Goal: Task Accomplishment & Management: Use online tool/utility

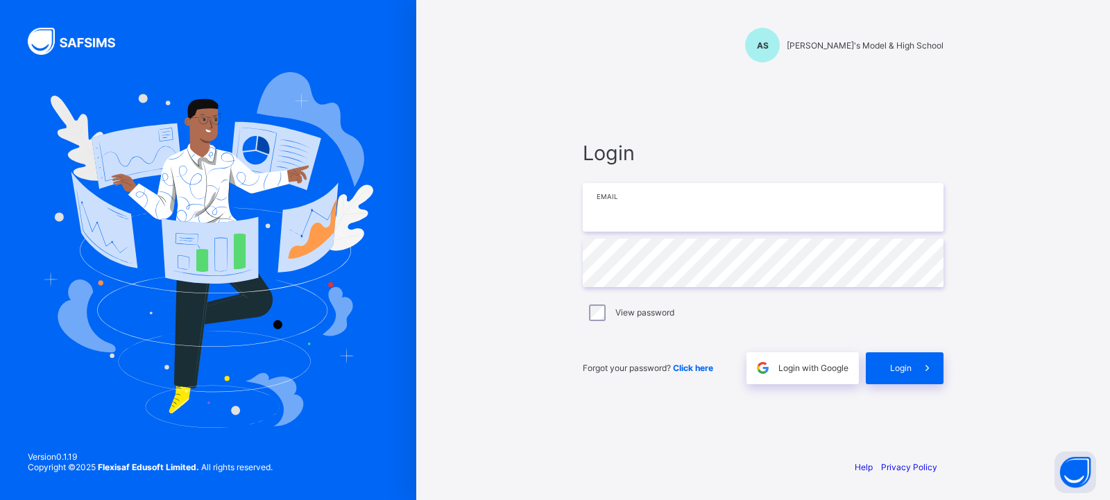
click at [701, 218] on input "email" at bounding box center [763, 207] width 361 height 49
click at [686, 211] on input "email" at bounding box center [763, 207] width 361 height 49
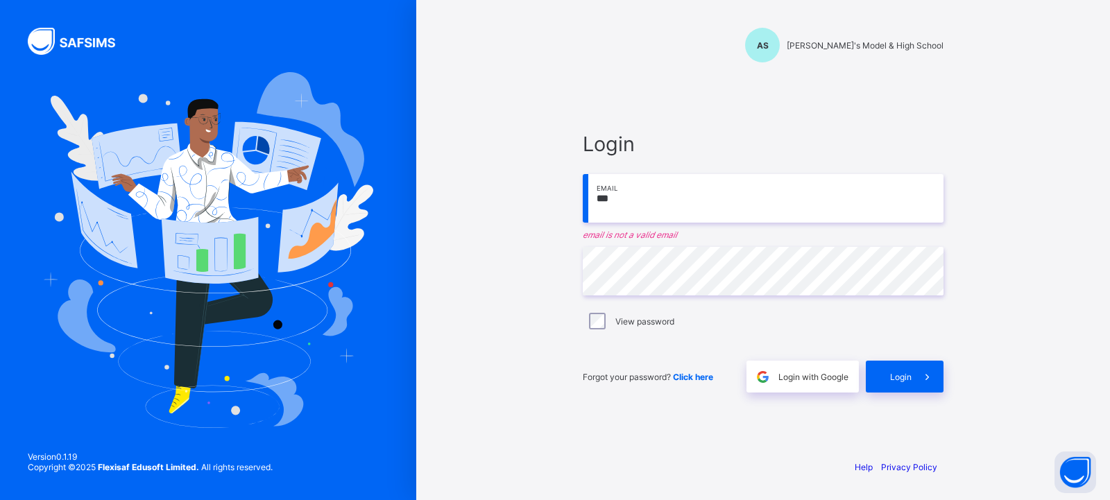
type input "**********"
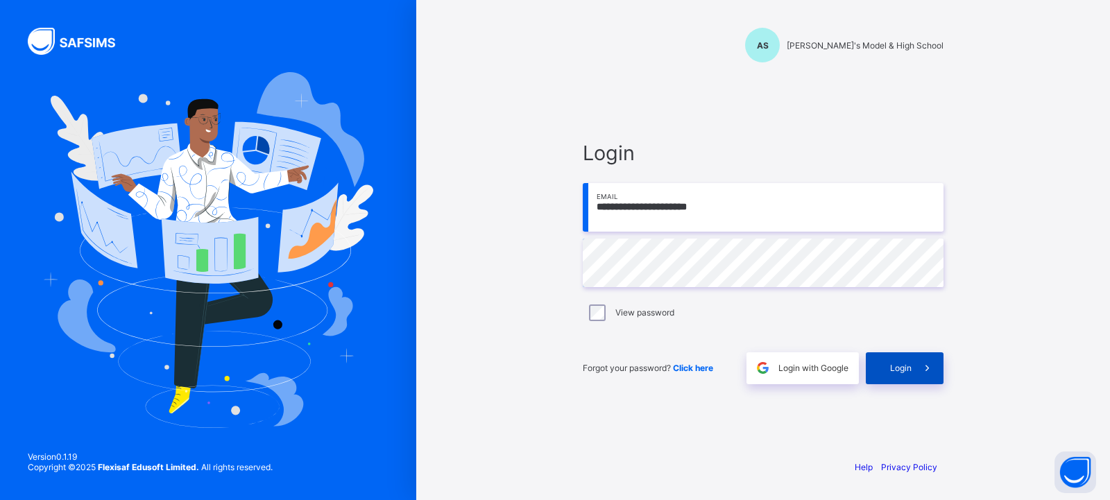
click at [886, 374] on div "Login" at bounding box center [905, 368] width 78 height 32
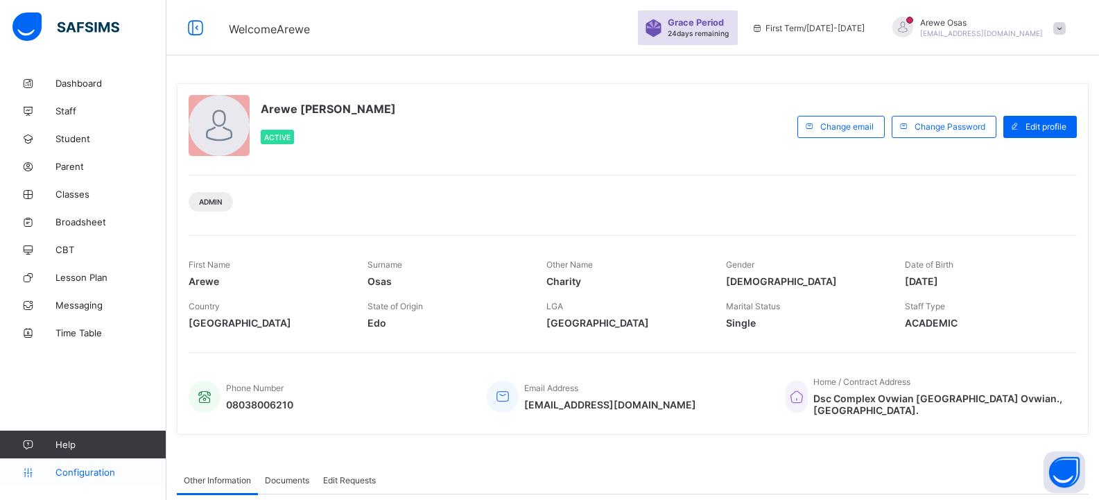
click at [74, 461] on link "Configuration" at bounding box center [83, 472] width 166 height 28
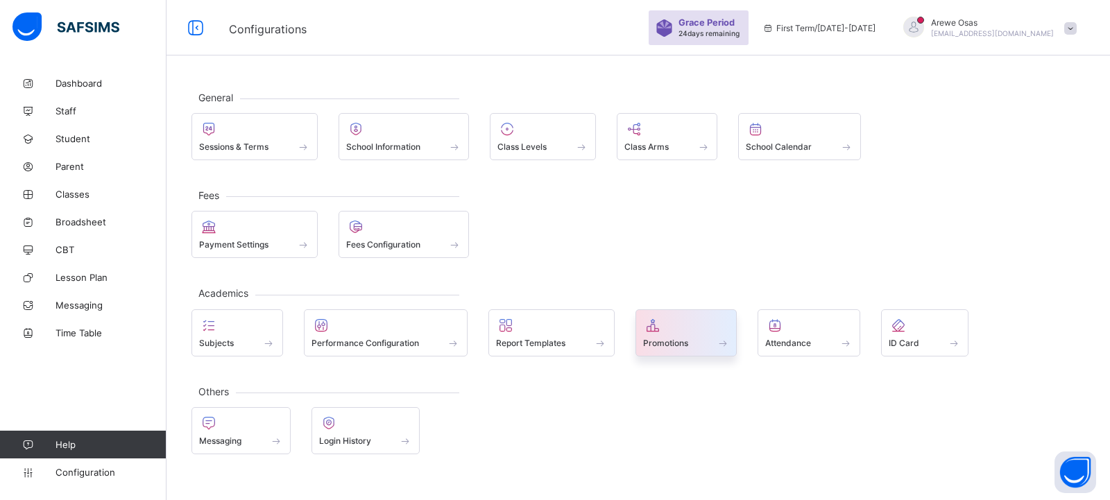
click at [671, 322] on div at bounding box center [686, 325] width 87 height 17
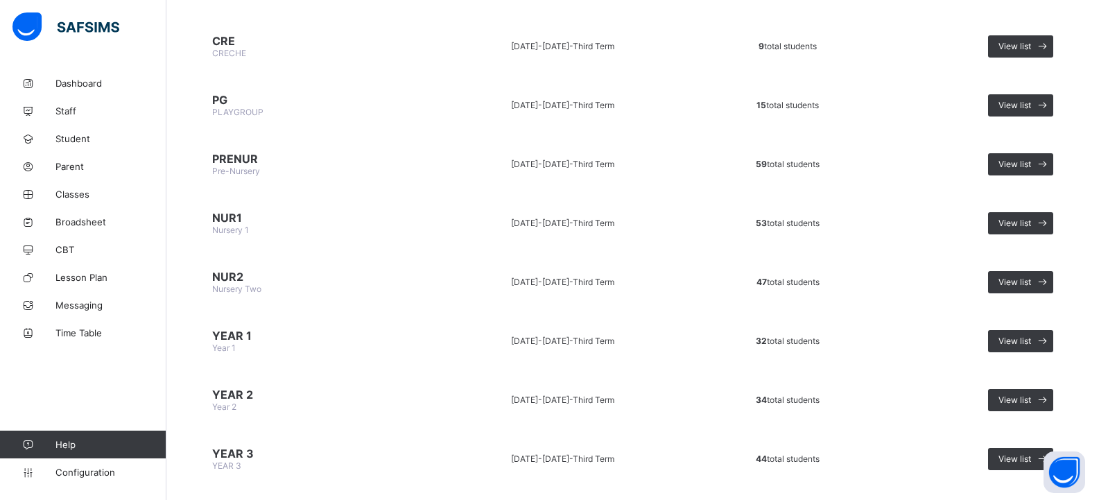
scroll to position [347, 0]
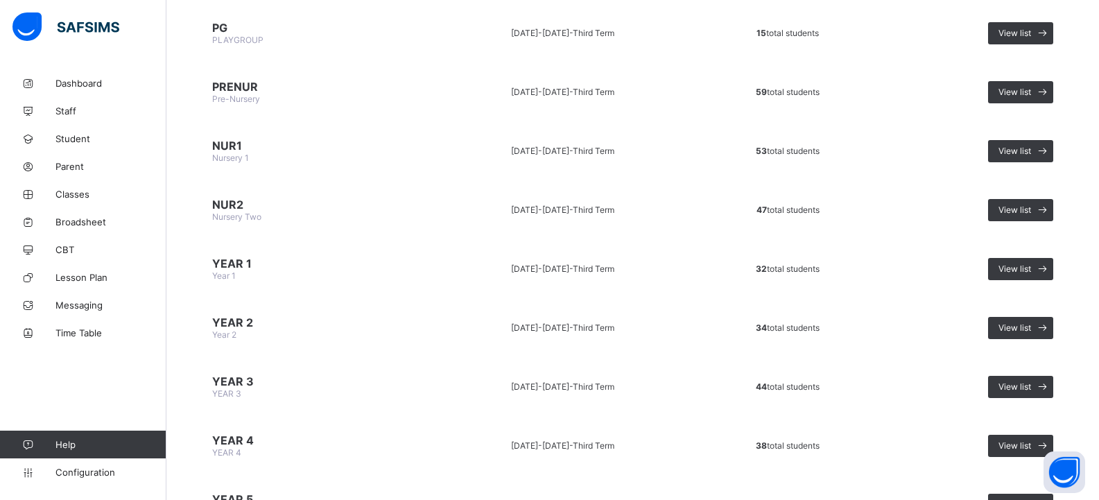
click at [241, 431] on td "YEAR 4 YEAR 4" at bounding box center [311, 446] width 241 height 52
click at [1022, 436] on div "View list" at bounding box center [1020, 446] width 65 height 22
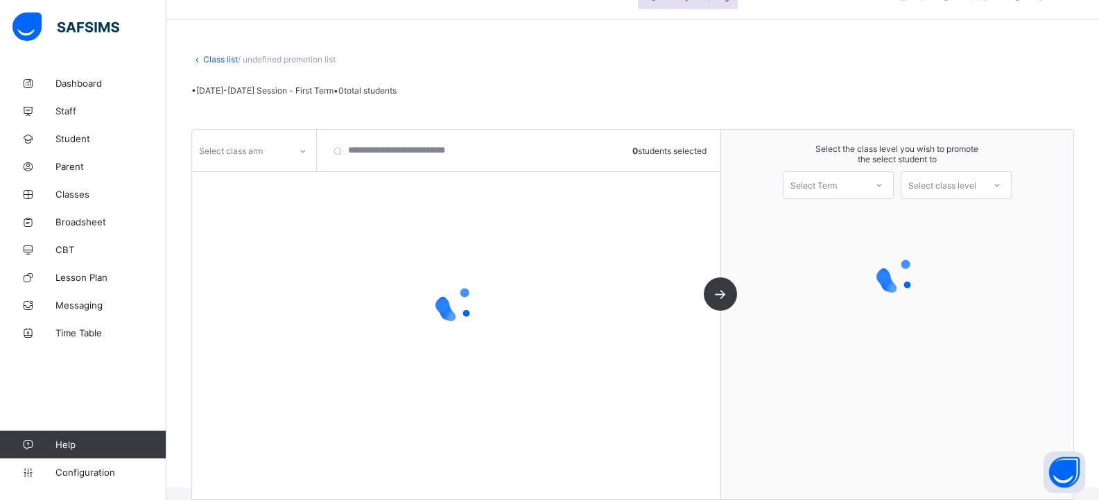
scroll to position [53, 0]
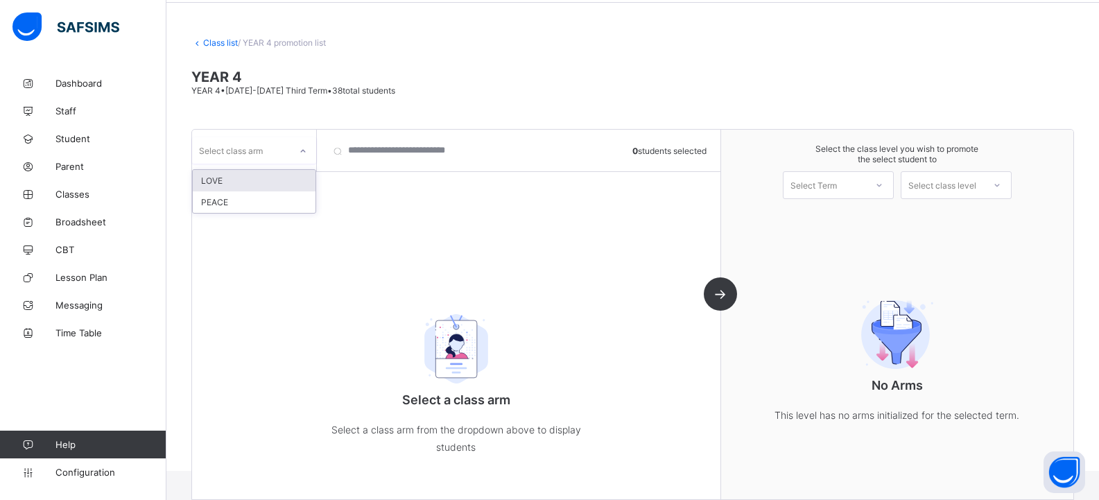
click at [226, 151] on div "Select class arm" at bounding box center [231, 150] width 64 height 26
click at [233, 183] on div "LOVE" at bounding box center [254, 180] width 123 height 21
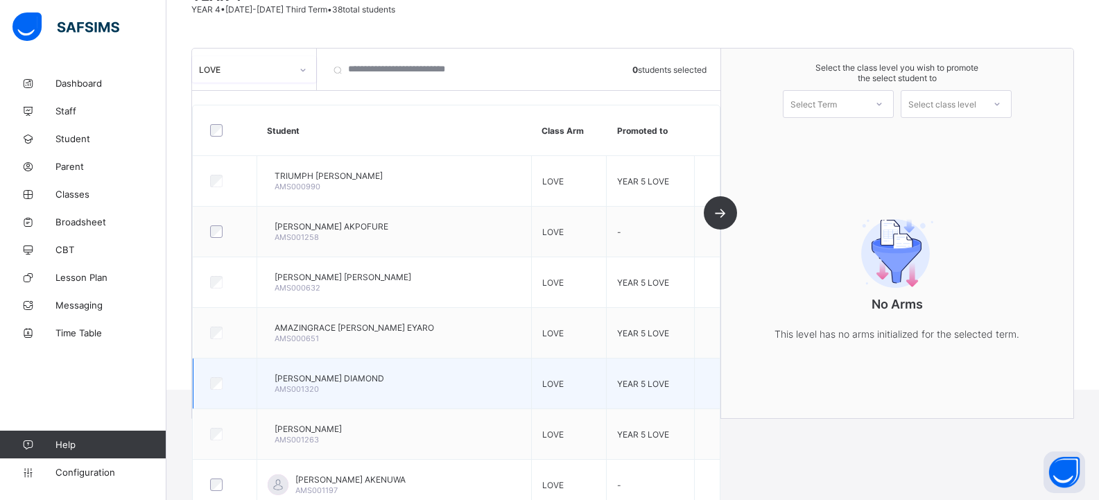
scroll to position [133, 0]
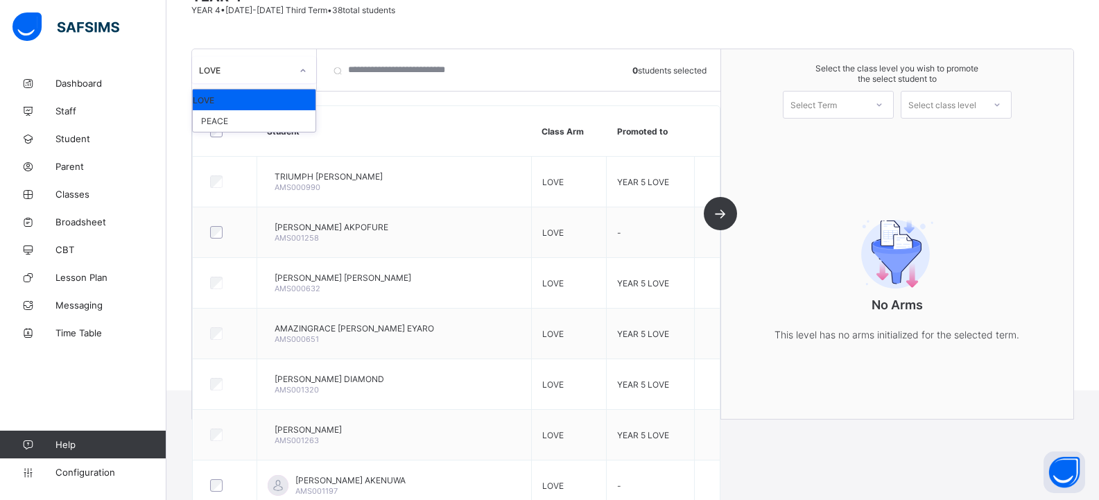
click at [241, 69] on div "LOVE" at bounding box center [245, 70] width 92 height 10
click at [241, 116] on div "PEACE" at bounding box center [254, 120] width 123 height 21
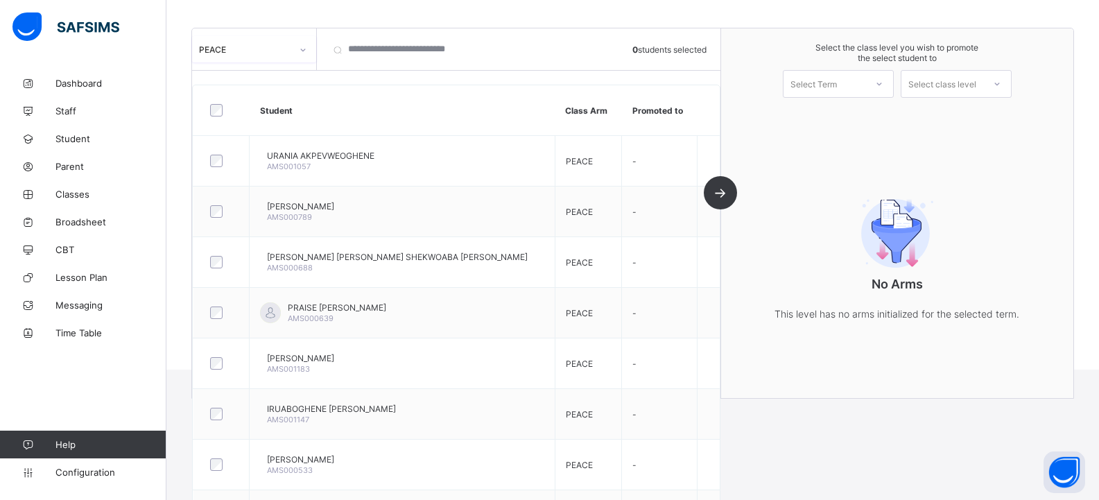
scroll to position [0, 0]
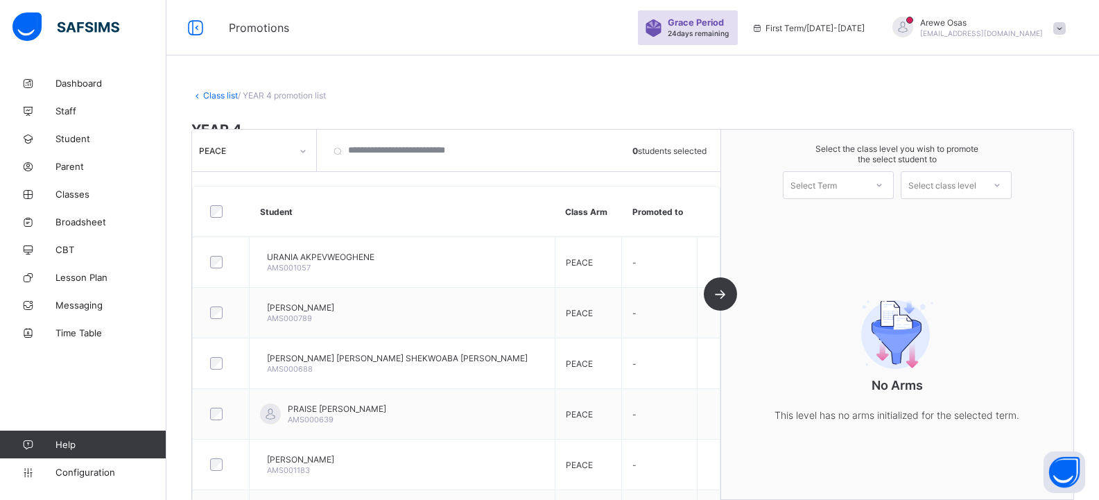
click at [420, 121] on span at bounding box center [632, 117] width 883 height 7
click at [408, 85] on div "Class list / YEAR 4 promotion list YEAR 4 YEAR 4 • [DATE]-[DATE] Third Term • 3…" at bounding box center [632, 296] width 933 height 454
drag, startPoint x: 103, startPoint y: 475, endPoint x: 108, endPoint y: 461, distance: 15.6
click at [101, 475] on span "Configuration" at bounding box center [110, 472] width 110 height 11
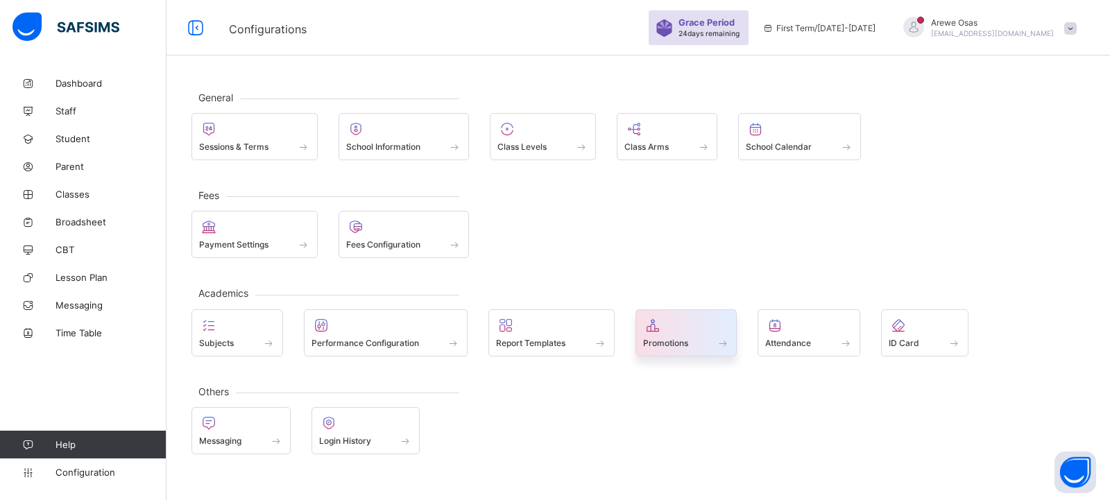
click at [653, 332] on icon at bounding box center [652, 325] width 19 height 17
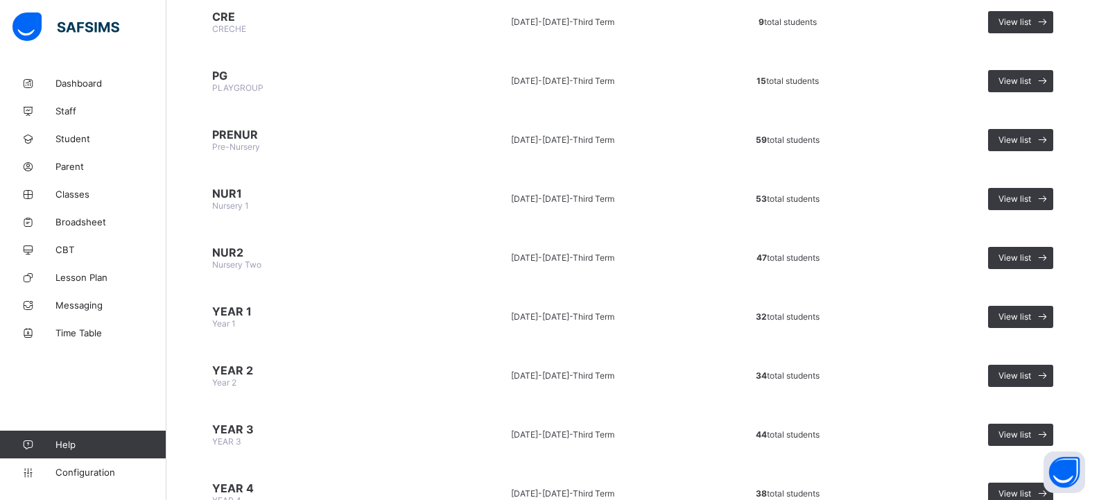
scroll to position [485, 0]
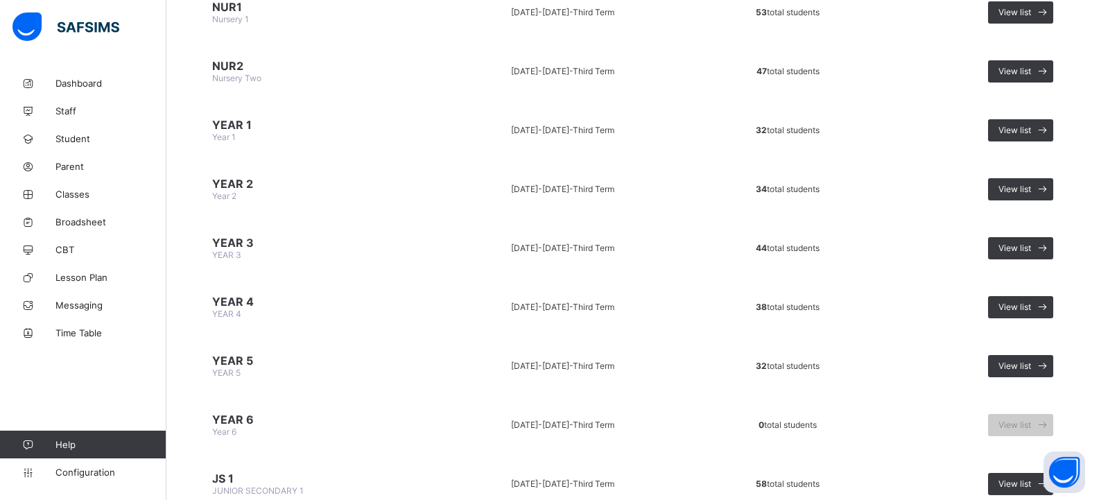
click at [257, 189] on span "YEAR 2" at bounding box center [312, 184] width 200 height 14
click at [1028, 187] on span "View list" at bounding box center [1015, 189] width 33 height 10
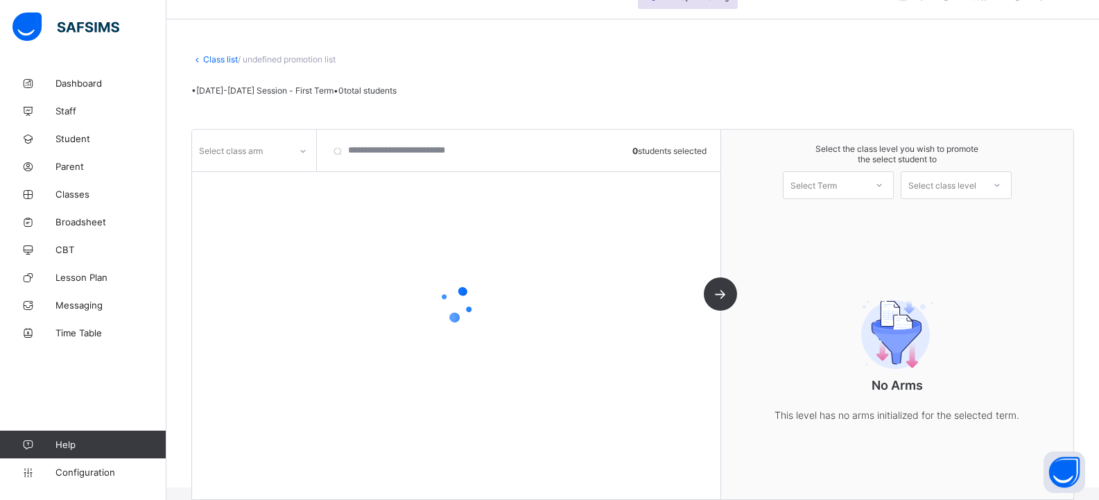
scroll to position [53, 0]
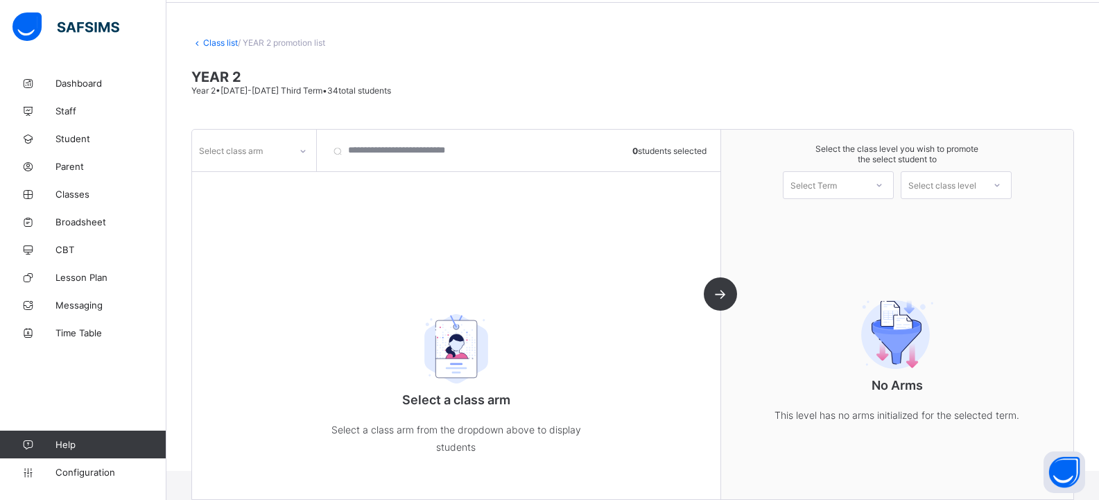
click at [246, 162] on div "Select class arm" at bounding box center [254, 150] width 124 height 26
click at [230, 221] on div "PEACE" at bounding box center [254, 223] width 123 height 21
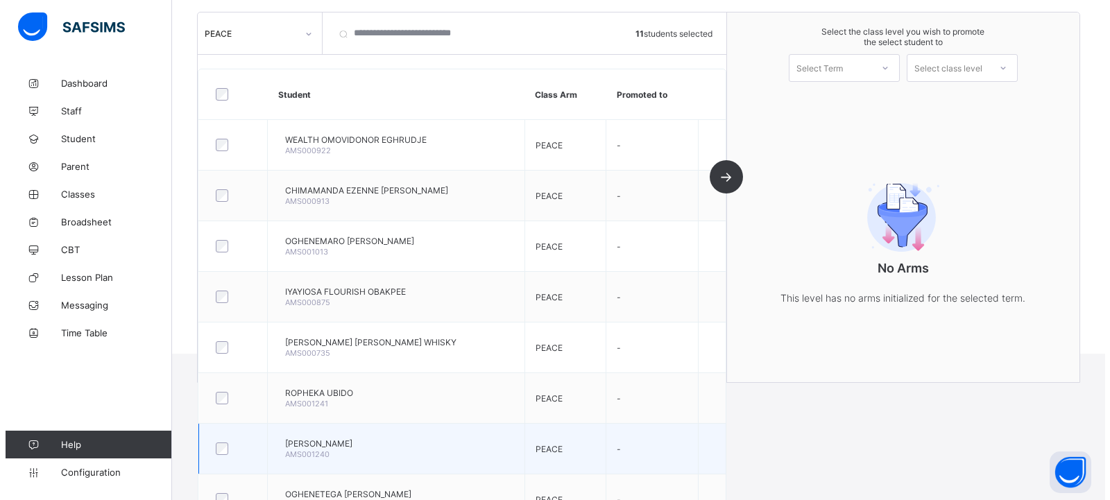
scroll to position [128, 0]
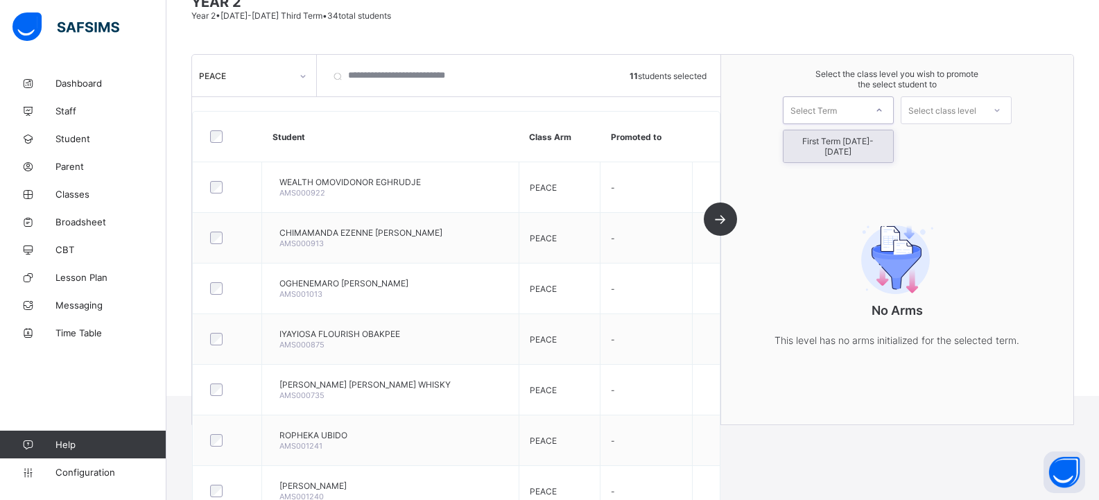
click at [832, 117] on div "Select Term" at bounding box center [814, 110] width 46 height 28
click at [828, 139] on div "First Term [DATE]-[DATE]" at bounding box center [839, 146] width 110 height 32
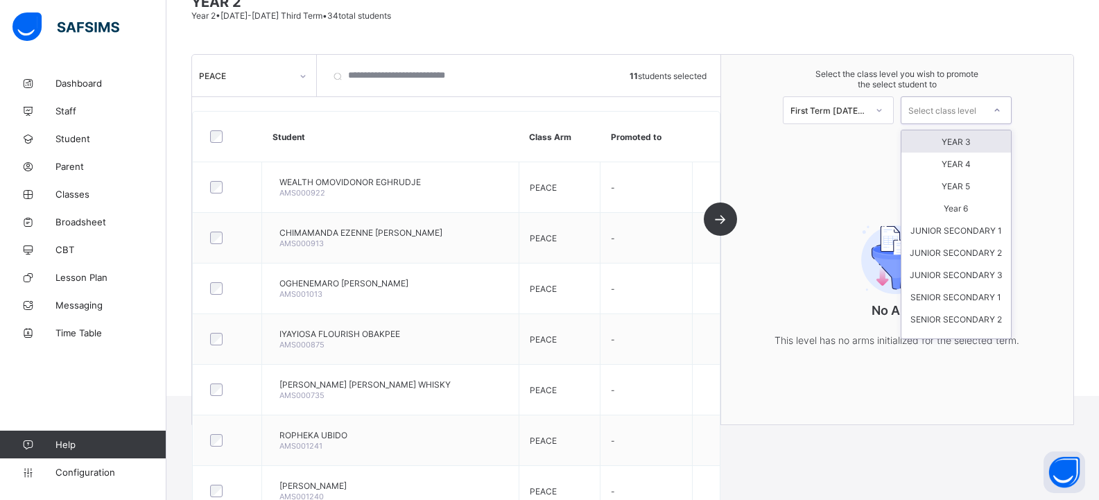
click at [942, 114] on div "Select class level" at bounding box center [943, 110] width 68 height 28
click at [979, 144] on div "YEAR 3" at bounding box center [957, 141] width 110 height 22
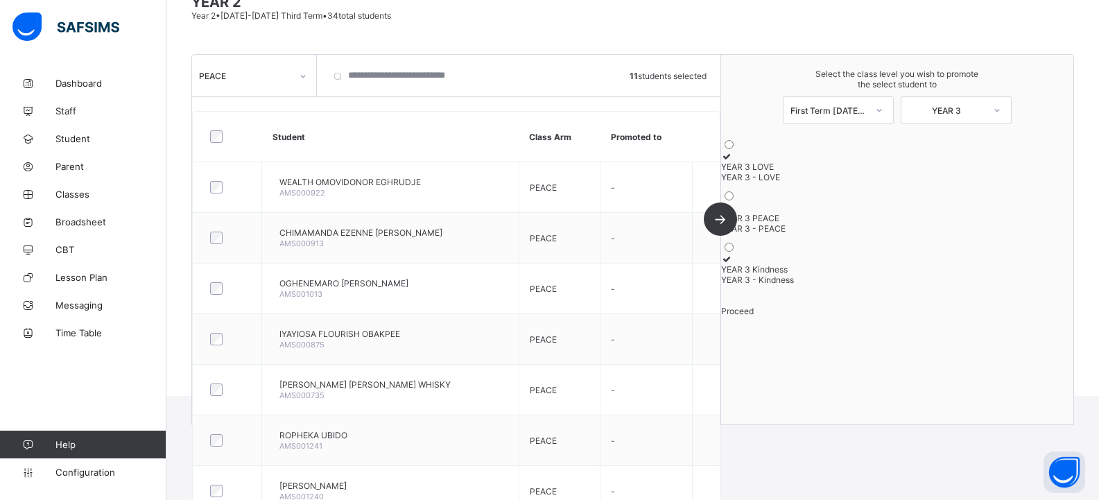
click at [860, 234] on div "YEAR 3 - PEACE" at bounding box center [897, 228] width 352 height 10
click at [895, 316] on div "Proceed" at bounding box center [897, 311] width 352 height 10
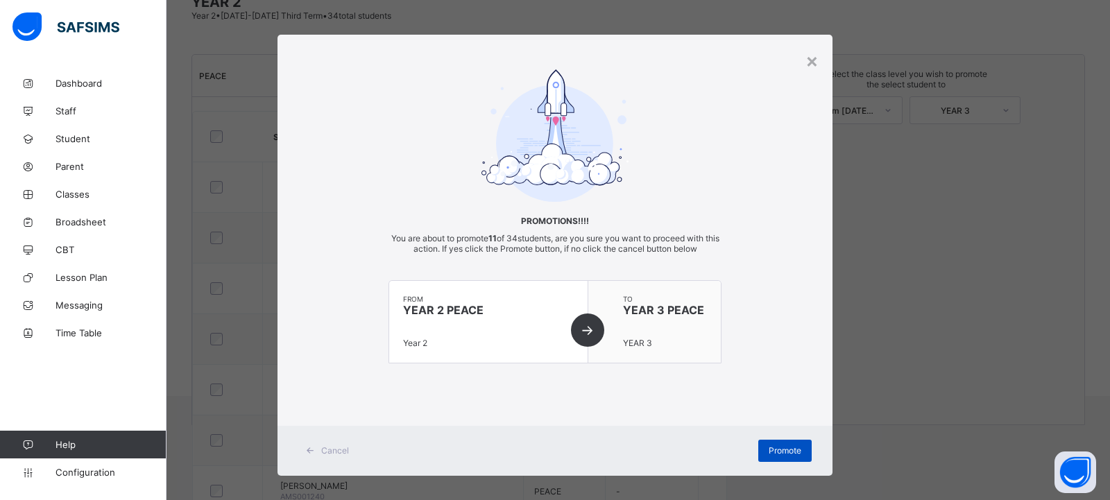
click at [788, 450] on span "Promote" at bounding box center [784, 450] width 33 height 10
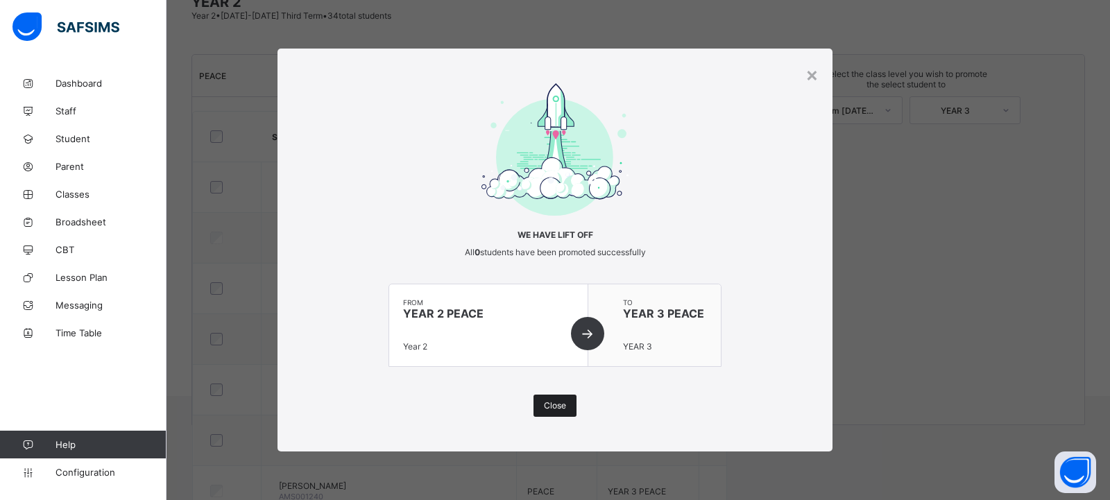
click at [565, 401] on span "Close" at bounding box center [555, 405] width 22 height 10
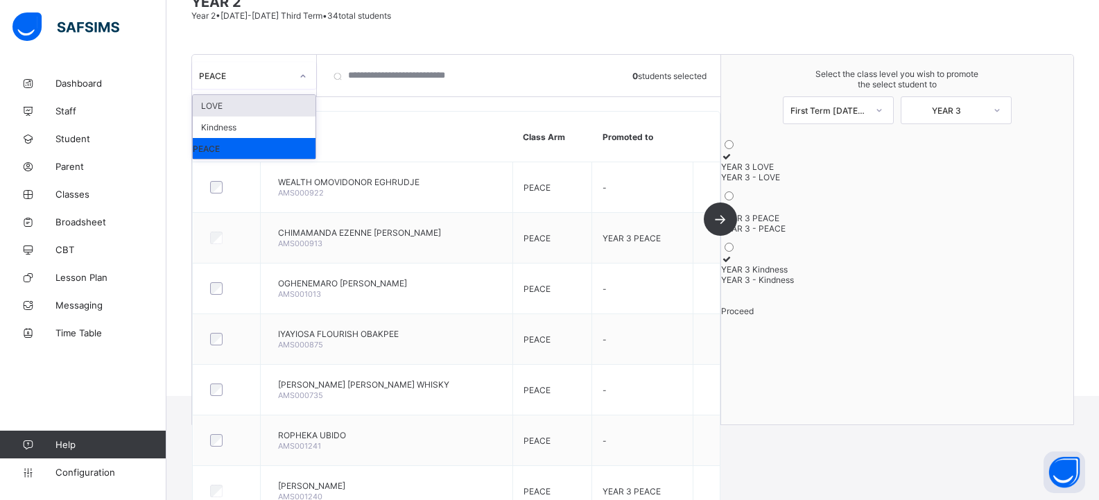
click at [285, 85] on div "PEACE" at bounding box center [254, 75] width 124 height 26
click at [269, 106] on div "LOVE" at bounding box center [254, 105] width 123 height 21
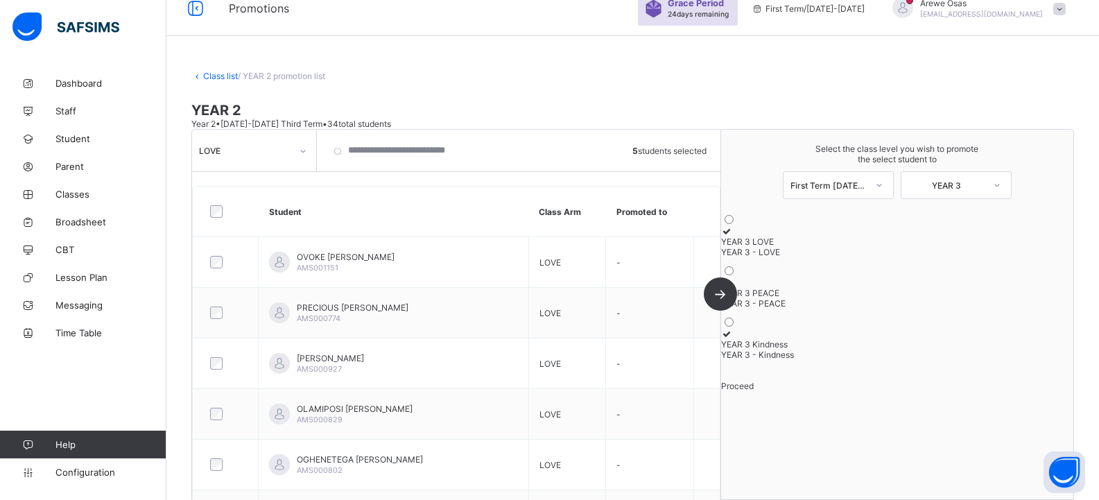
scroll to position [0, 0]
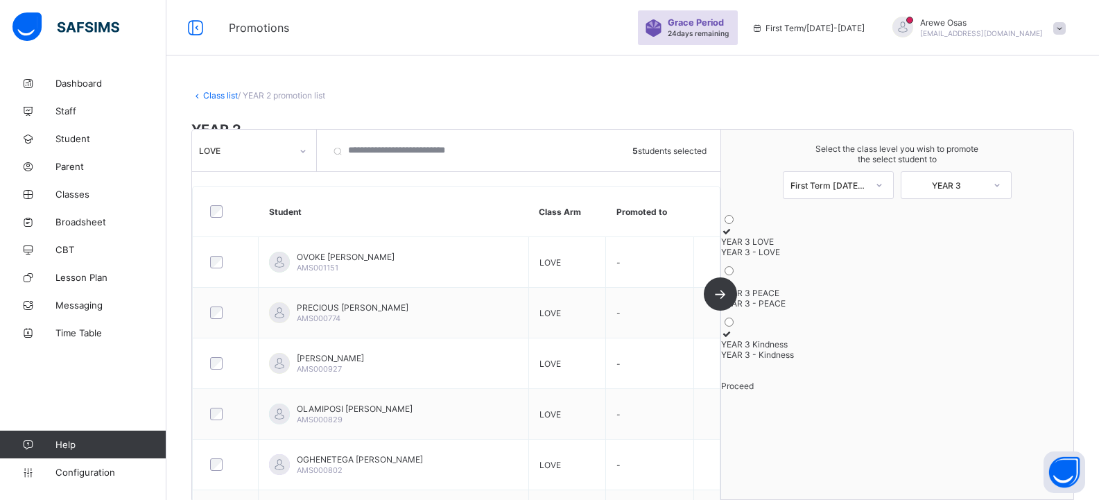
click at [938, 239] on div "YEAR 3 LOVE" at bounding box center [897, 241] width 352 height 10
click at [754, 391] on span "Proceed" at bounding box center [737, 386] width 33 height 10
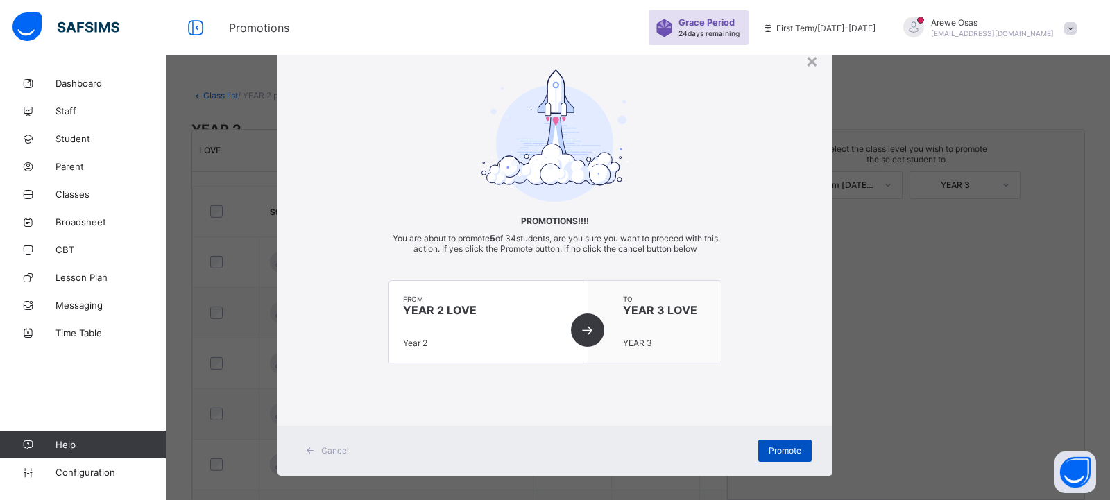
click at [788, 450] on span "Promote" at bounding box center [784, 450] width 33 height 10
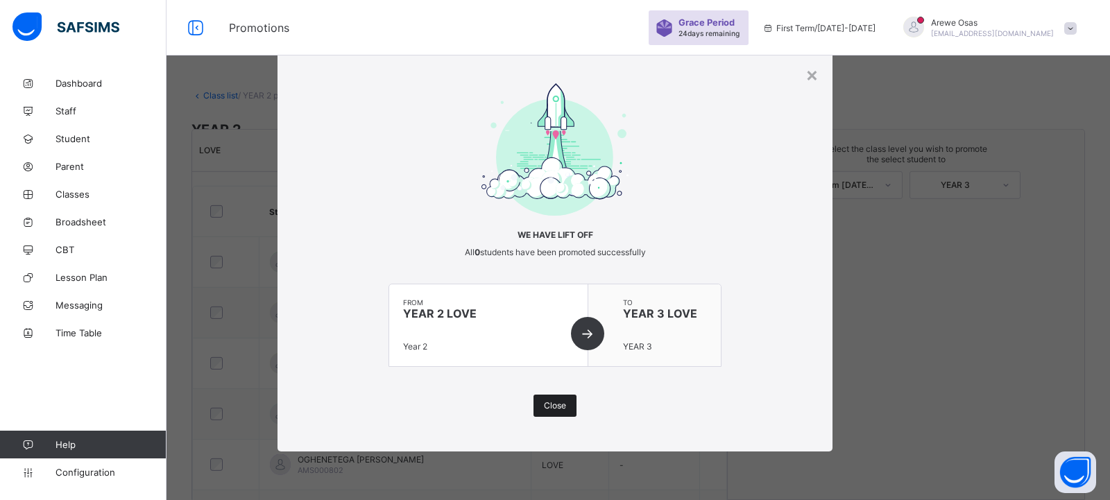
click at [569, 398] on div "Close" at bounding box center [554, 406] width 43 height 22
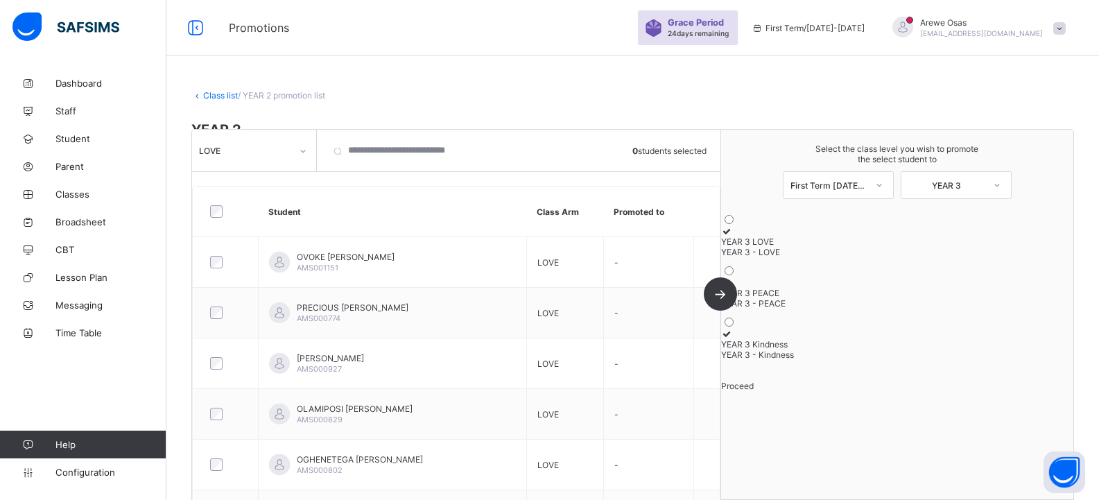
click at [888, 309] on div "YEAR 3 - PEACE" at bounding box center [897, 303] width 352 height 10
click at [262, 137] on div "LOVE" at bounding box center [254, 150] width 124 height 26
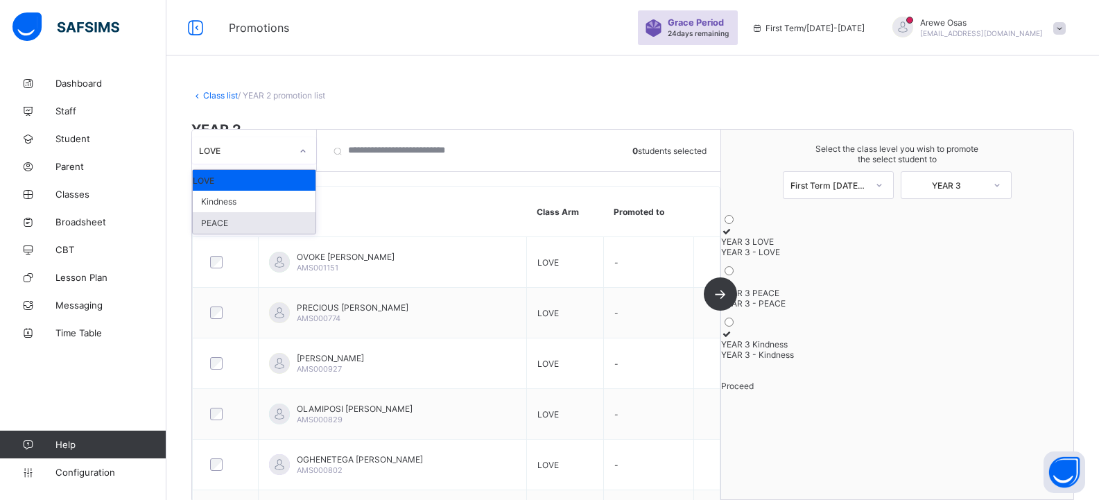
click at [232, 227] on div "PEACE" at bounding box center [254, 222] width 123 height 21
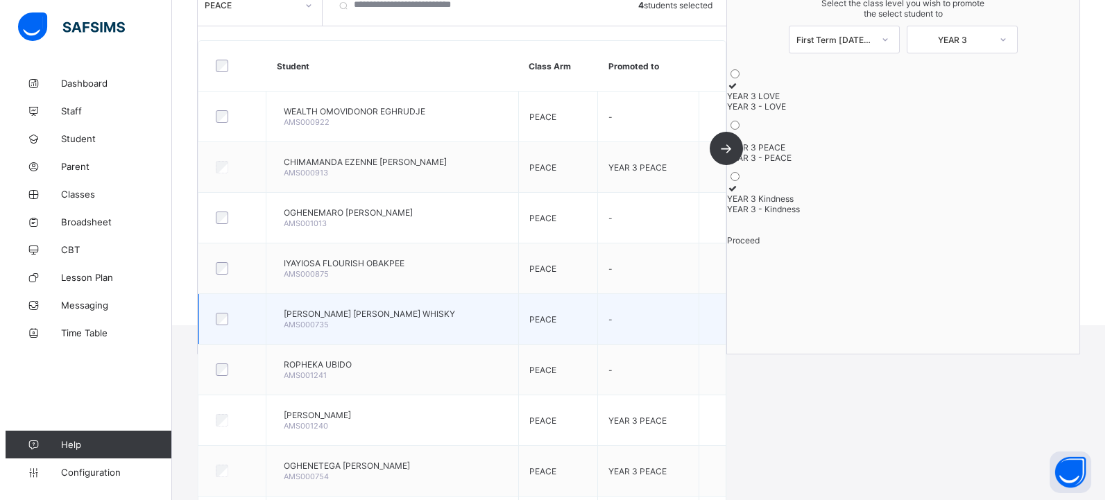
scroll to position [197, 0]
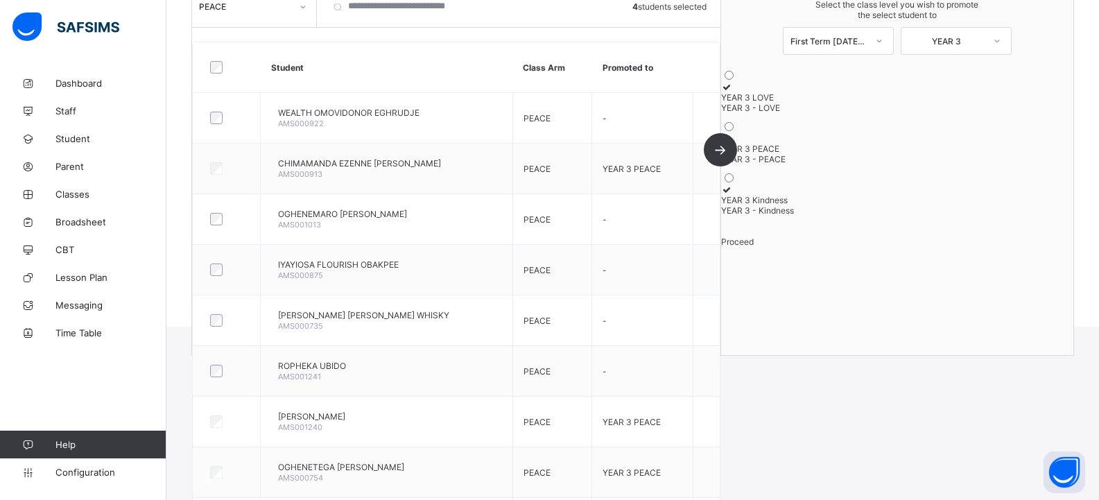
click at [911, 92] on div "YEAR 3 LOVE" at bounding box center [897, 97] width 352 height 10
click at [754, 247] on span "Proceed" at bounding box center [737, 241] width 33 height 10
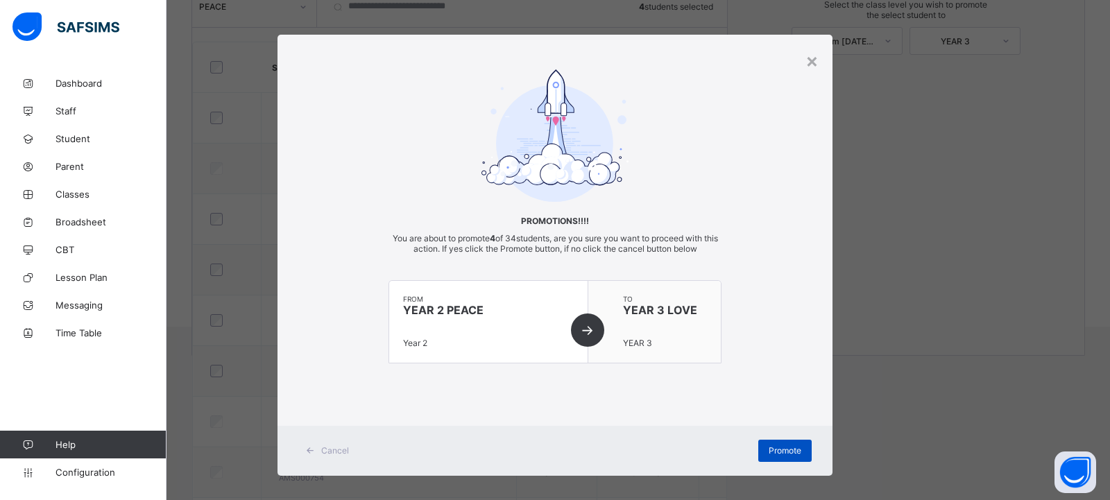
click at [776, 449] on span "Promote" at bounding box center [784, 450] width 33 height 10
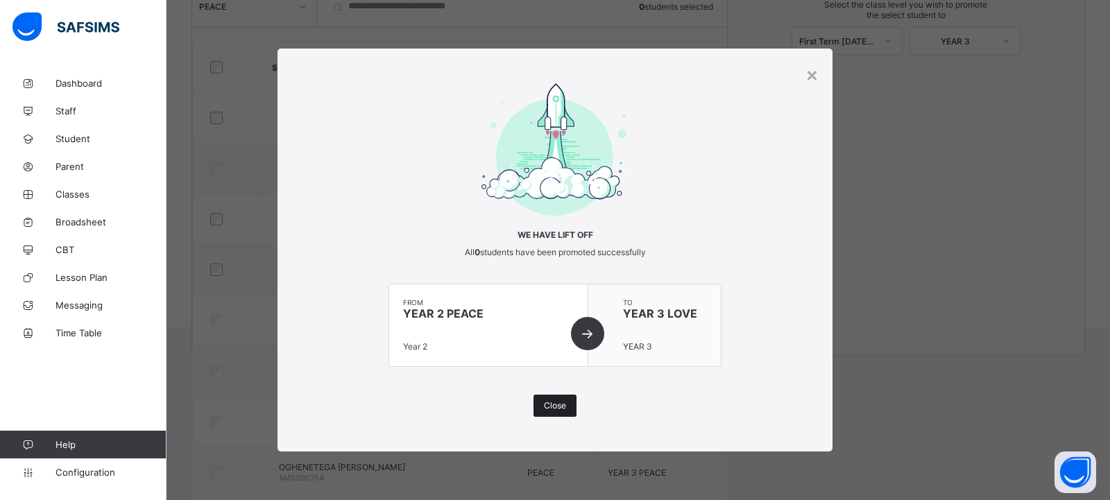
click at [560, 407] on span "Close" at bounding box center [555, 405] width 22 height 10
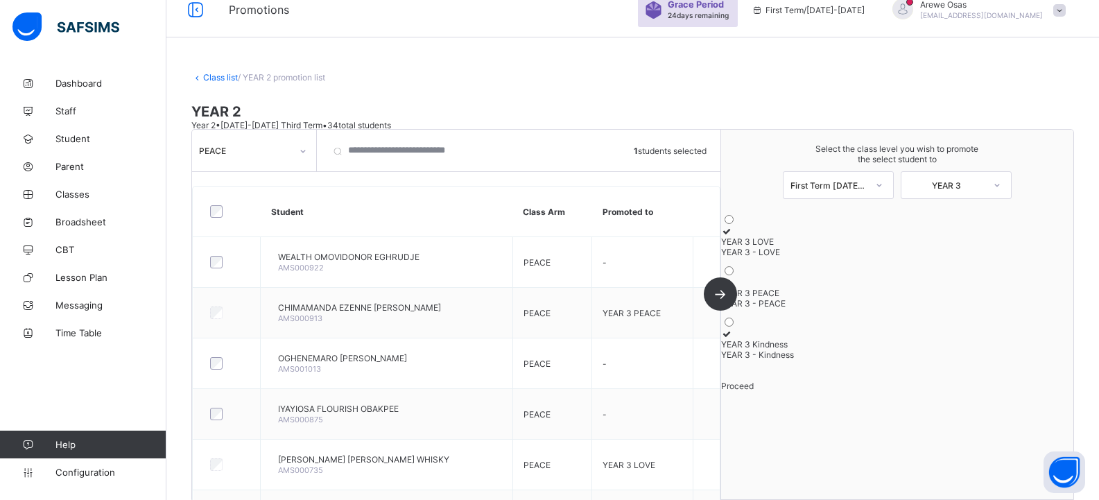
scroll to position [0, 0]
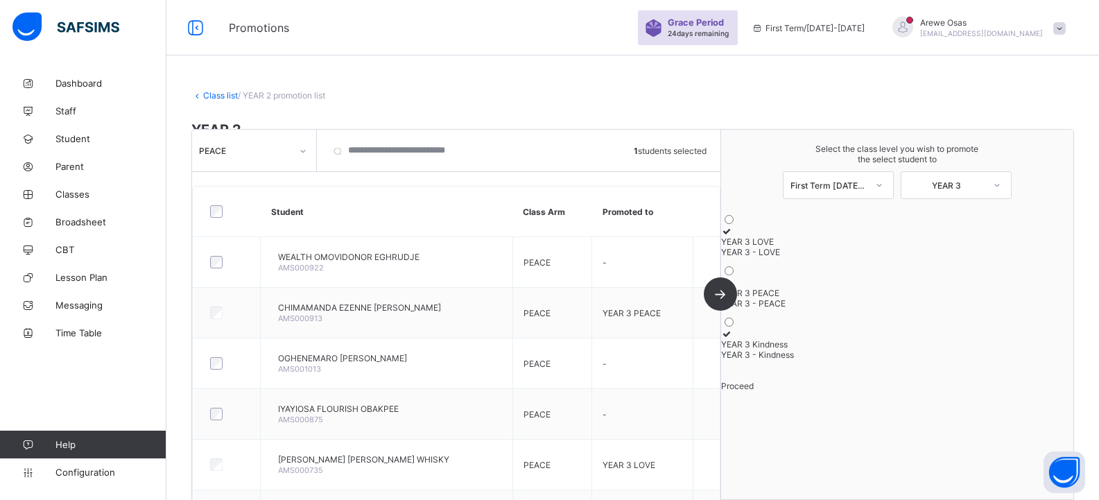
click at [508, 96] on div "Class list / YEAR 2 promotion list" at bounding box center [632, 95] width 883 height 10
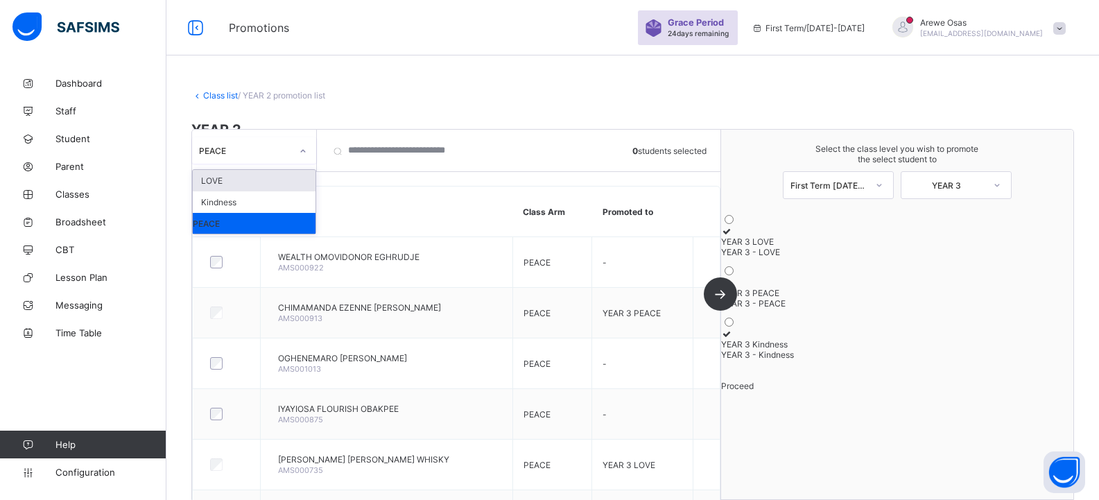
click at [234, 153] on div "PEACE" at bounding box center [245, 150] width 92 height 10
click at [229, 199] on div "Kindness" at bounding box center [254, 201] width 123 height 21
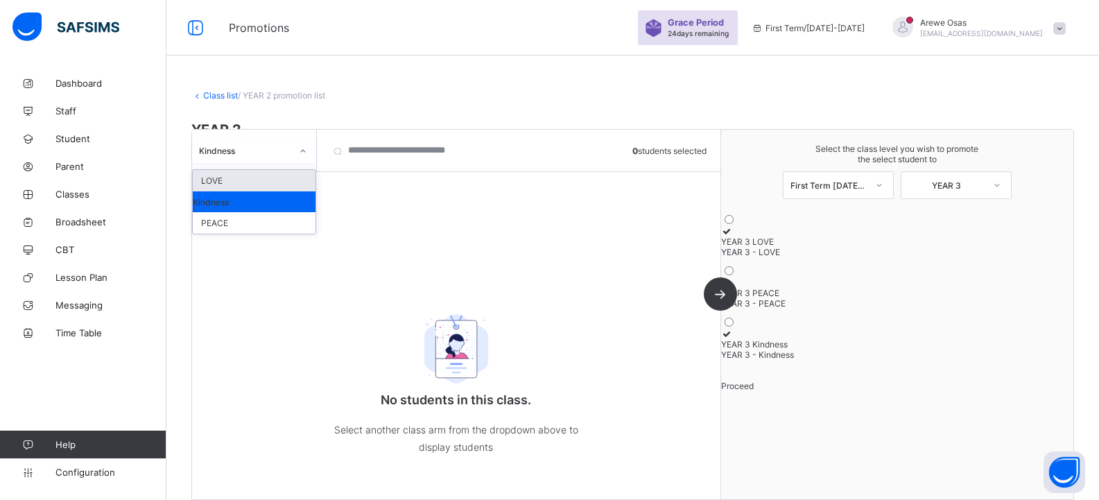
click at [265, 159] on div "Kindness" at bounding box center [241, 150] width 98 height 19
click at [261, 184] on div "LOVE" at bounding box center [254, 180] width 123 height 21
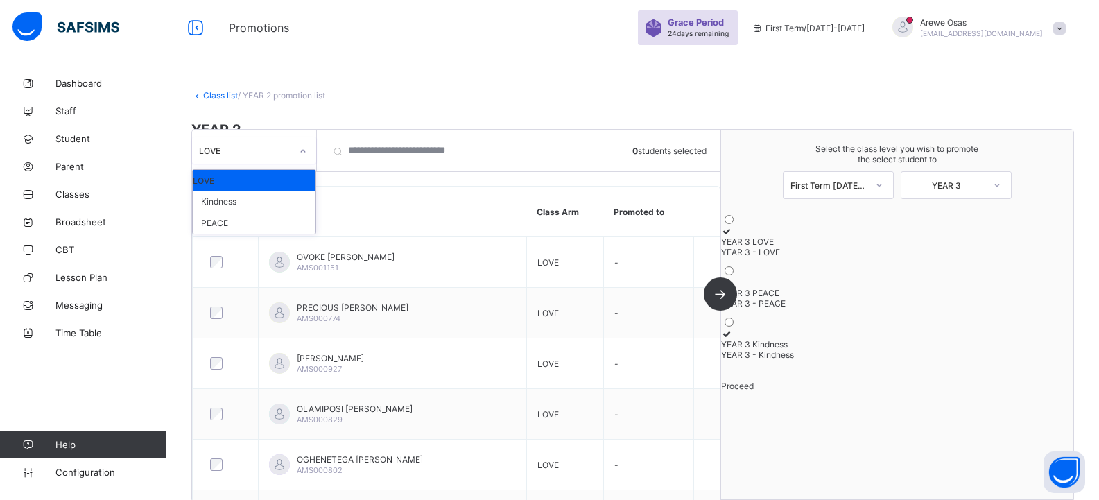
click at [267, 154] on div "LOVE" at bounding box center [245, 150] width 92 height 10
click at [255, 225] on div "PEACE" at bounding box center [254, 222] width 123 height 21
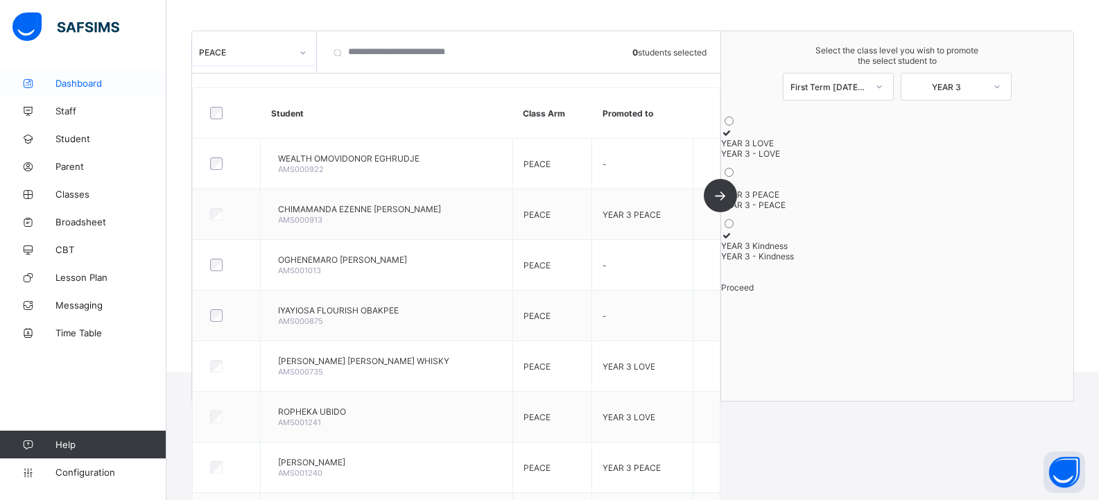
scroll to position [58, 0]
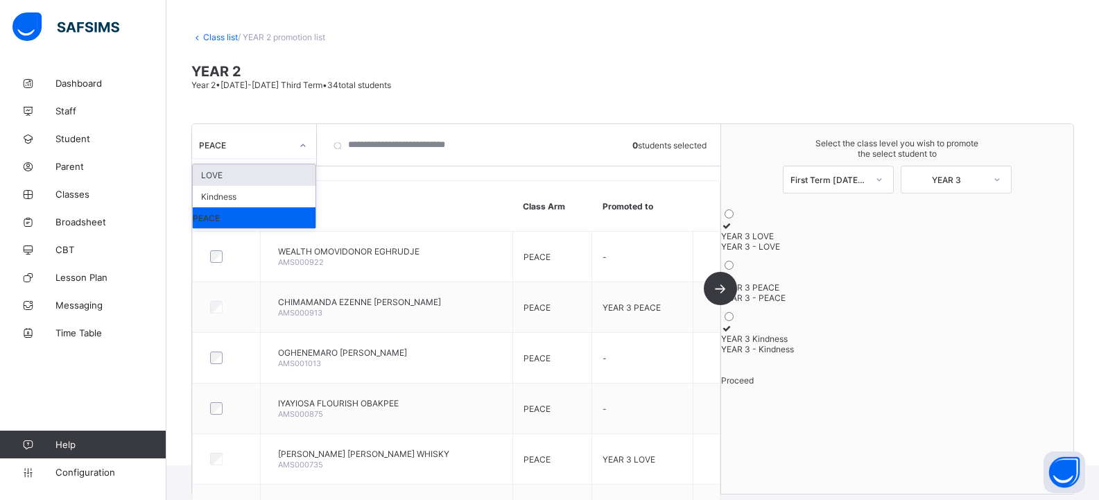
click at [247, 145] on div "PEACE" at bounding box center [245, 145] width 92 height 10
click at [225, 178] on div "LOVE" at bounding box center [254, 174] width 123 height 21
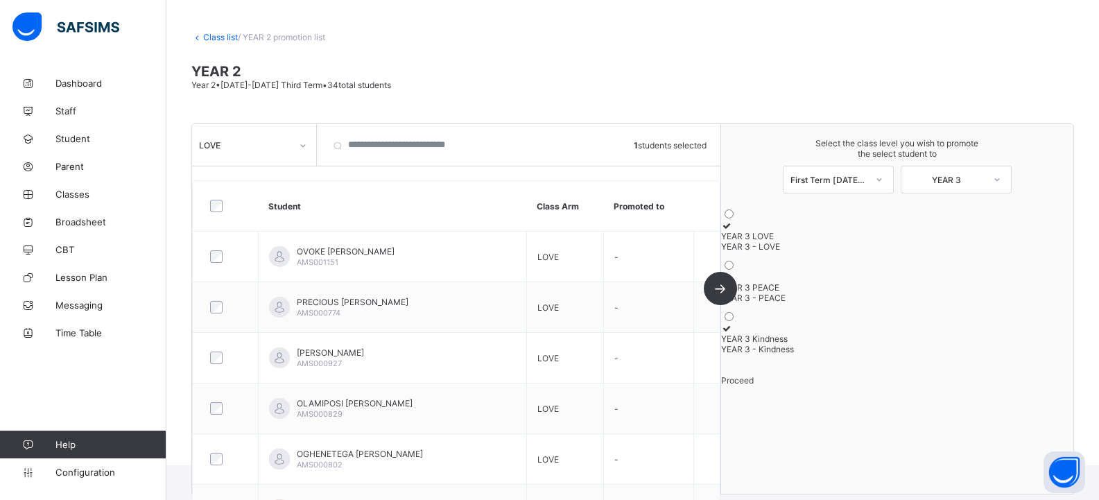
click at [886, 246] on div "YEAR 3 - LOVE" at bounding box center [897, 246] width 352 height 10
click at [754, 386] on span "Proceed" at bounding box center [737, 380] width 33 height 10
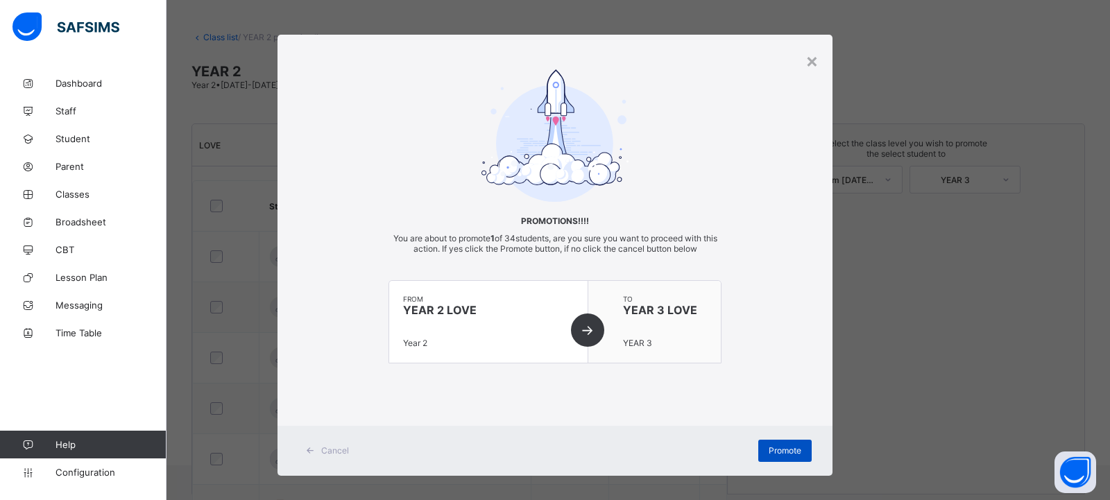
click at [785, 447] on span "Promote" at bounding box center [784, 450] width 33 height 10
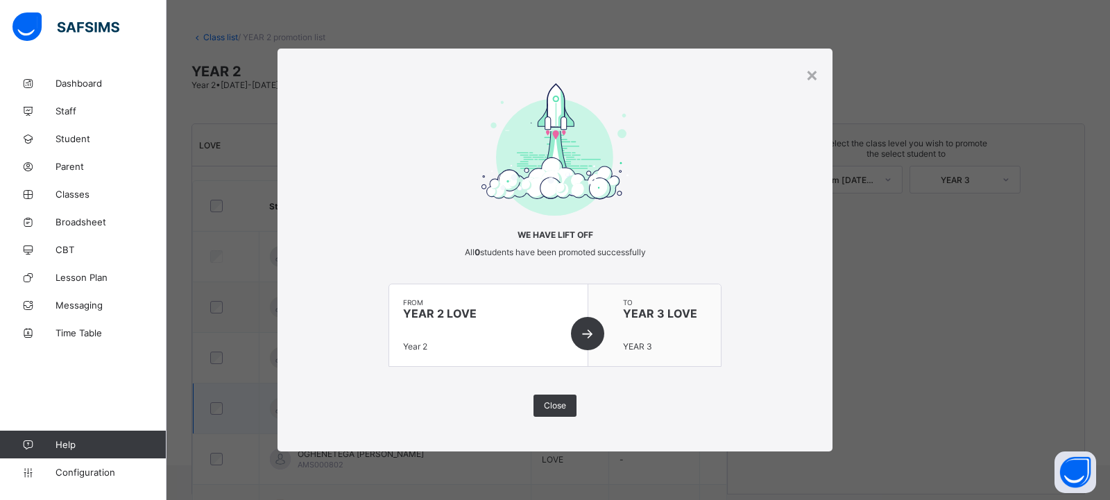
drag, startPoint x: 541, startPoint y: 399, endPoint x: 585, endPoint y: 388, distance: 45.1
click at [543, 399] on div "Close" at bounding box center [554, 406] width 43 height 22
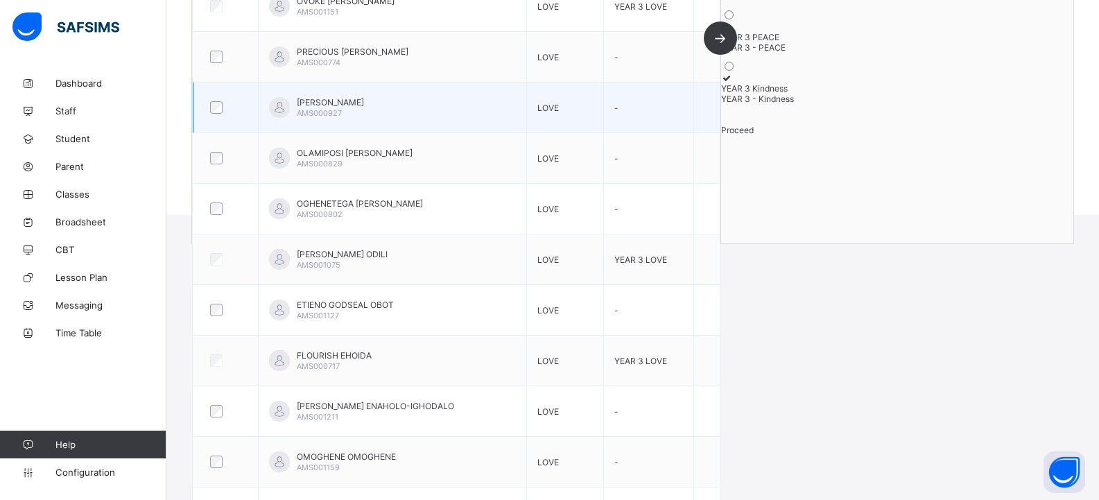
scroll to position [133, 0]
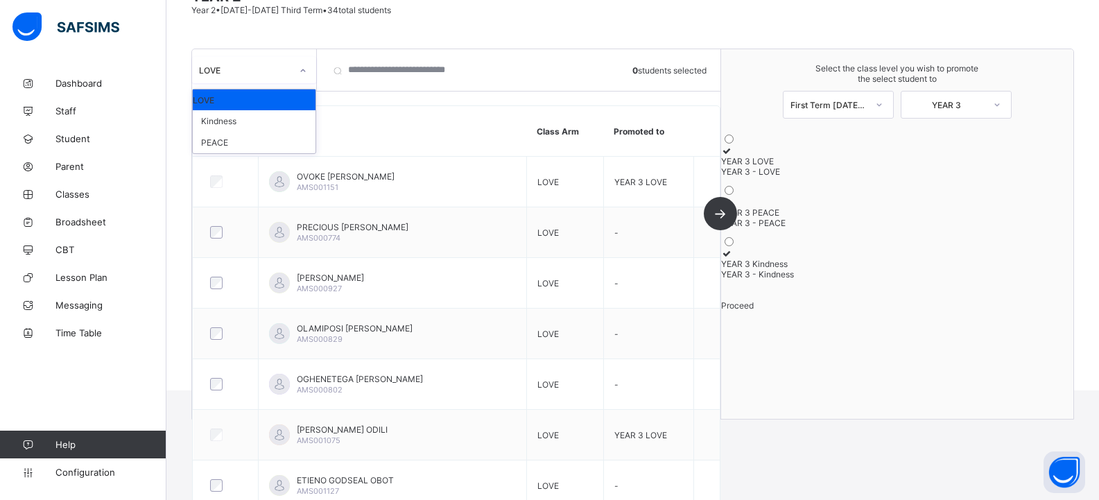
click at [279, 80] on div "LOVE" at bounding box center [254, 70] width 124 height 26
click at [261, 141] on div "PEACE" at bounding box center [254, 142] width 123 height 21
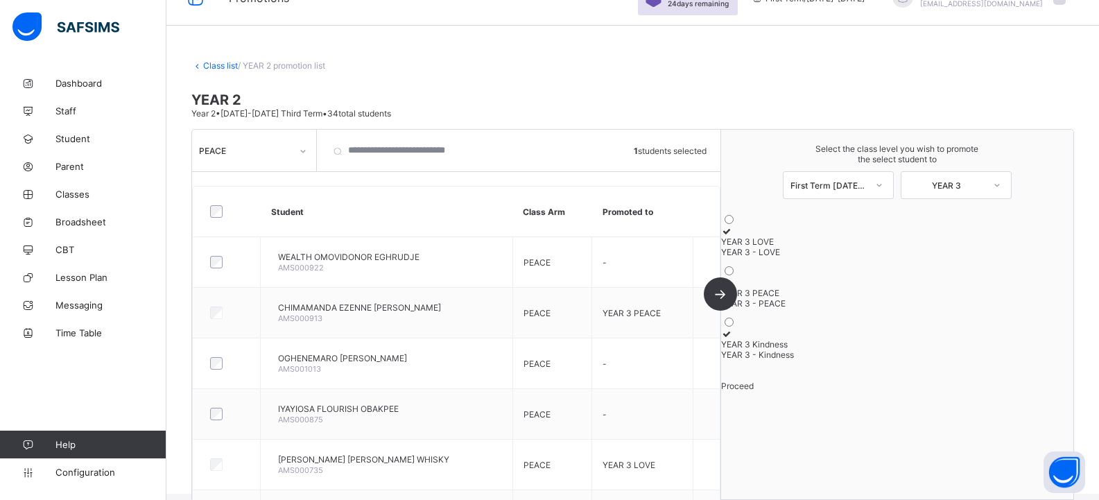
scroll to position [0, 0]
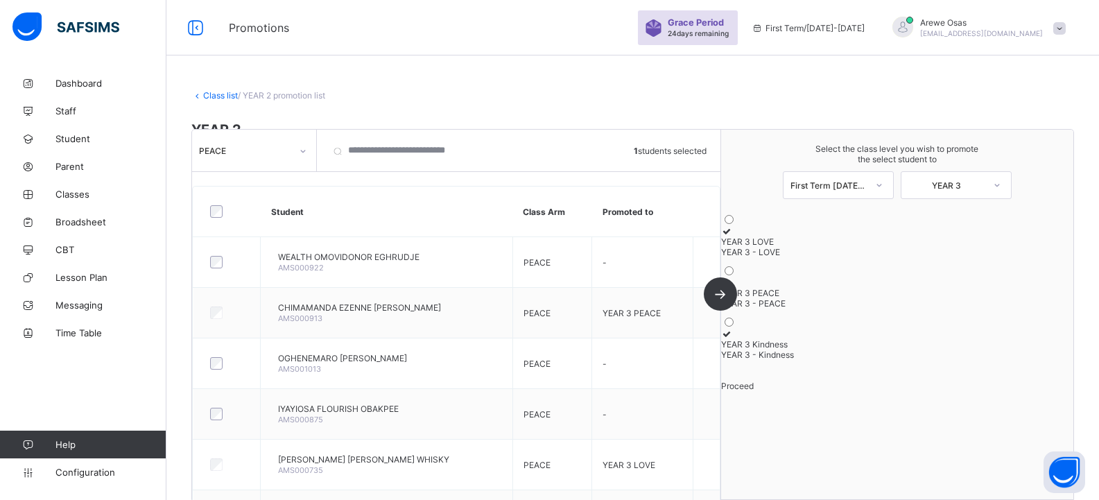
click at [277, 160] on div "PEACE" at bounding box center [254, 150] width 124 height 26
click at [258, 181] on div "LOVE" at bounding box center [254, 180] width 123 height 21
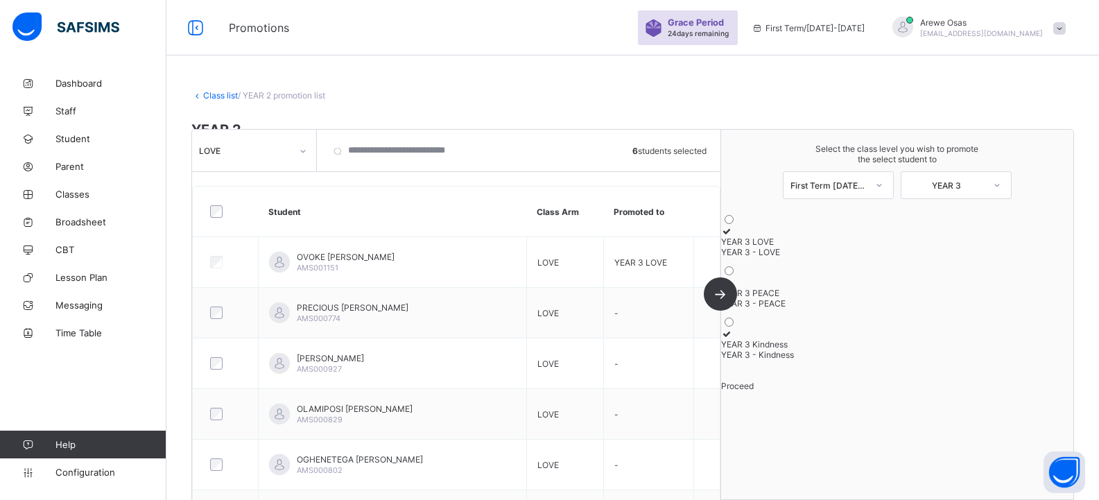
click at [833, 298] on div "YEAR 3 PEACE" at bounding box center [897, 293] width 352 height 10
click at [754, 391] on span "Proceed" at bounding box center [737, 386] width 33 height 10
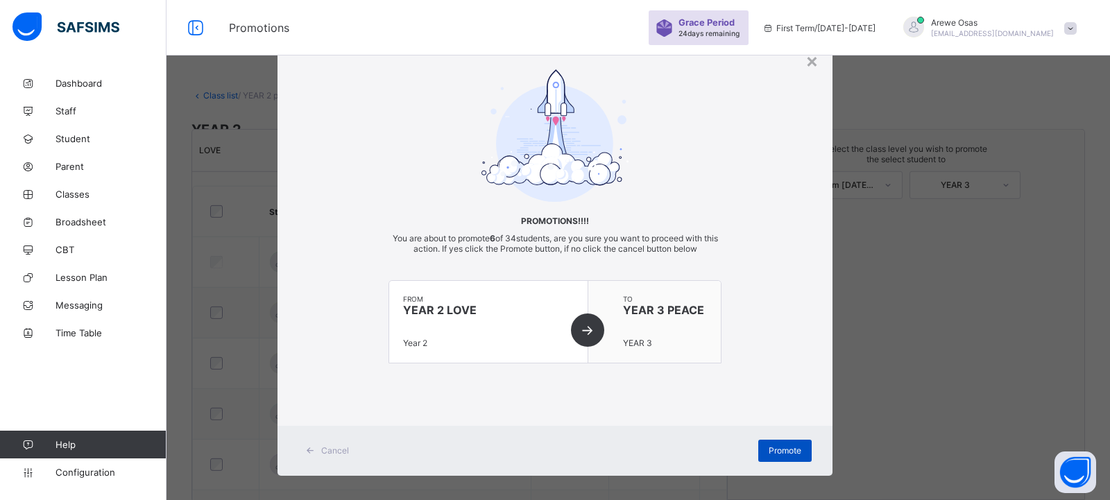
click at [781, 447] on span "Promote" at bounding box center [784, 450] width 33 height 10
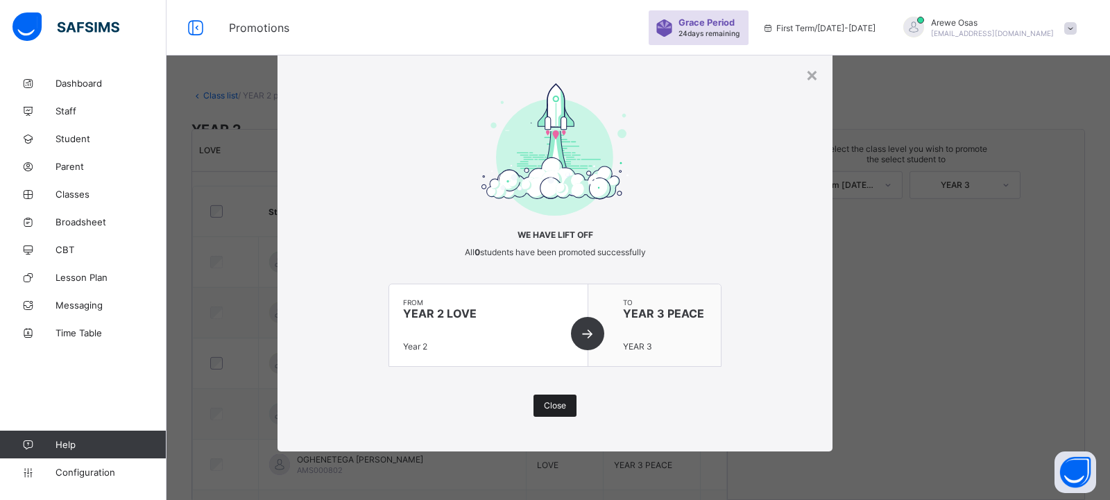
click at [568, 402] on div "Close" at bounding box center [554, 406] width 43 height 22
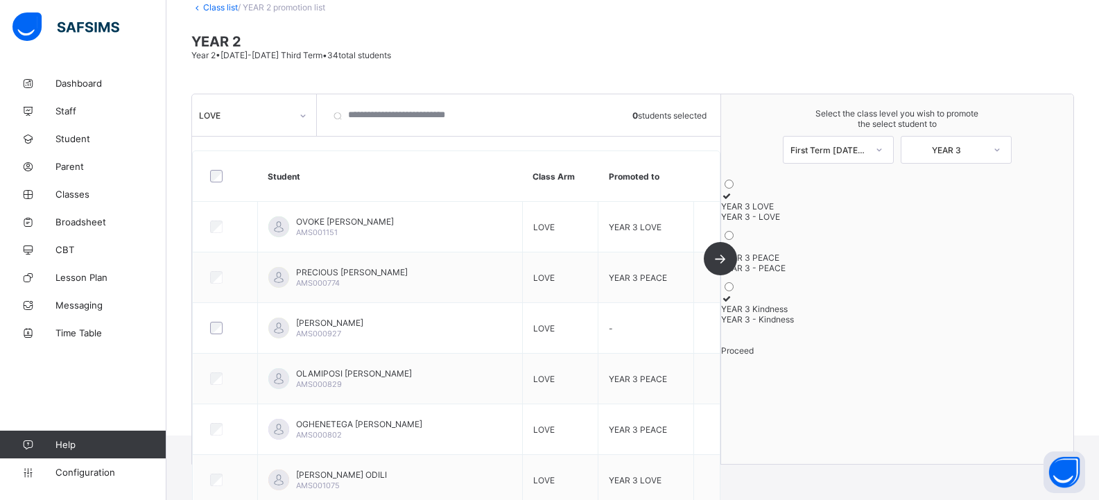
scroll to position [64, 0]
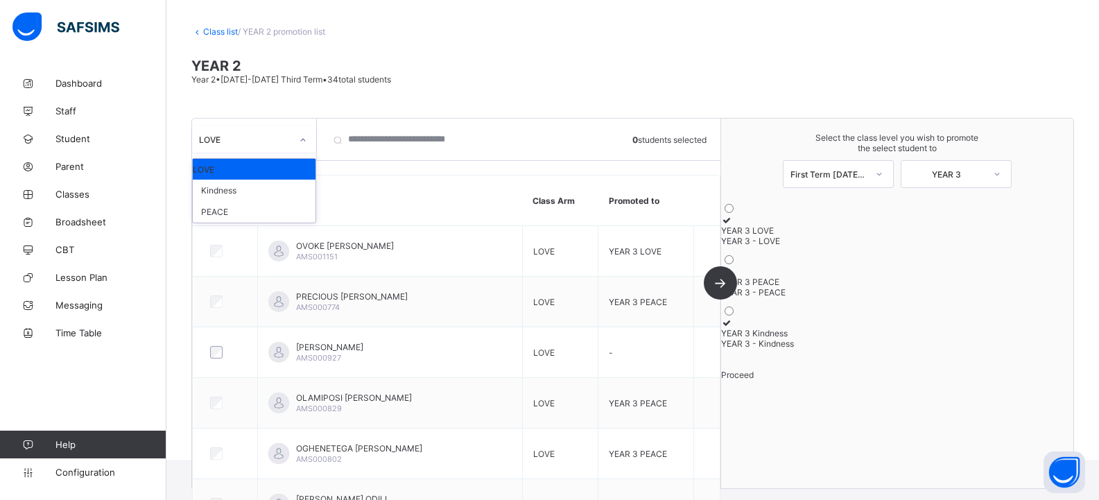
click at [221, 139] on div "LOVE" at bounding box center [245, 140] width 92 height 10
click at [236, 215] on div "PEACE" at bounding box center [254, 211] width 123 height 21
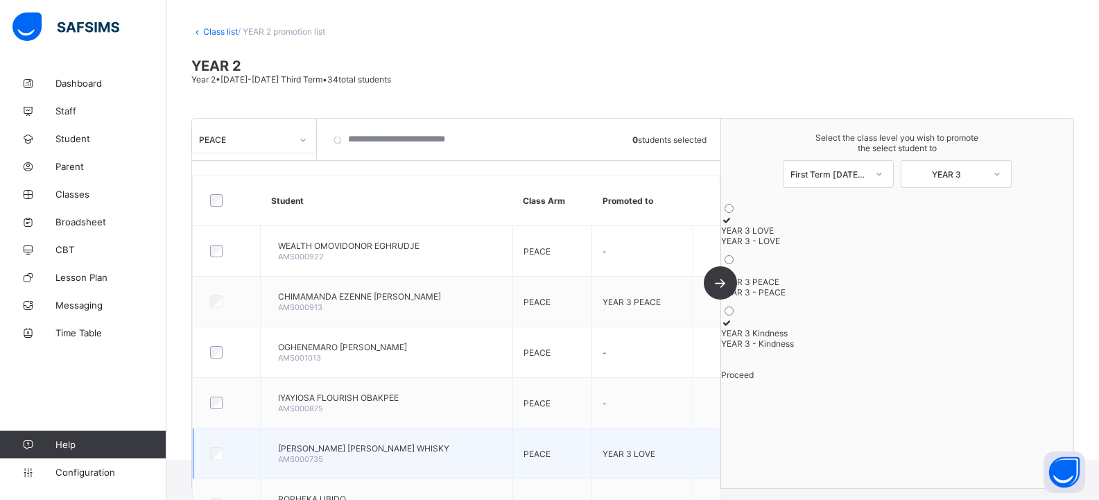
scroll to position [133, 0]
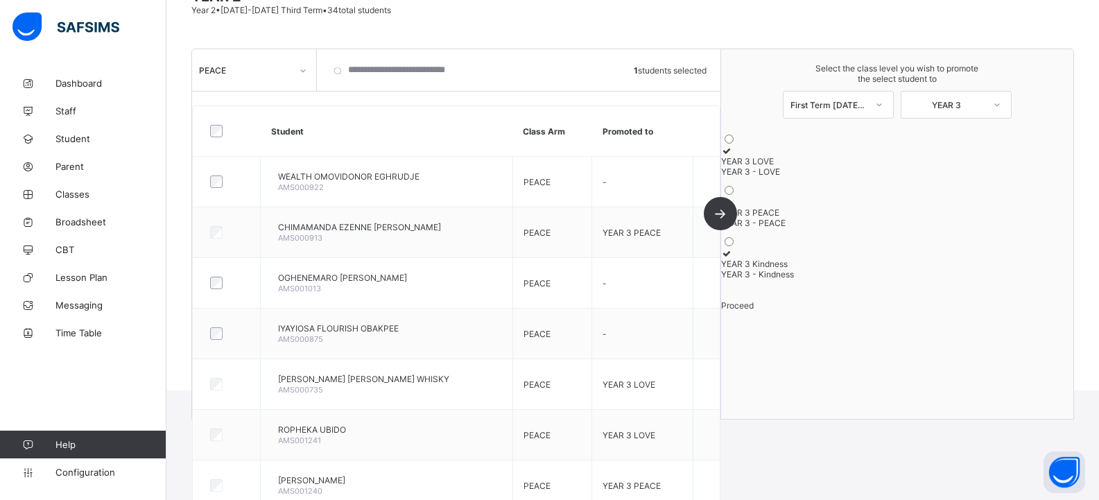
click at [892, 156] on div "YEAR 3 LOVE" at bounding box center [897, 161] width 352 height 10
click at [754, 311] on span "Proceed" at bounding box center [737, 305] width 33 height 10
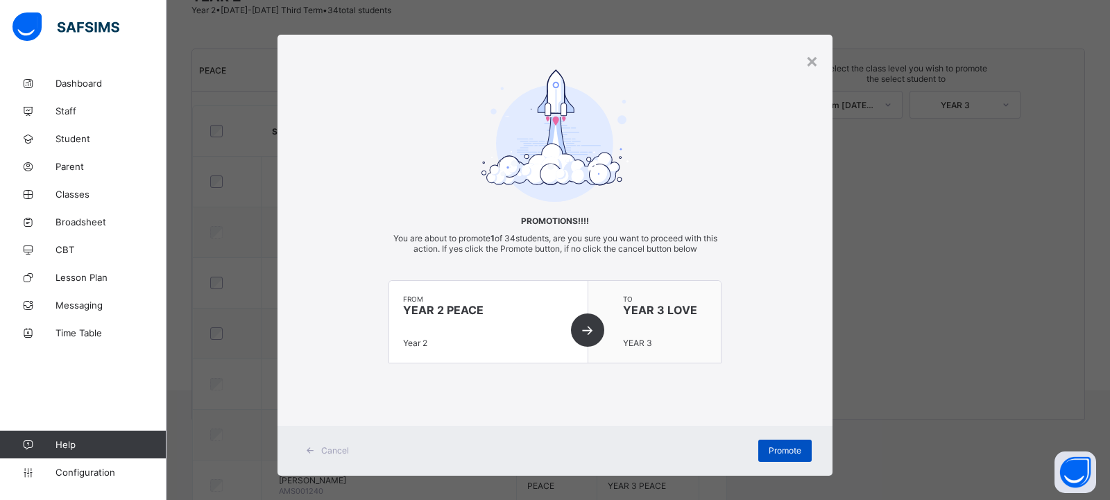
click at [777, 446] on span "Promote" at bounding box center [784, 450] width 33 height 10
click at [789, 449] on span "Promote" at bounding box center [784, 450] width 33 height 10
click at [805, 61] on div "×" at bounding box center [811, 61] width 13 height 24
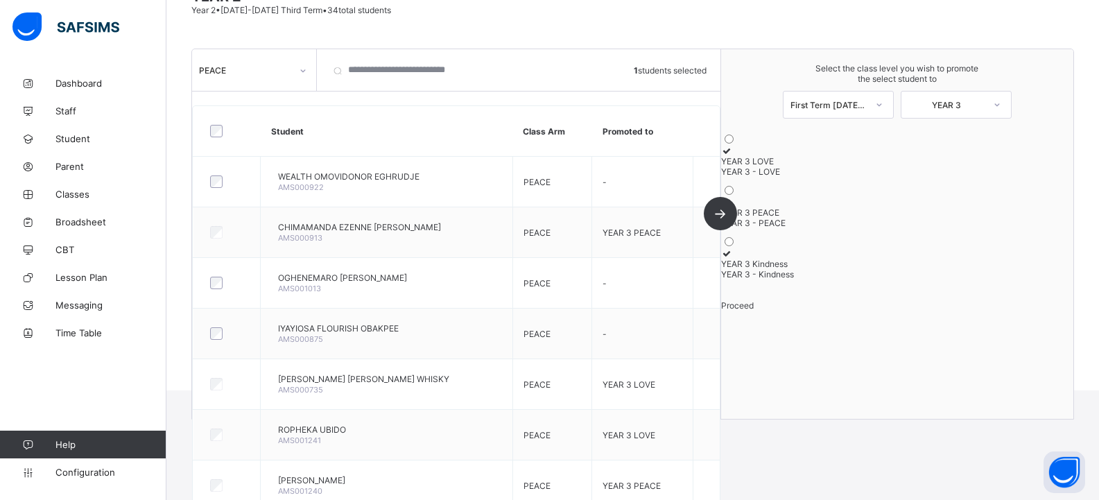
click at [906, 311] on div "Proceed" at bounding box center [897, 305] width 352 height 10
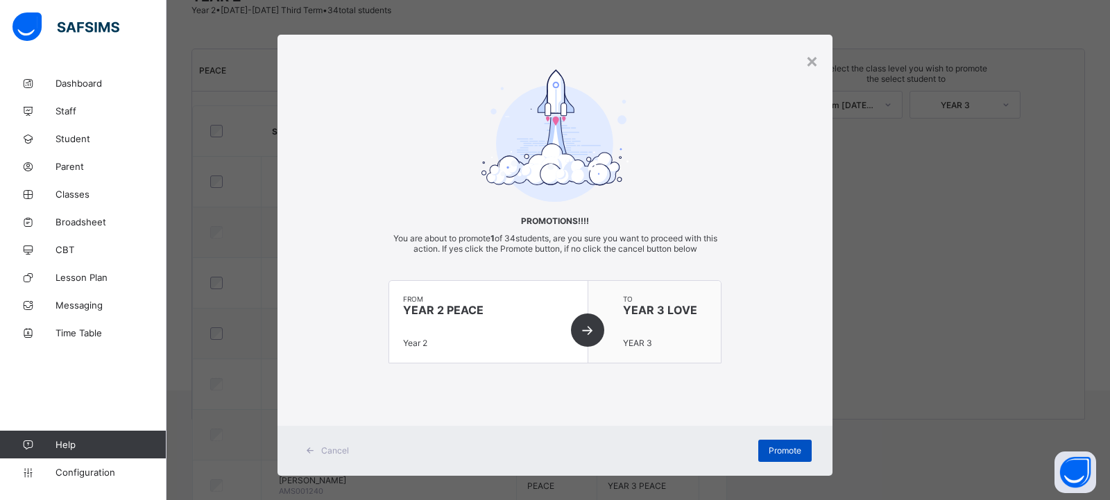
click at [768, 454] on span "Promote" at bounding box center [784, 450] width 33 height 10
click at [1033, 298] on div "× Promotions!!!! You are about to promote 1 of 34 students, are you sure you wa…" at bounding box center [555, 250] width 1110 height 500
click at [807, 60] on div "×" at bounding box center [811, 61] width 13 height 24
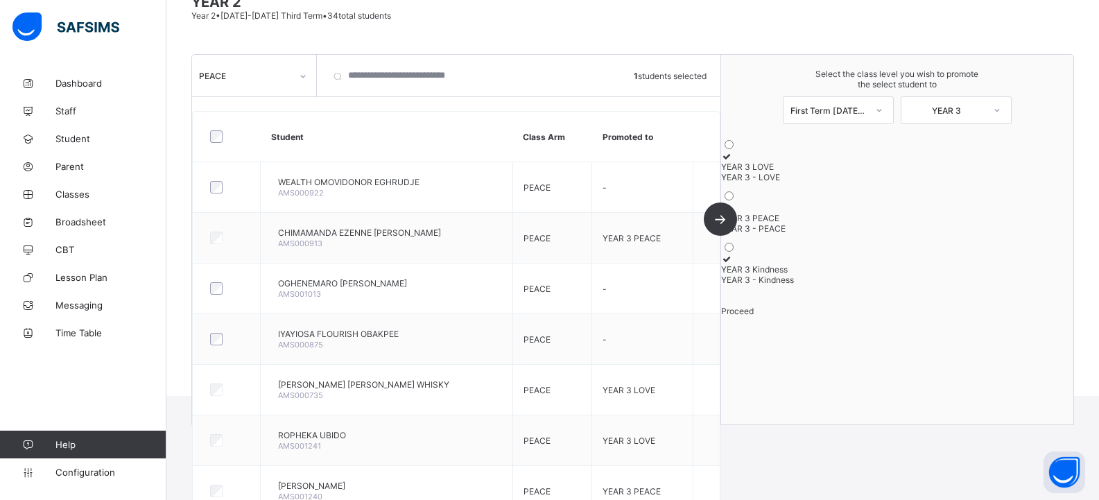
scroll to position [58, 0]
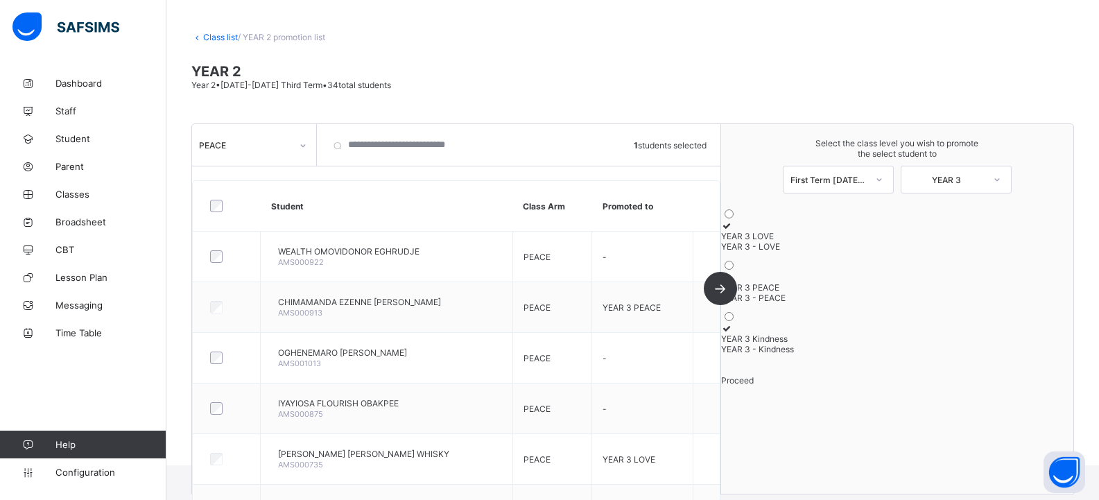
click at [754, 386] on span "Proceed" at bounding box center [737, 380] width 33 height 10
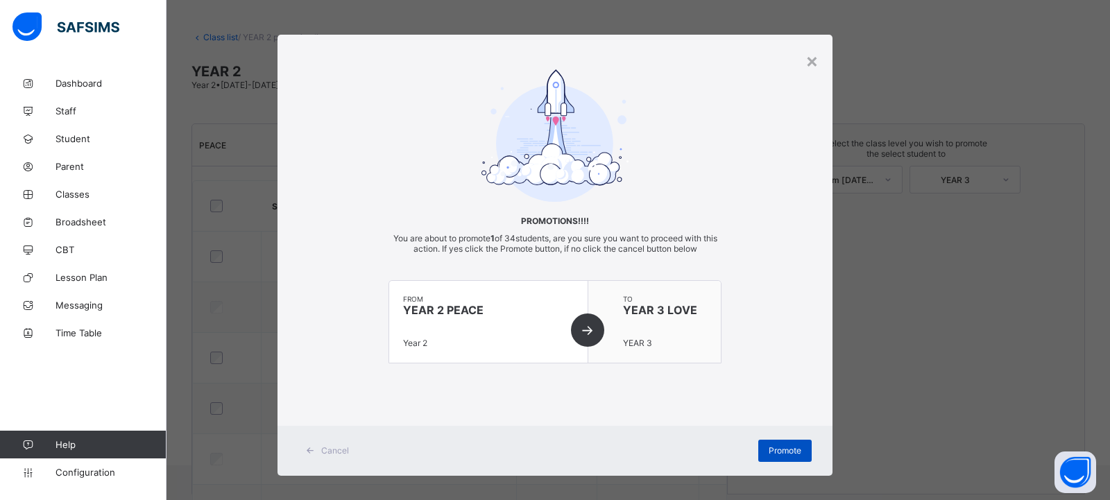
click at [778, 447] on span "Promote" at bounding box center [784, 450] width 33 height 10
click at [1044, 345] on div "× Promotions!!!! You are about to promote 1 of 34 students, are you sure you wa…" at bounding box center [555, 250] width 1110 height 500
click at [807, 56] on div "×" at bounding box center [811, 61] width 13 height 24
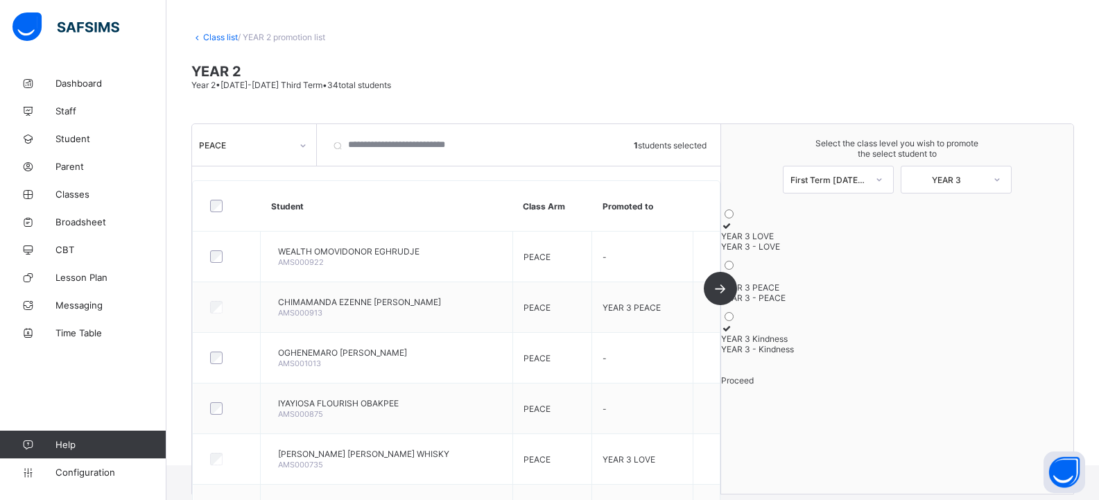
click at [902, 386] on div "Proceed" at bounding box center [897, 380] width 352 height 10
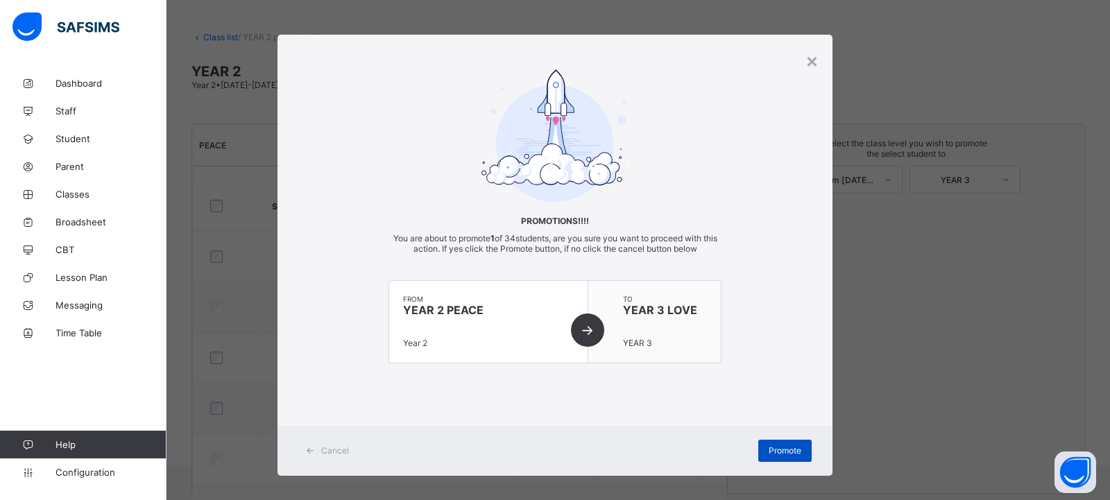
click at [786, 448] on span "Promote" at bounding box center [784, 450] width 33 height 10
click at [810, 64] on div "×" at bounding box center [811, 61] width 13 height 24
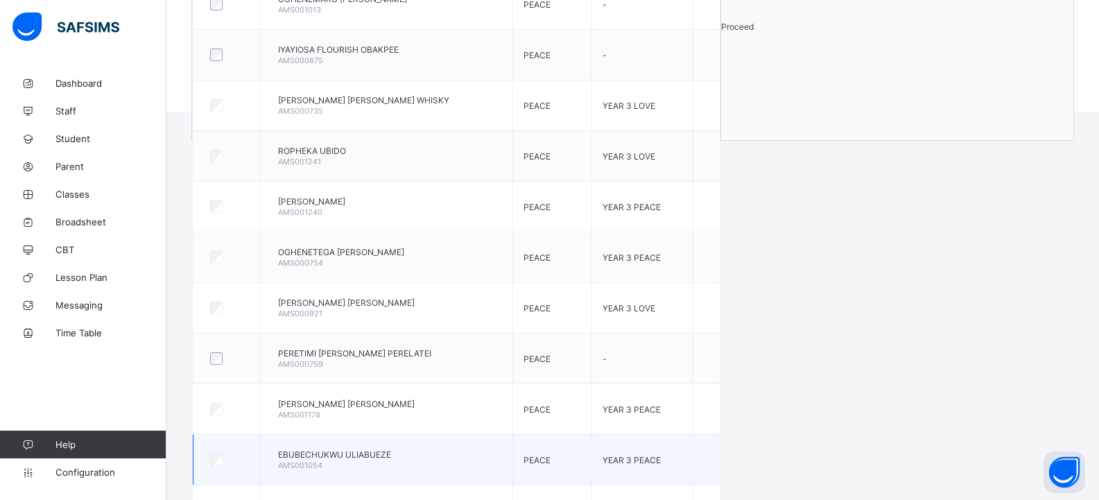
scroll to position [197, 0]
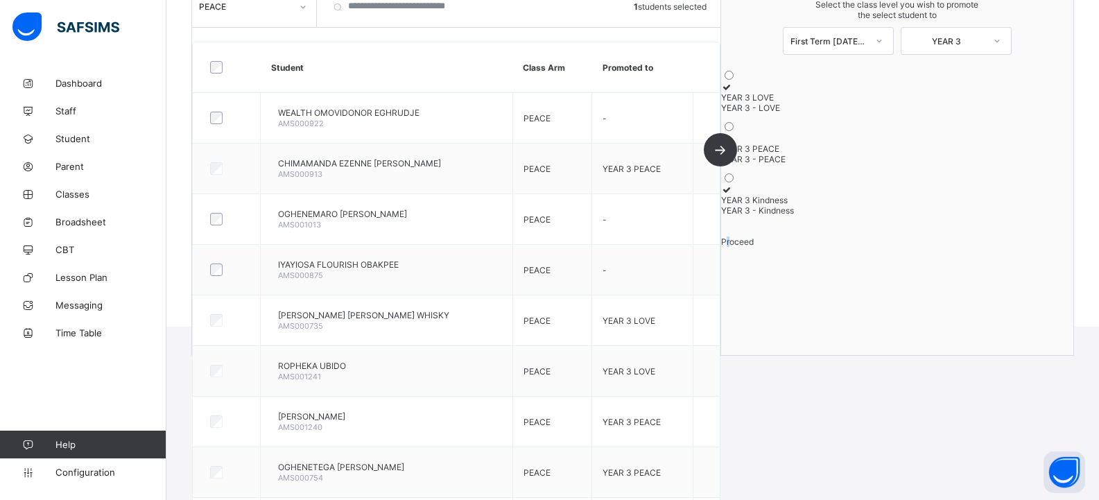
click at [754, 247] on span "Proceed" at bounding box center [737, 241] width 33 height 10
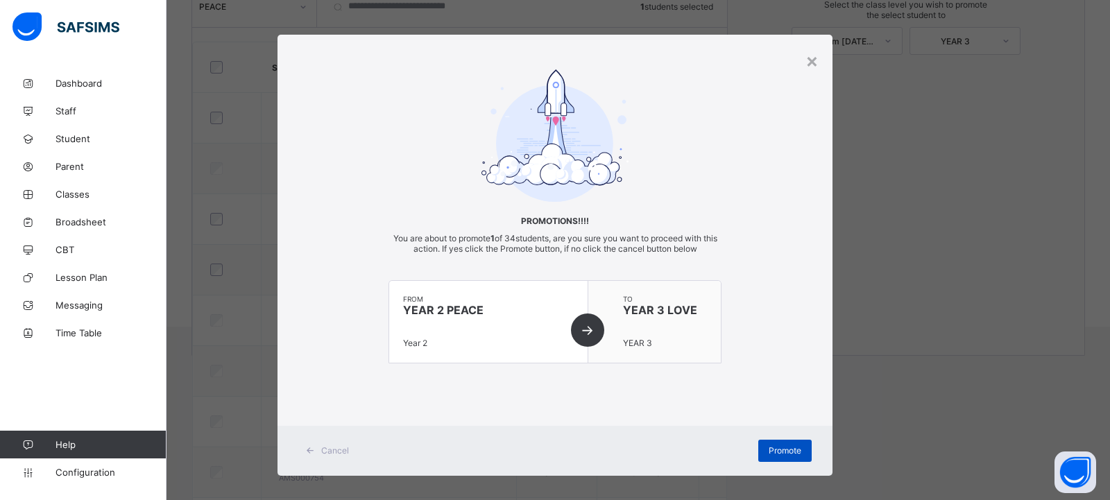
click at [780, 451] on span "Promote" at bounding box center [784, 450] width 33 height 10
click at [813, 60] on div "×" at bounding box center [811, 61] width 13 height 24
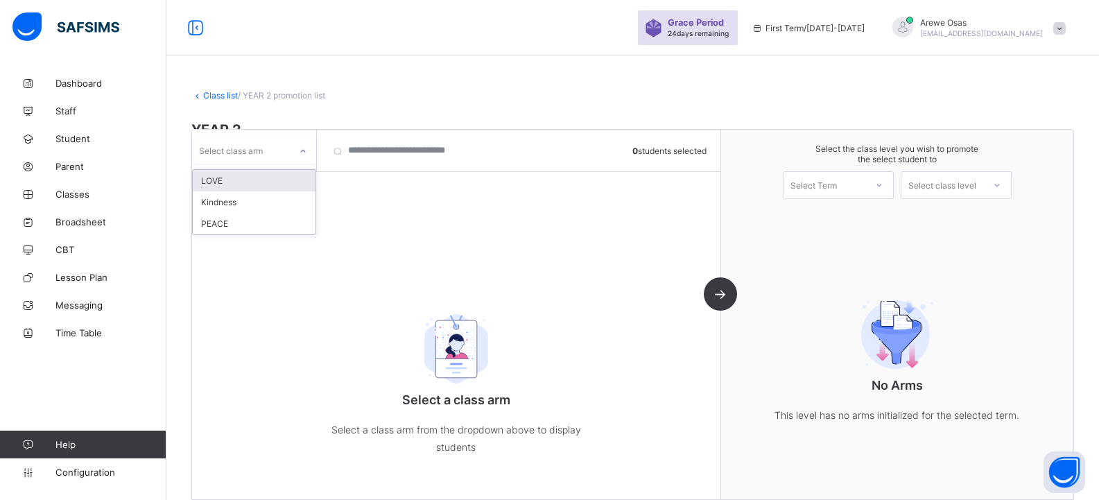
click at [219, 177] on div "LOVE" at bounding box center [254, 180] width 123 height 21
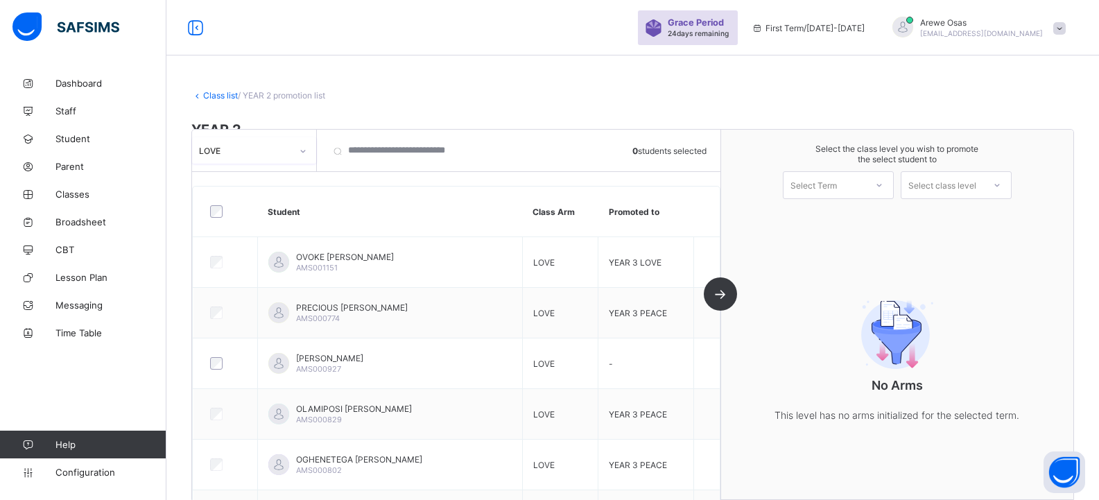
click at [237, 151] on div "LOVE" at bounding box center [245, 150] width 92 height 10
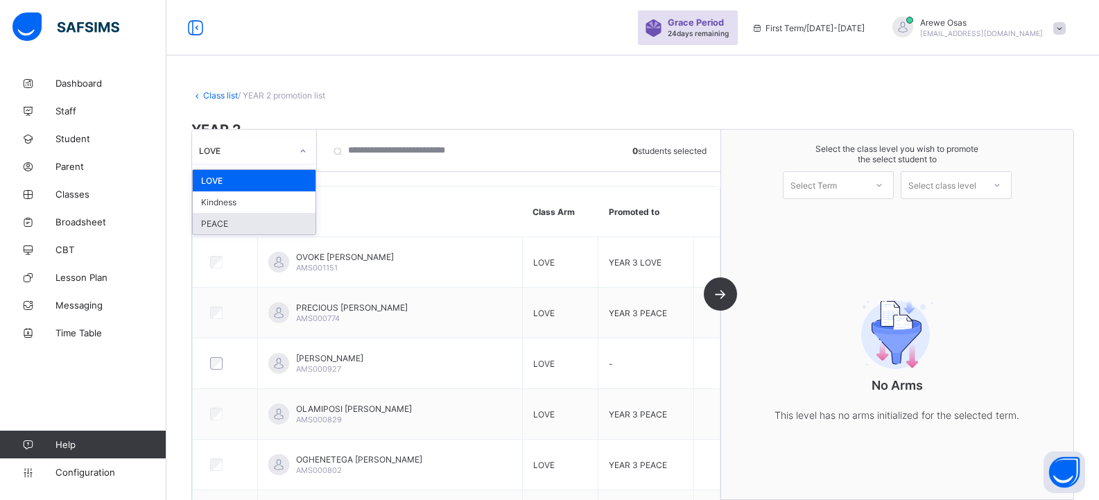
click at [245, 223] on div "PEACE" at bounding box center [254, 223] width 123 height 21
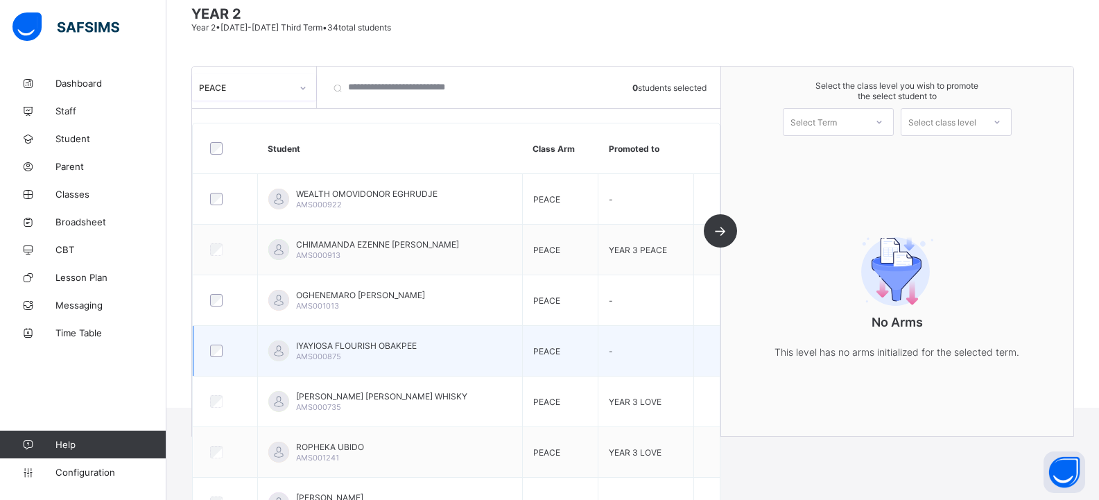
scroll to position [139, 0]
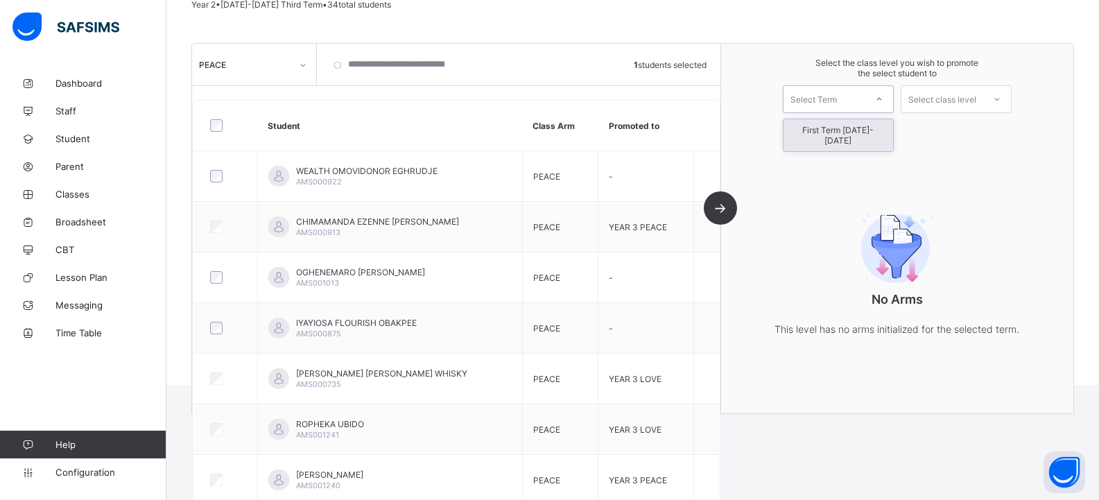
click at [825, 97] on div "Select Term" at bounding box center [814, 99] width 46 height 28
click at [834, 130] on div "First Term [DATE]-[DATE]" at bounding box center [839, 135] width 110 height 32
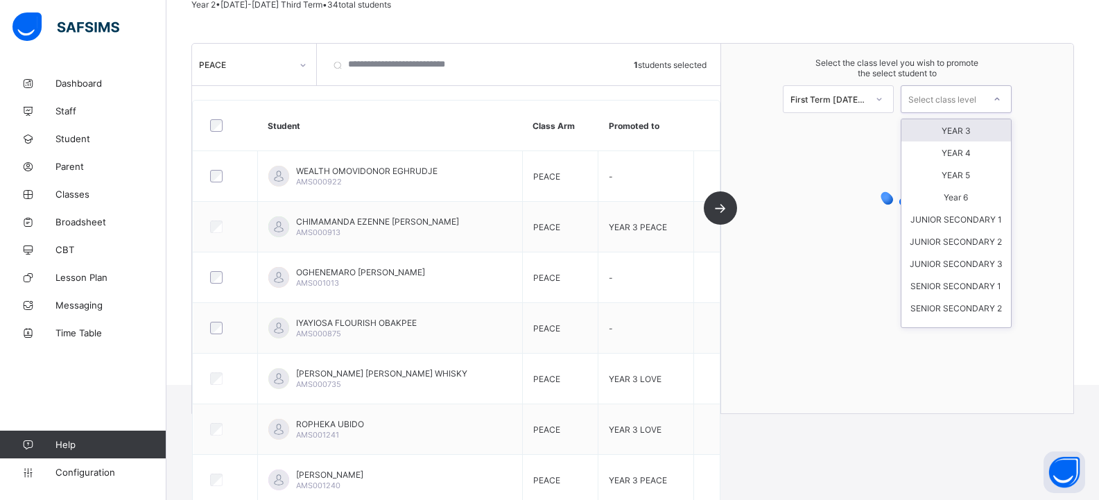
click at [926, 98] on div "Select class level" at bounding box center [943, 99] width 68 height 28
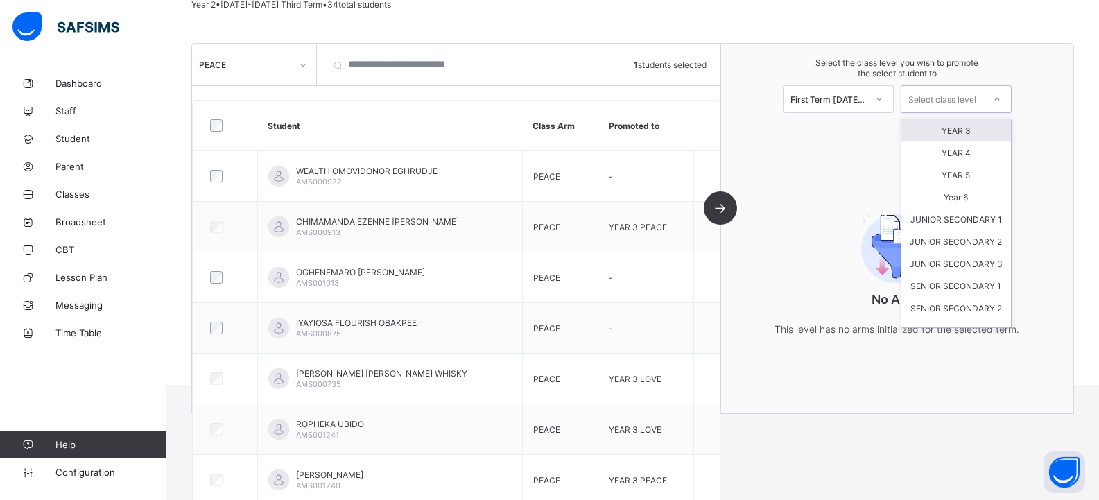
click at [943, 129] on div "YEAR 3" at bounding box center [957, 130] width 110 height 22
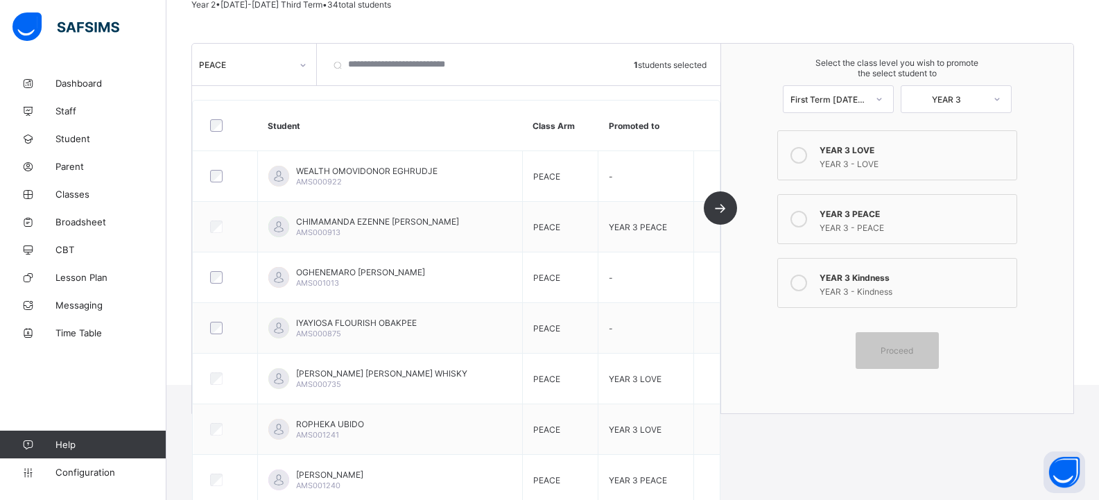
click at [852, 166] on div "YEAR 3 - LOVE" at bounding box center [915, 162] width 190 height 14
drag, startPoint x: 904, startPoint y: 352, endPoint x: 904, endPoint y: 339, distance: 12.5
click at [904, 348] on span "Proceed" at bounding box center [897, 350] width 33 height 10
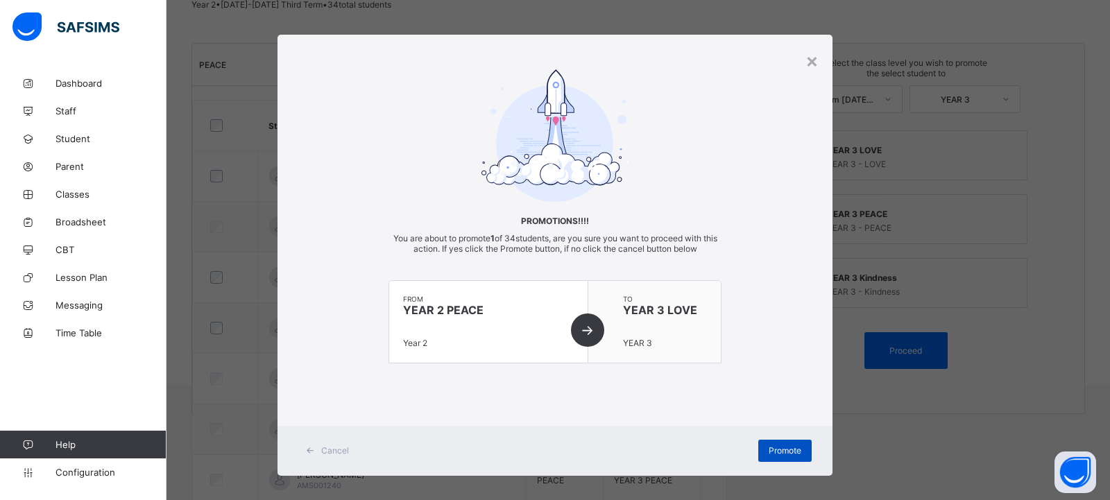
click at [786, 447] on span "Promote" at bounding box center [784, 450] width 33 height 10
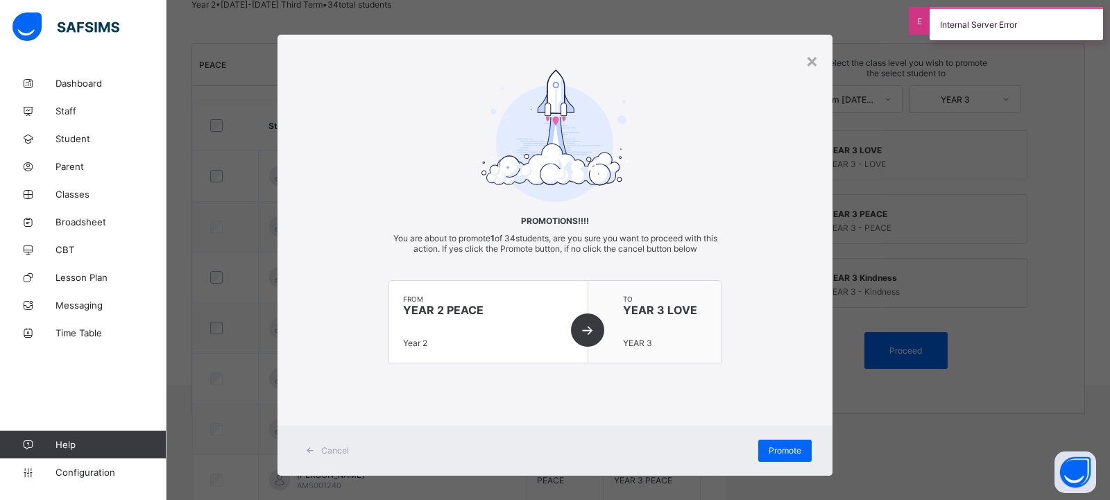
click at [1002, 293] on div "× Promotions!!!! You are about to promote 1 of 34 students, are you sure you wa…" at bounding box center [555, 250] width 1110 height 500
click at [807, 59] on div "×" at bounding box center [811, 61] width 13 height 24
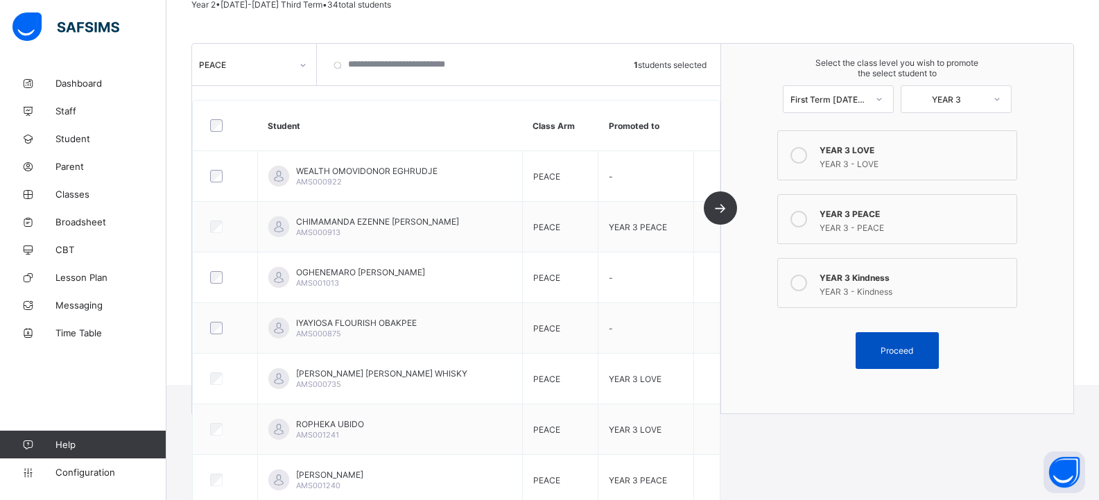
click at [907, 352] on span "Proceed" at bounding box center [897, 350] width 33 height 10
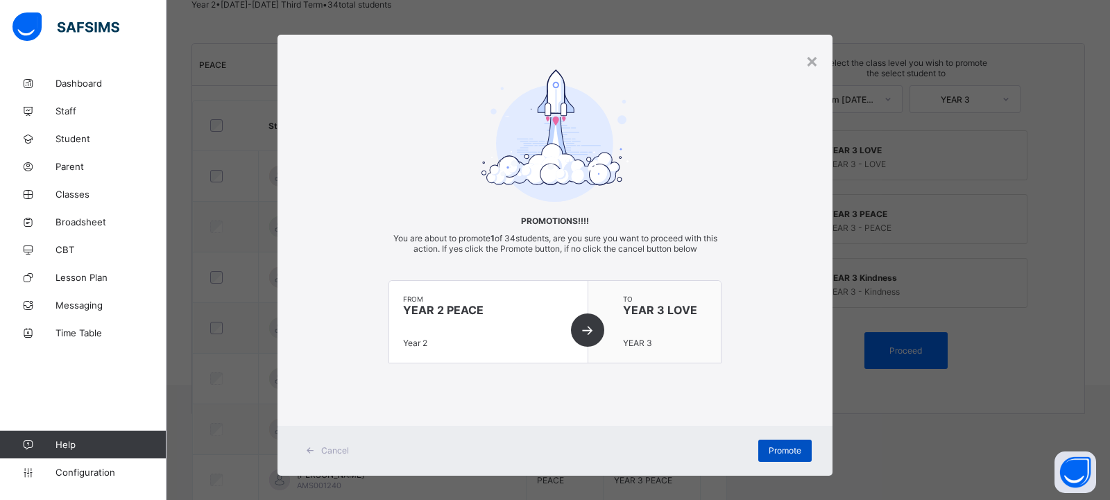
click at [778, 453] on span "Promote" at bounding box center [784, 450] width 33 height 10
click at [808, 62] on div "×" at bounding box center [811, 61] width 13 height 24
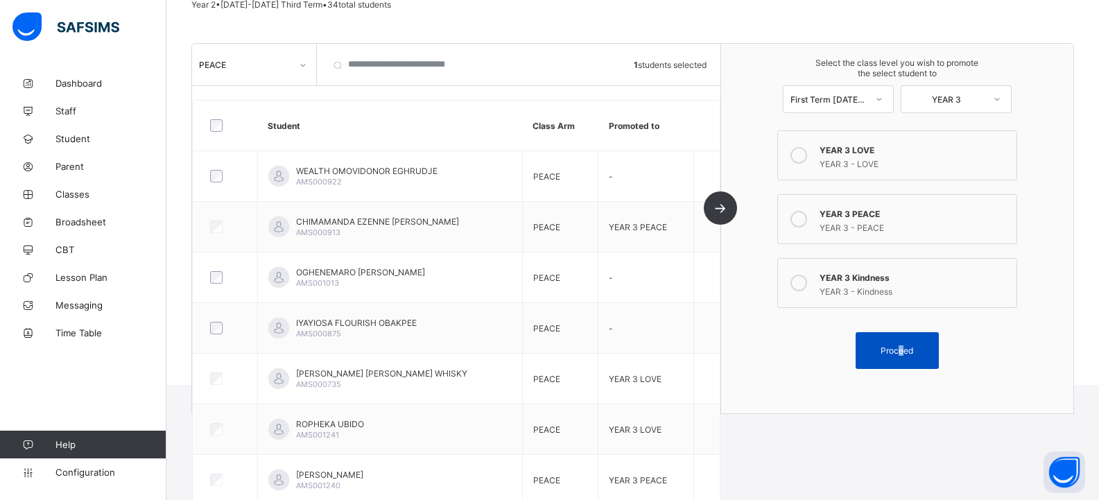
click at [910, 341] on div "Proceed" at bounding box center [897, 350] width 83 height 37
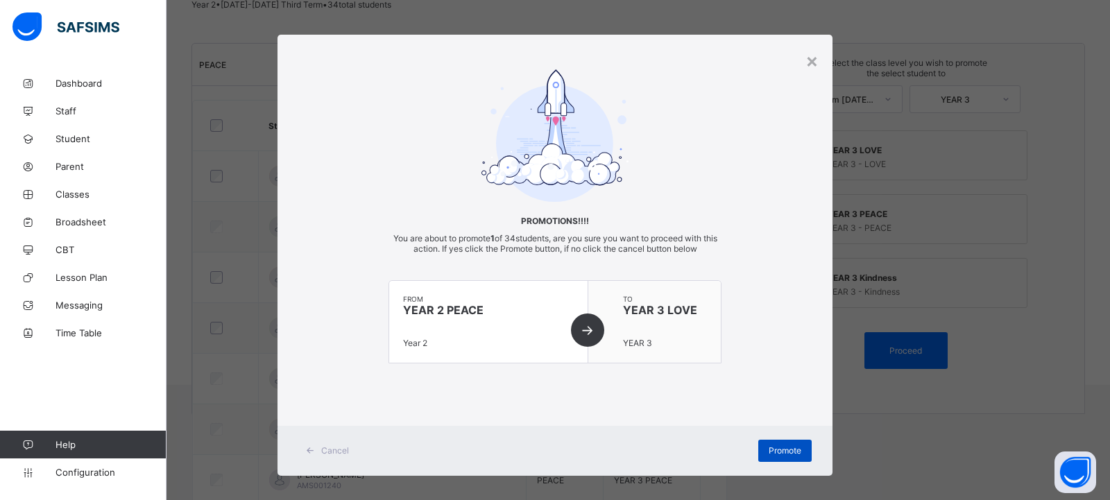
click at [785, 449] on span "Promote" at bounding box center [784, 450] width 33 height 10
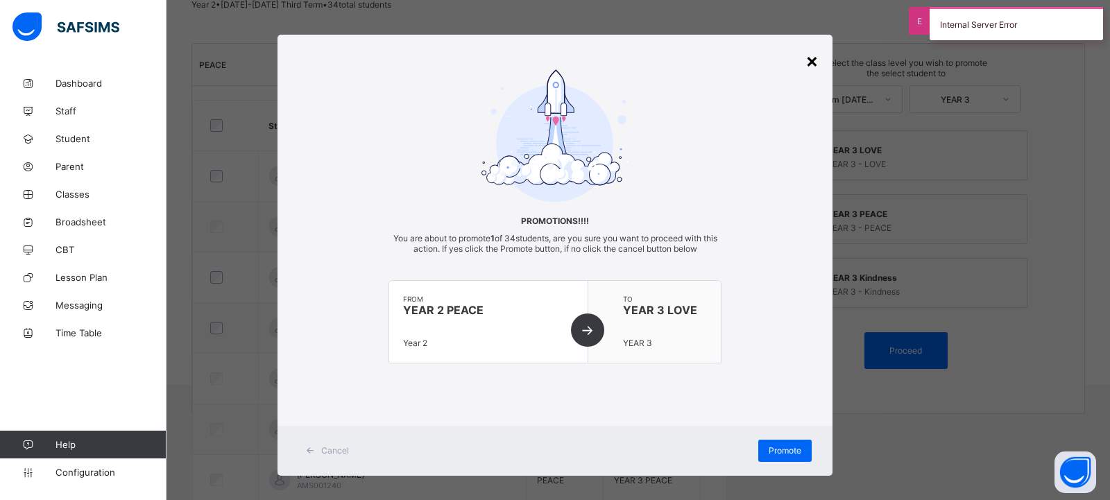
click at [809, 60] on div "×" at bounding box center [811, 61] width 13 height 24
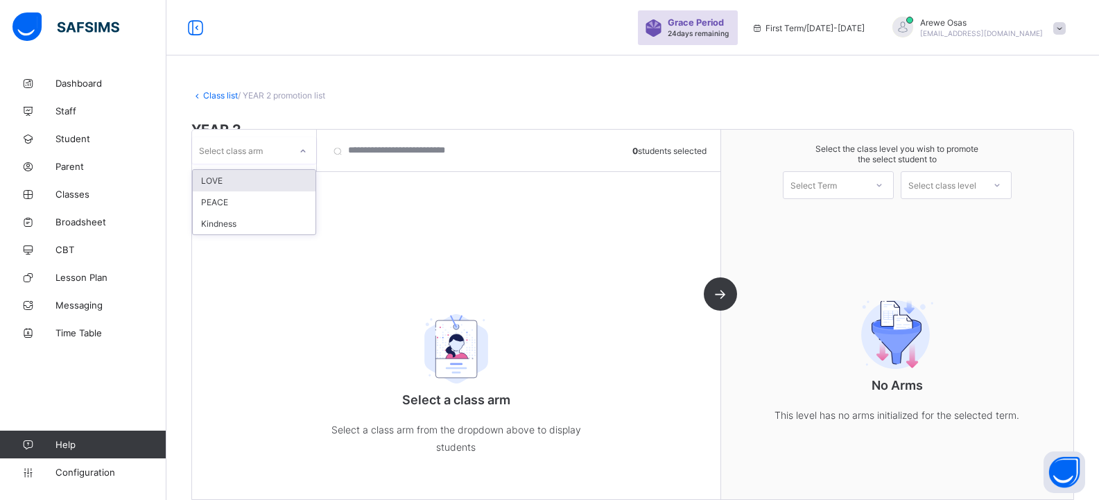
click at [246, 139] on div "Select class arm" at bounding box center [254, 150] width 124 height 26
click at [241, 230] on div "Kindness" at bounding box center [254, 223] width 123 height 21
click at [228, 148] on div "Kindness" at bounding box center [245, 150] width 92 height 10
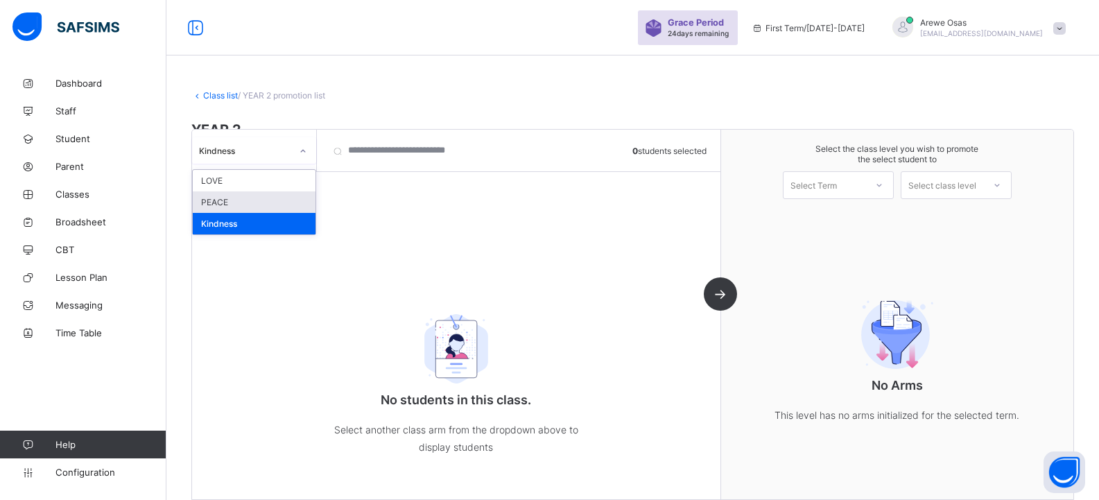
click at [225, 201] on div "PEACE" at bounding box center [254, 201] width 123 height 21
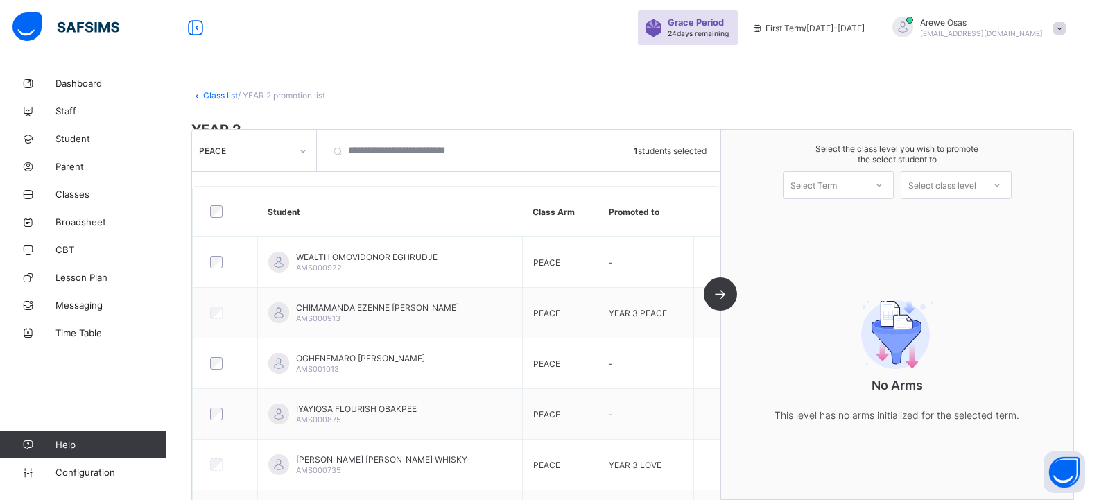
click at [866, 191] on div "Select Term" at bounding box center [825, 184] width 82 height 19
drag, startPoint x: 834, startPoint y: 219, endPoint x: 936, endPoint y: 198, distance: 104.9
click at [834, 217] on div "First Term [DATE]-[DATE]" at bounding box center [839, 221] width 110 height 32
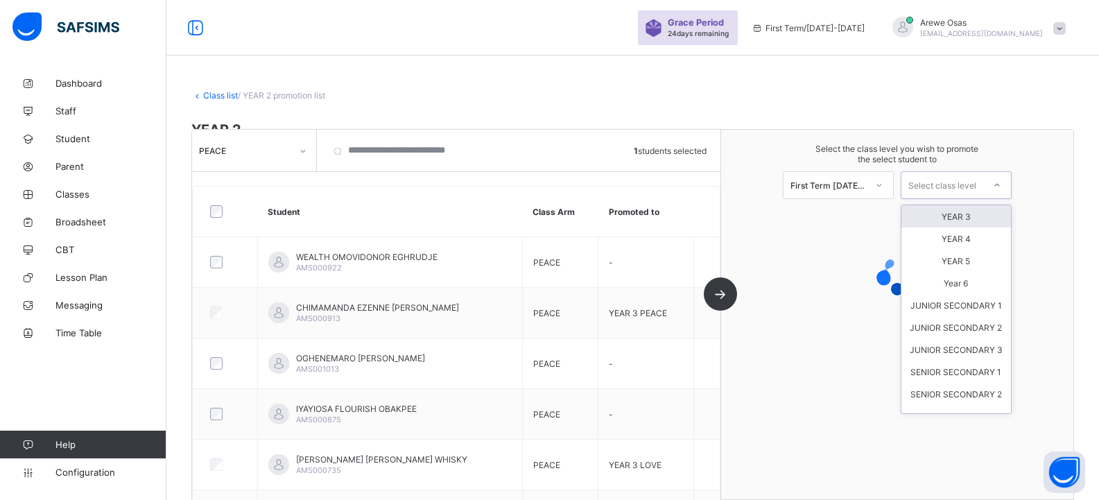
click at [961, 181] on div "Select class level" at bounding box center [943, 185] width 68 height 28
click at [956, 214] on div "YEAR 3" at bounding box center [957, 216] width 110 height 22
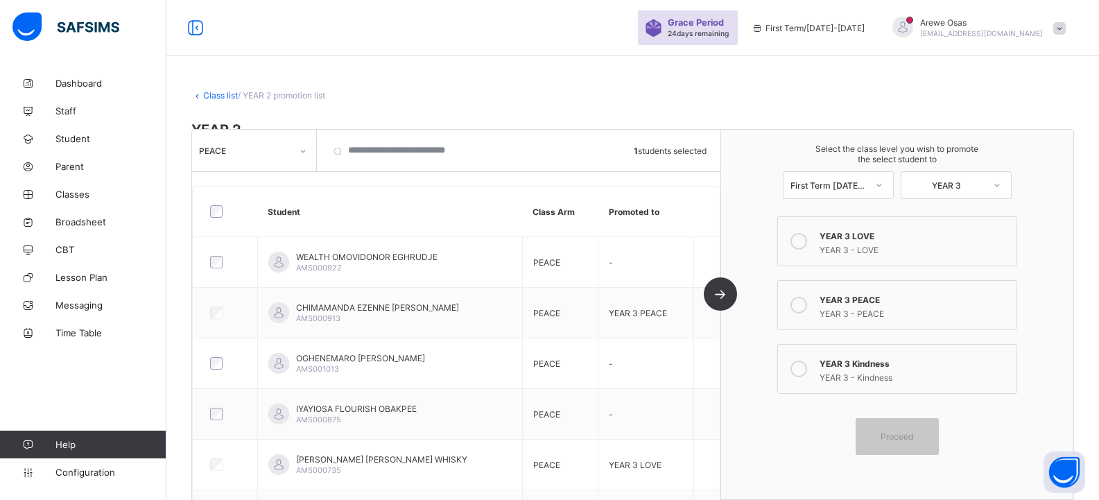
click at [888, 255] on div "YEAR 3 - LOVE" at bounding box center [915, 248] width 190 height 14
click at [929, 439] on span "Proceed" at bounding box center [897, 436] width 62 height 10
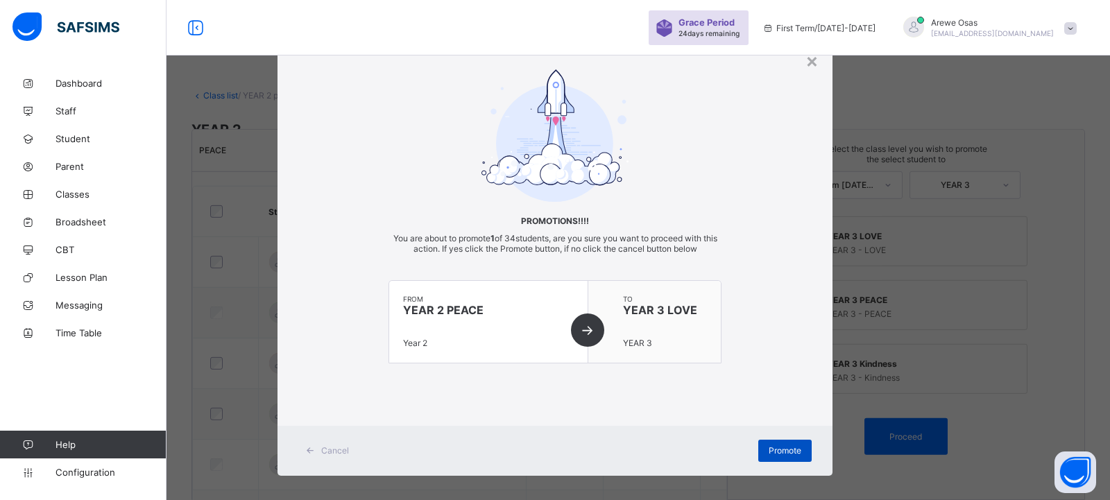
click at [794, 440] on div "Promote" at bounding box center [784, 451] width 53 height 22
click at [775, 448] on span "Promote" at bounding box center [784, 450] width 33 height 10
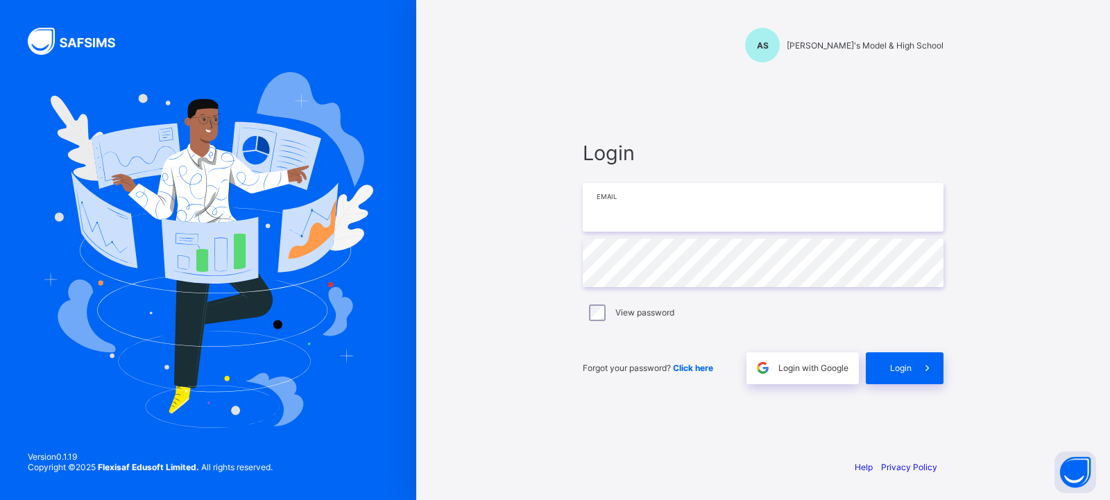
click at [651, 222] on input "email" at bounding box center [763, 207] width 361 height 49
click at [654, 212] on input "email" at bounding box center [763, 207] width 361 height 49
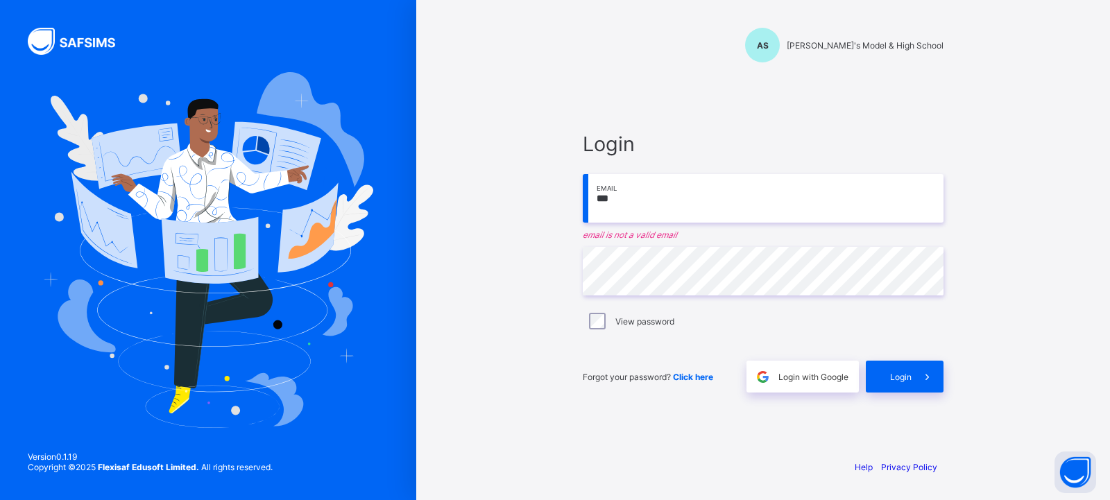
type input "**********"
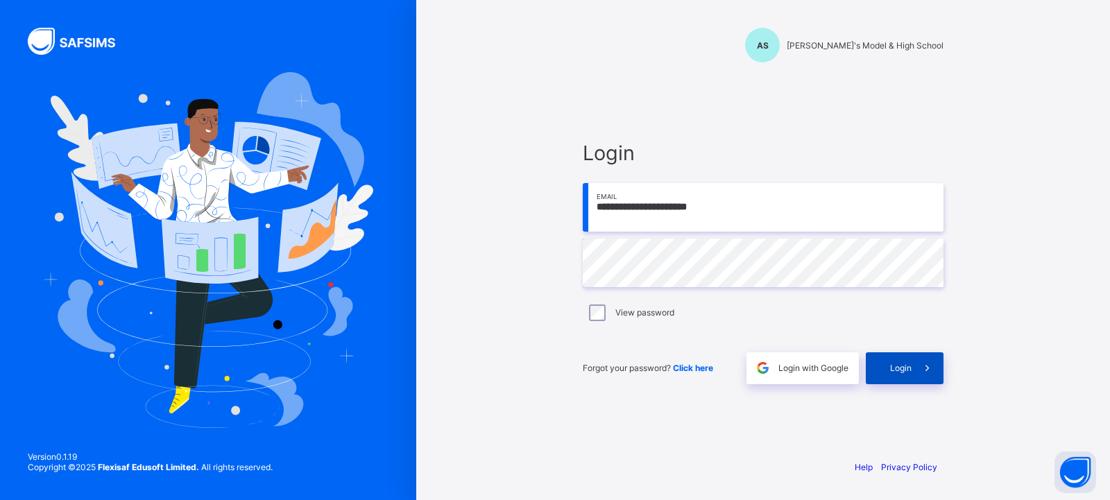
click at [891, 363] on span "Login" at bounding box center [900, 368] width 21 height 10
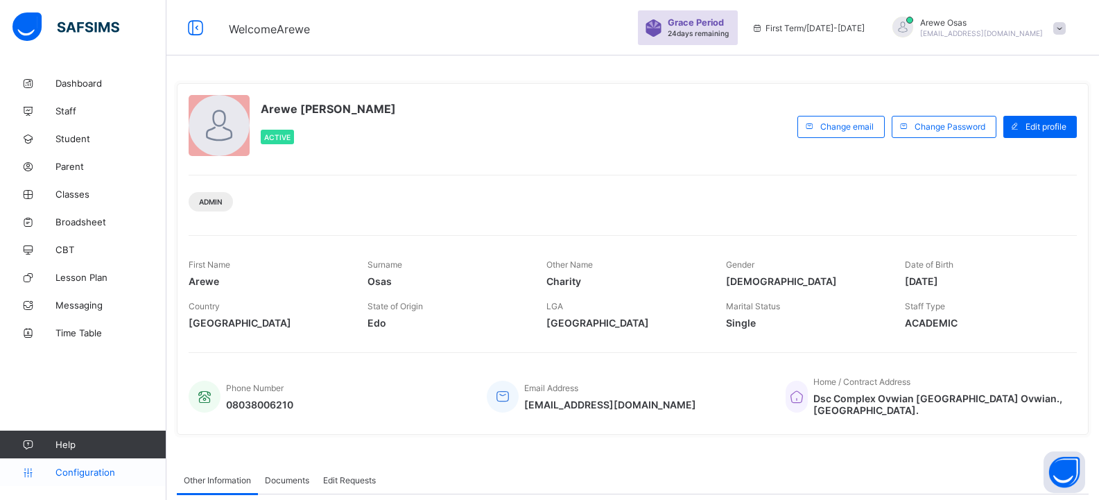
drag, startPoint x: 83, startPoint y: 474, endPoint x: 139, endPoint y: 457, distance: 58.8
click at [83, 475] on span "Configuration" at bounding box center [110, 472] width 110 height 11
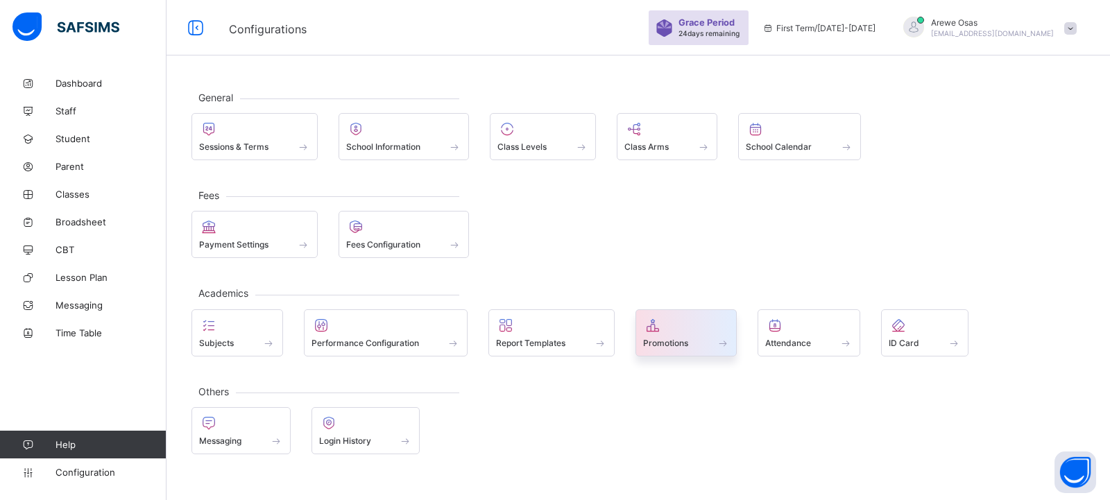
click at [685, 342] on span "Promotions" at bounding box center [665, 343] width 45 height 10
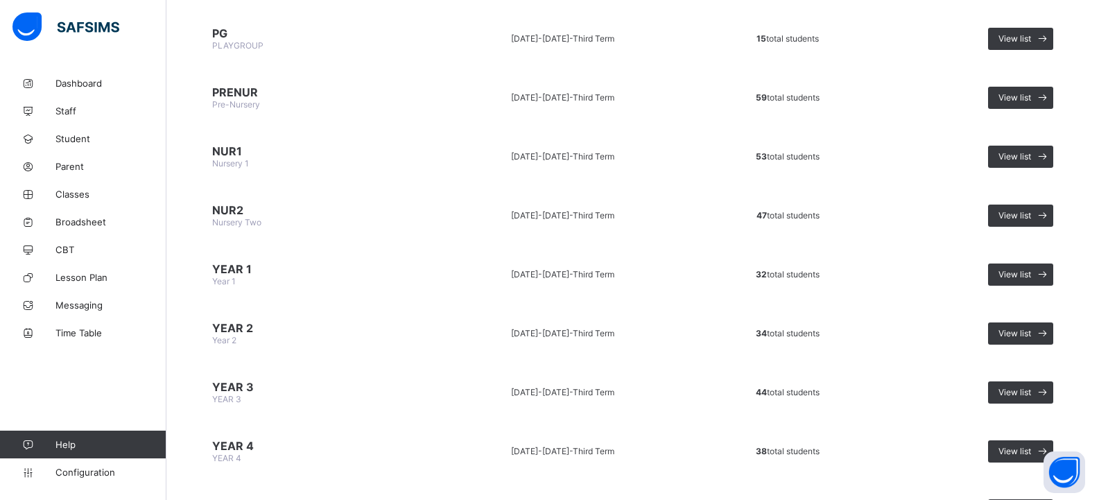
scroll to position [347, 0]
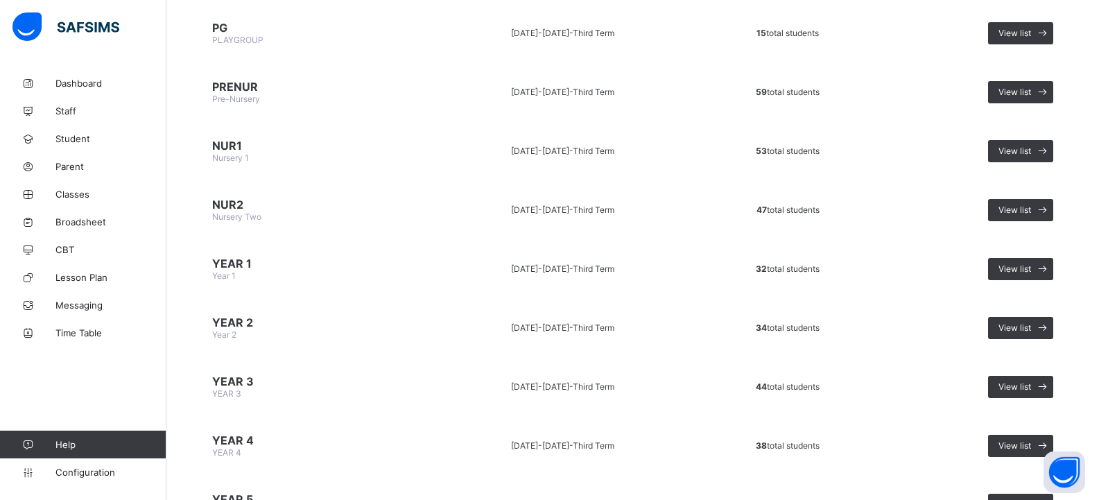
click at [259, 326] on span "YEAR 2" at bounding box center [312, 323] width 200 height 14
click at [1017, 324] on span "View list" at bounding box center [1015, 327] width 33 height 10
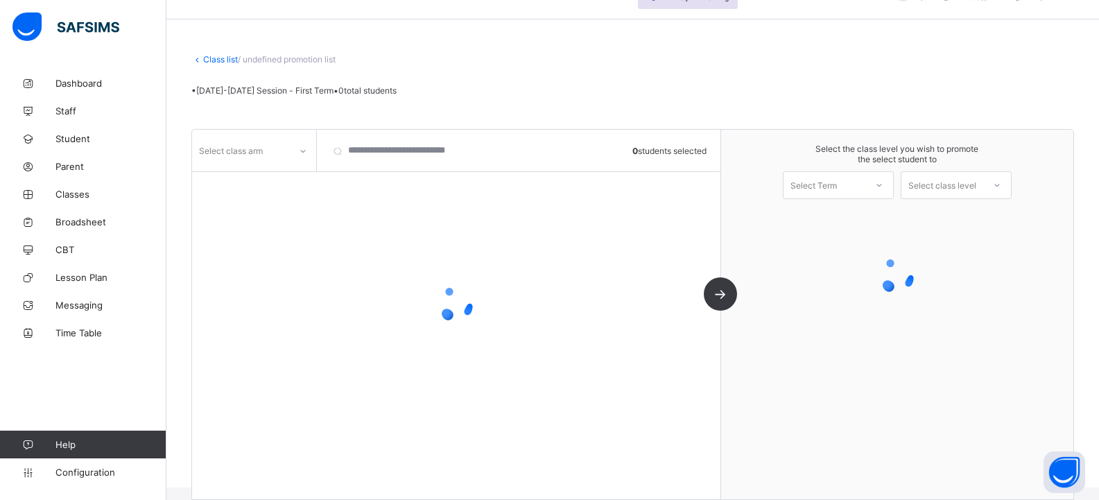
scroll to position [53, 0]
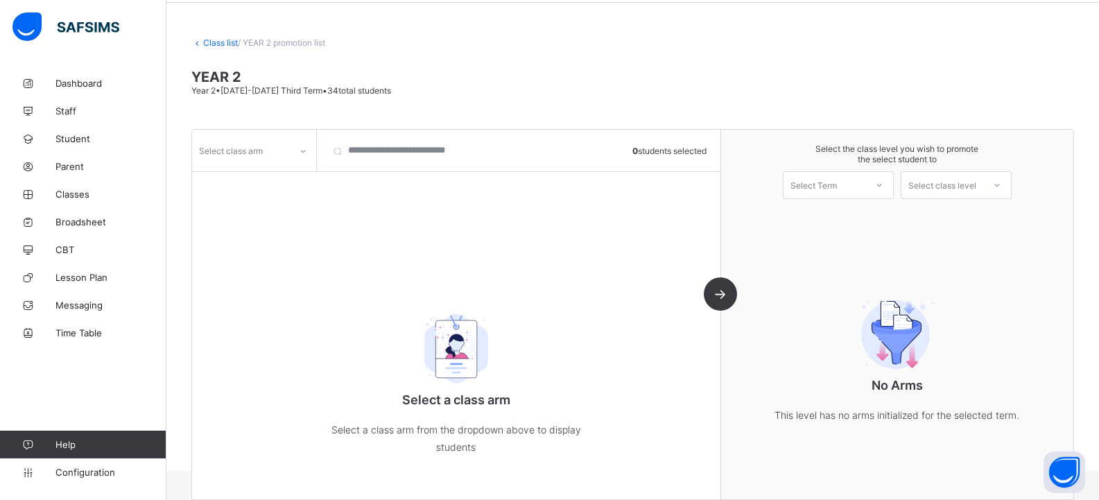
click at [234, 166] on div "Select class arm" at bounding box center [254, 151] width 125 height 42
click at [236, 164] on div "Select class arm" at bounding box center [254, 151] width 125 height 42
click at [284, 155] on div "Select class arm" at bounding box center [241, 150] width 98 height 19
click at [236, 201] on div "PEACE" at bounding box center [254, 201] width 123 height 21
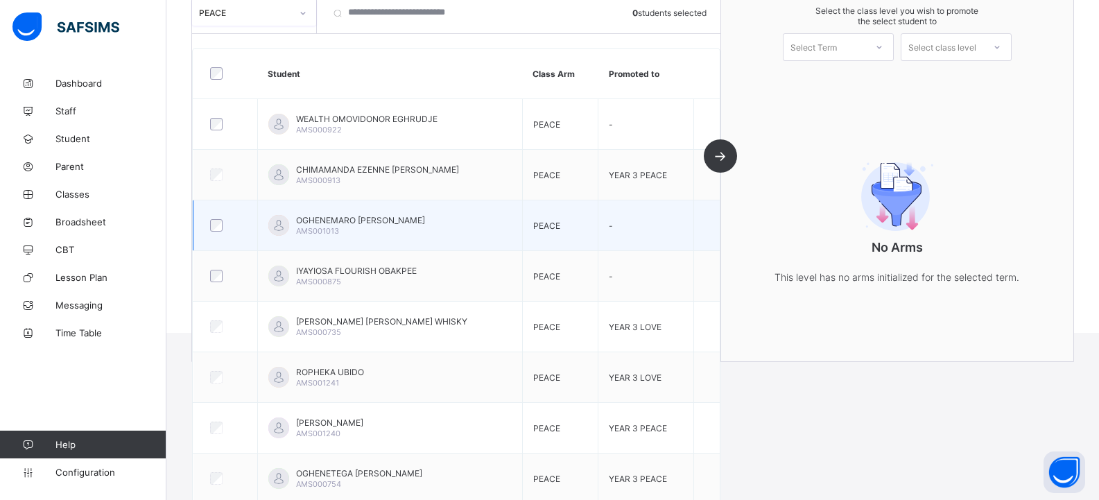
scroll to position [122, 0]
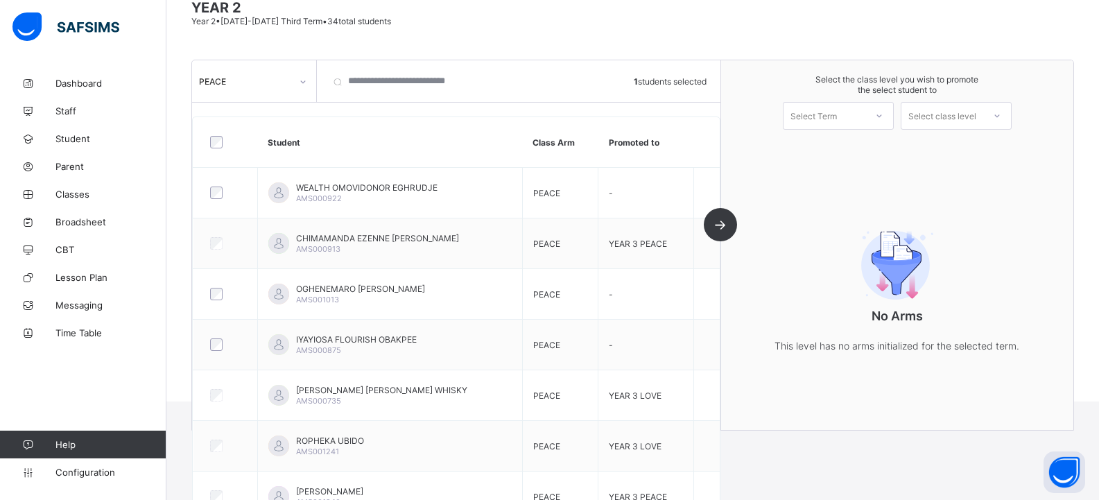
click at [859, 117] on div "Select Term" at bounding box center [825, 115] width 82 height 19
drag, startPoint x: 850, startPoint y: 146, endPoint x: 948, endPoint y: 130, distance: 99.7
click at [853, 146] on div "First Term [DATE]-[DATE]" at bounding box center [839, 152] width 110 height 32
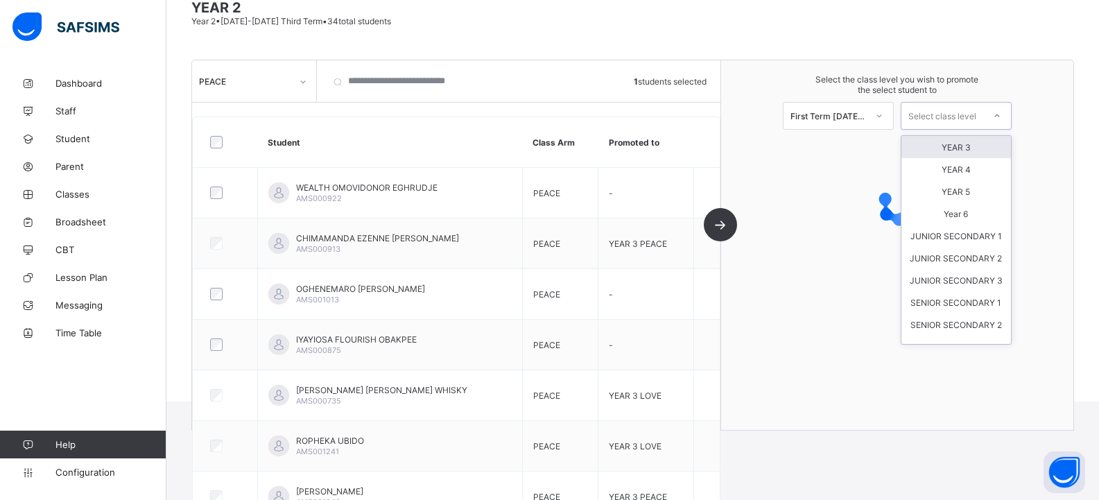
click at [949, 115] on div "Select class level" at bounding box center [943, 116] width 68 height 28
click at [965, 152] on div "YEAR 3" at bounding box center [957, 147] width 110 height 22
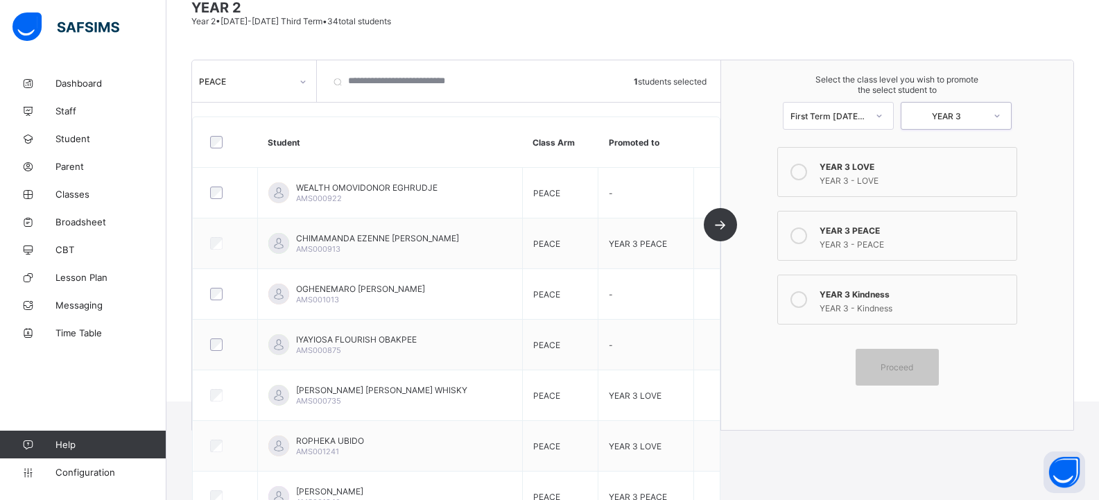
click at [868, 178] on div "YEAR 3 - LOVE" at bounding box center [915, 179] width 190 height 14
click at [913, 363] on span "Proceed" at bounding box center [897, 367] width 33 height 10
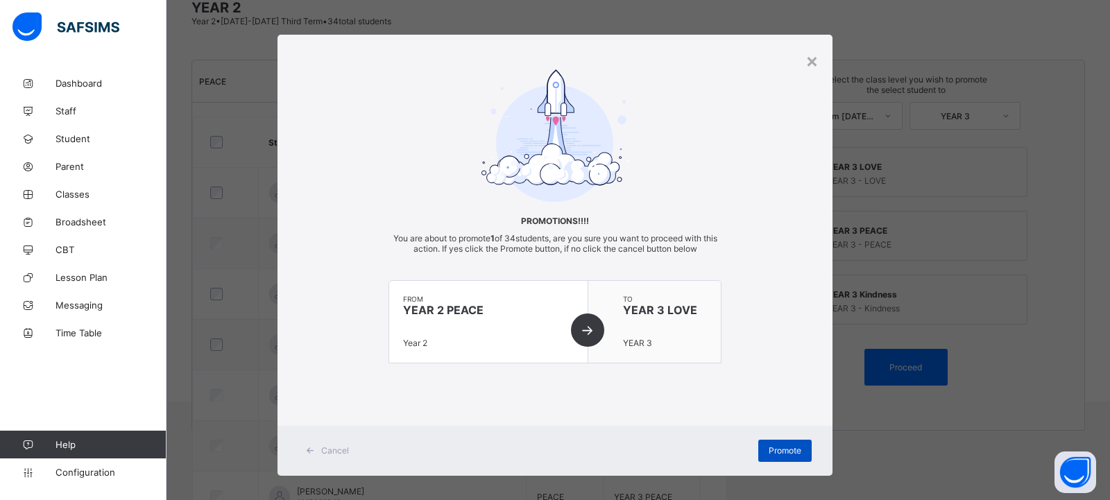
click at [788, 448] on span "Promote" at bounding box center [784, 450] width 33 height 10
click at [779, 454] on span "Promote" at bounding box center [784, 450] width 33 height 10
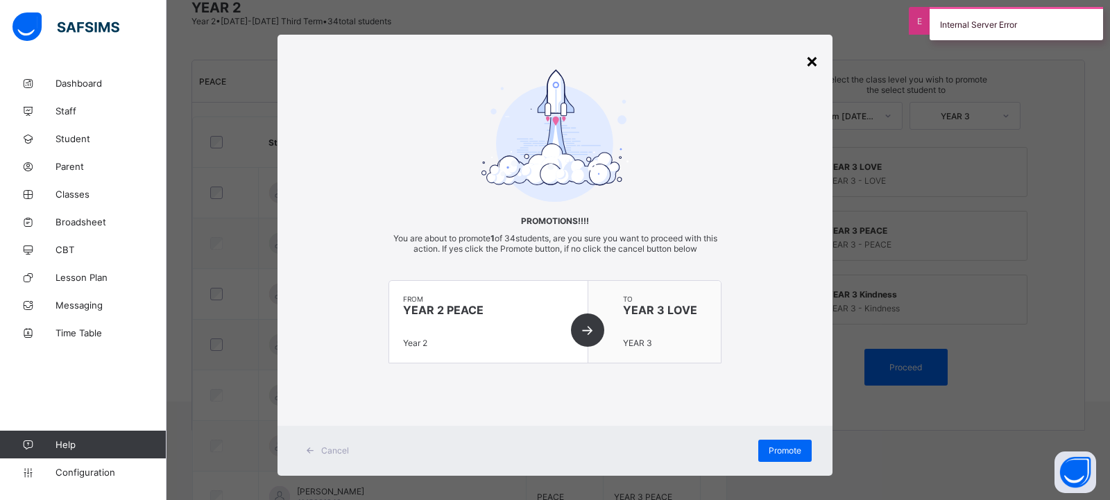
click at [809, 64] on div "×" at bounding box center [811, 61] width 13 height 24
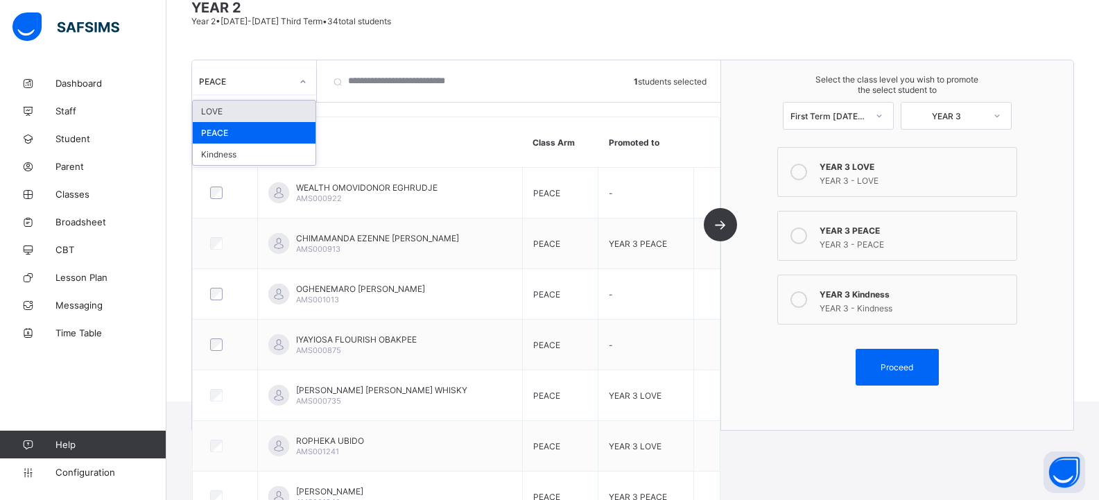
click at [245, 87] on div "PEACE" at bounding box center [241, 80] width 98 height 19
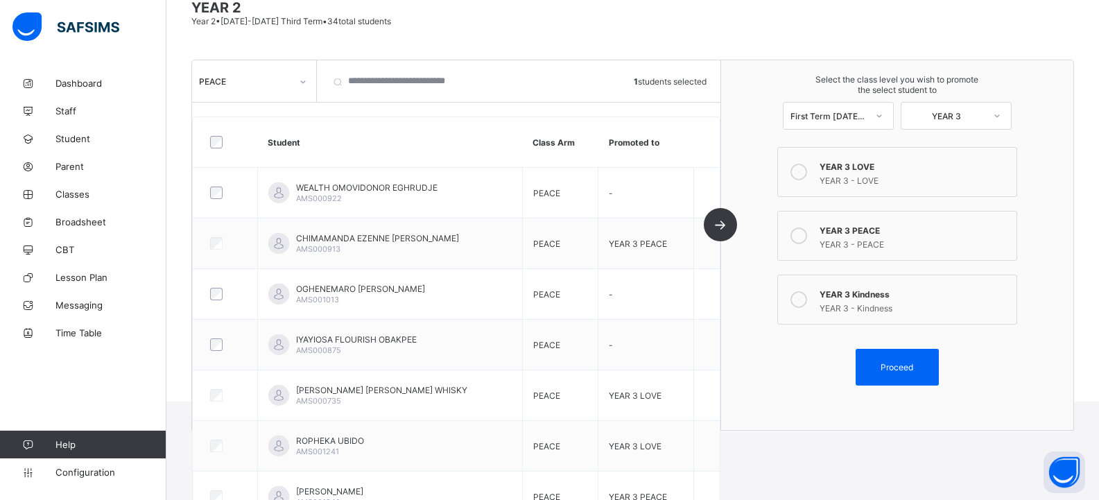
click at [445, 44] on div "Class list / YEAR 2 promotion list YEAR 2 Year 2 • 2024-2025 Third Term • 34 to…" at bounding box center [632, 174] width 933 height 454
click at [83, 468] on span "Configuration" at bounding box center [110, 472] width 110 height 11
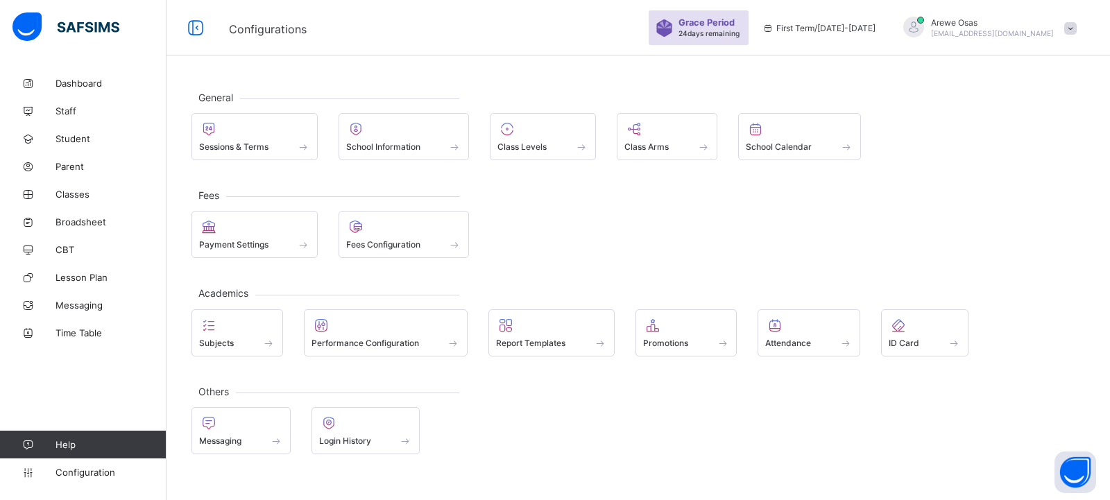
click at [680, 327] on div at bounding box center [686, 325] width 87 height 17
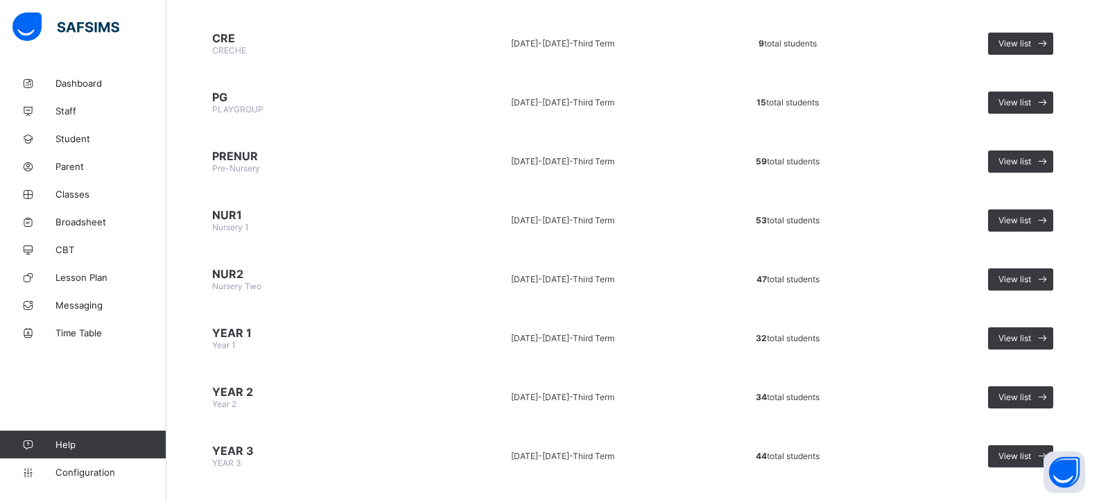
scroll to position [555, 0]
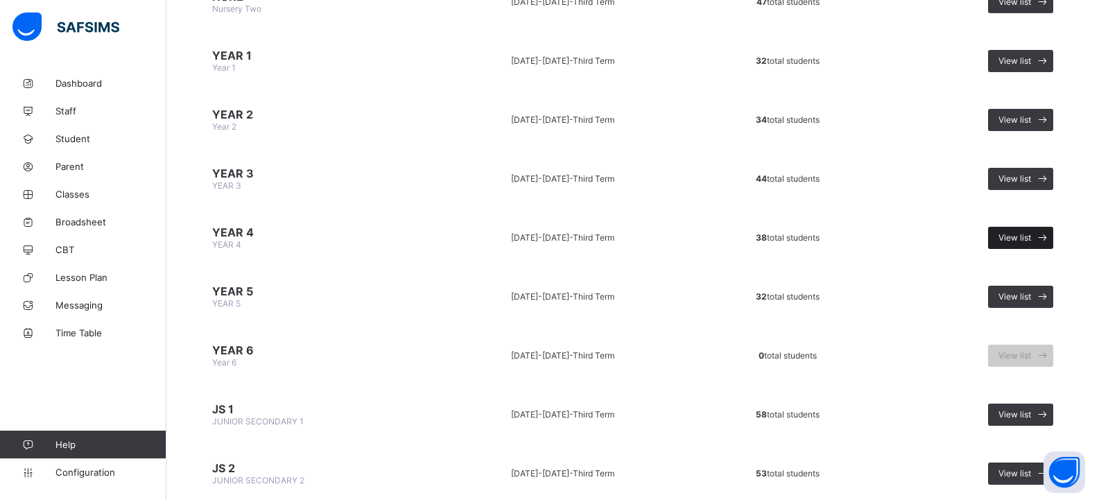
click at [1023, 238] on span "View list" at bounding box center [1015, 237] width 33 height 10
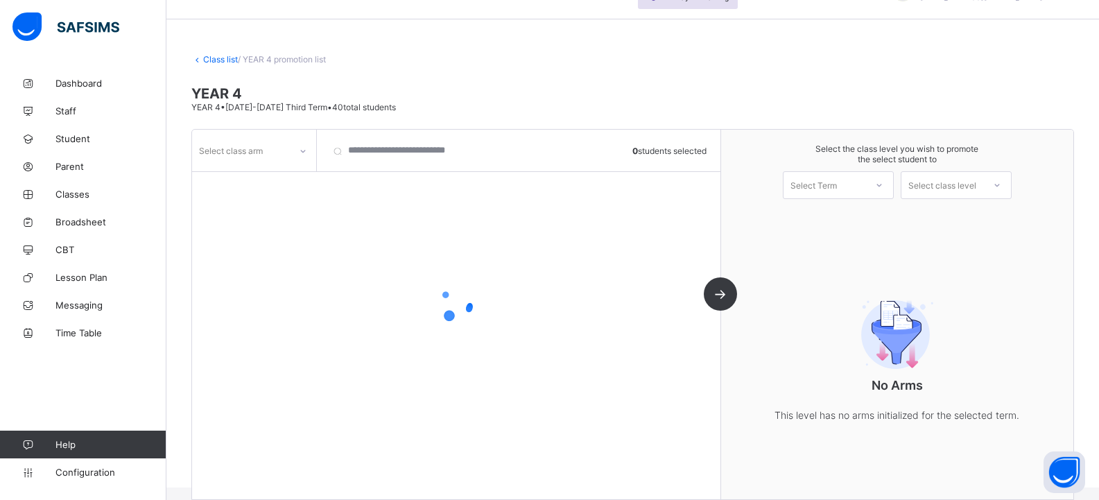
scroll to position [53, 0]
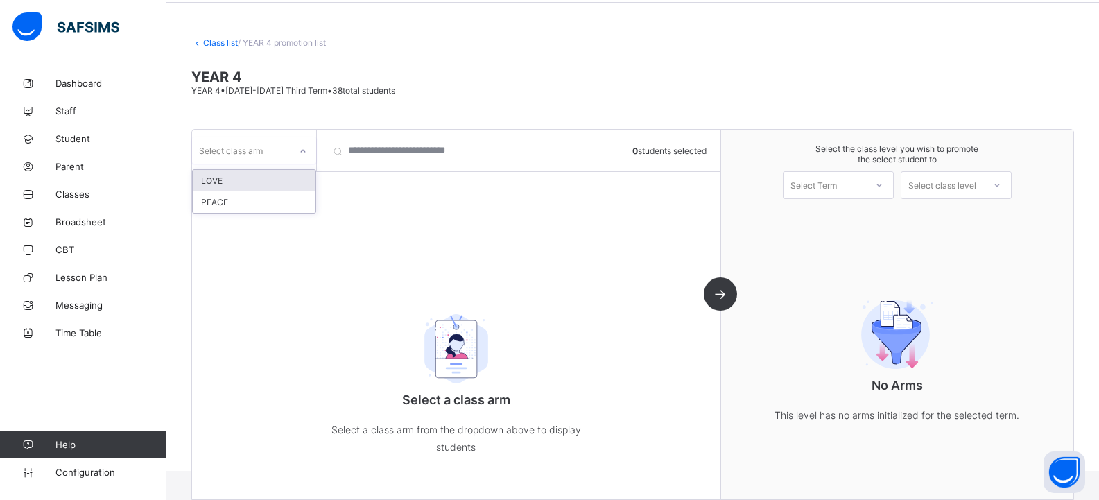
click at [252, 138] on div "Select class arm" at bounding box center [254, 150] width 124 height 26
click at [238, 204] on div "PEACE" at bounding box center [254, 201] width 123 height 21
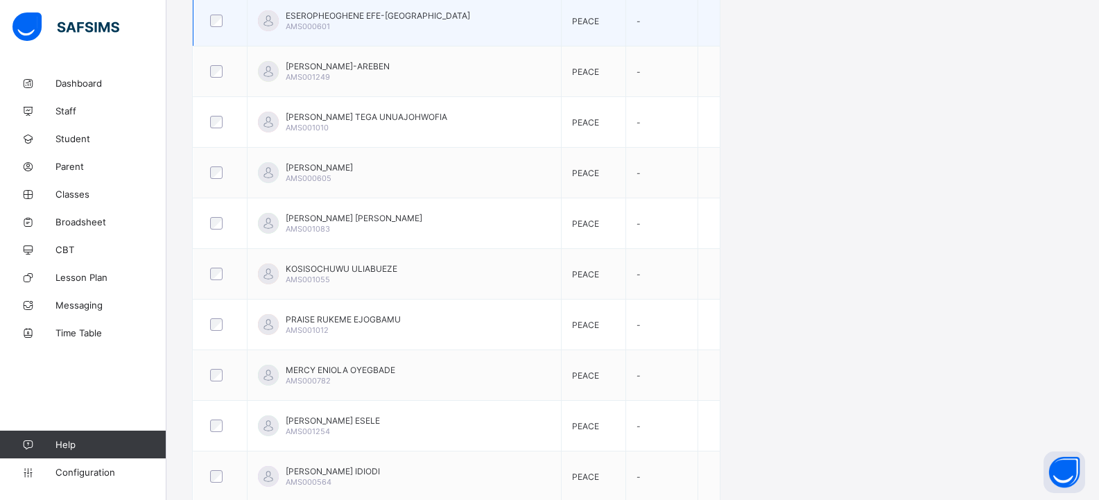
scroll to position [954, 0]
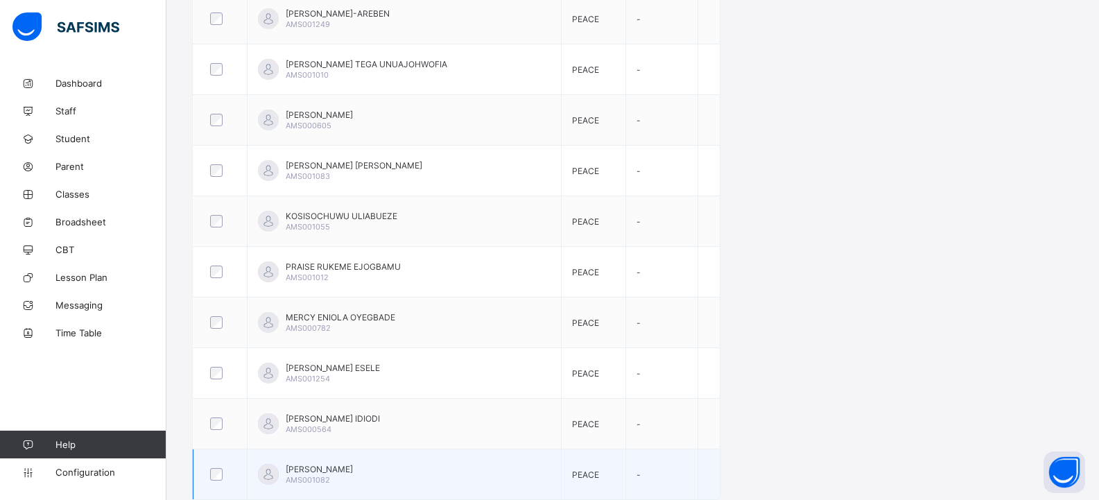
click at [230, 472] on div at bounding box center [220, 474] width 26 height 12
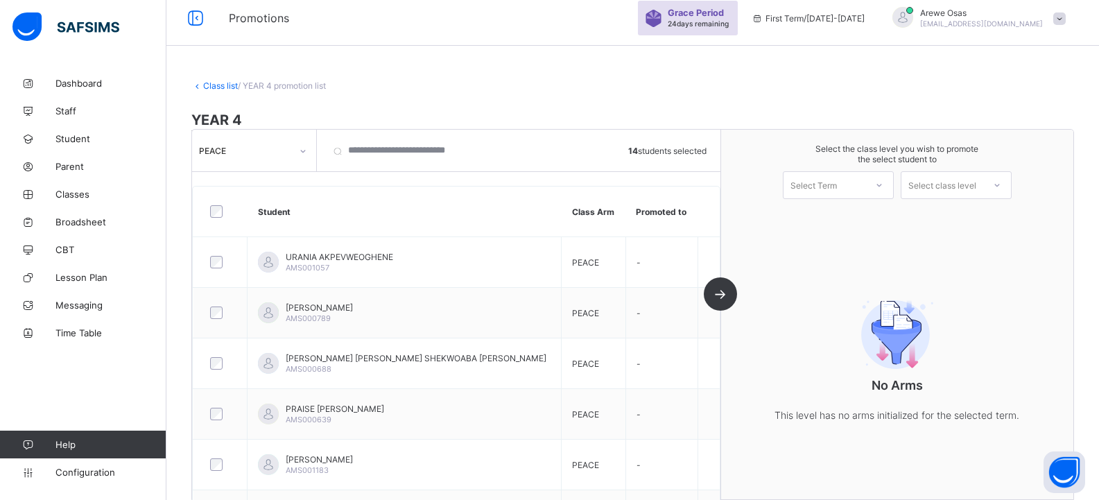
scroll to position [0, 0]
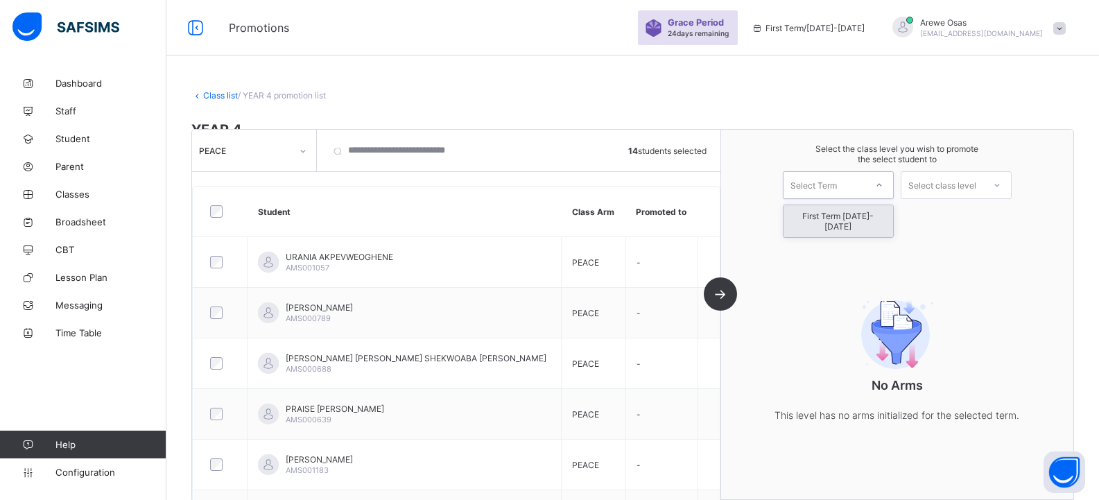
click at [818, 188] on div "Select Term" at bounding box center [814, 185] width 46 height 28
click at [838, 214] on div "First Term [DATE]-[DATE]" at bounding box center [839, 221] width 110 height 32
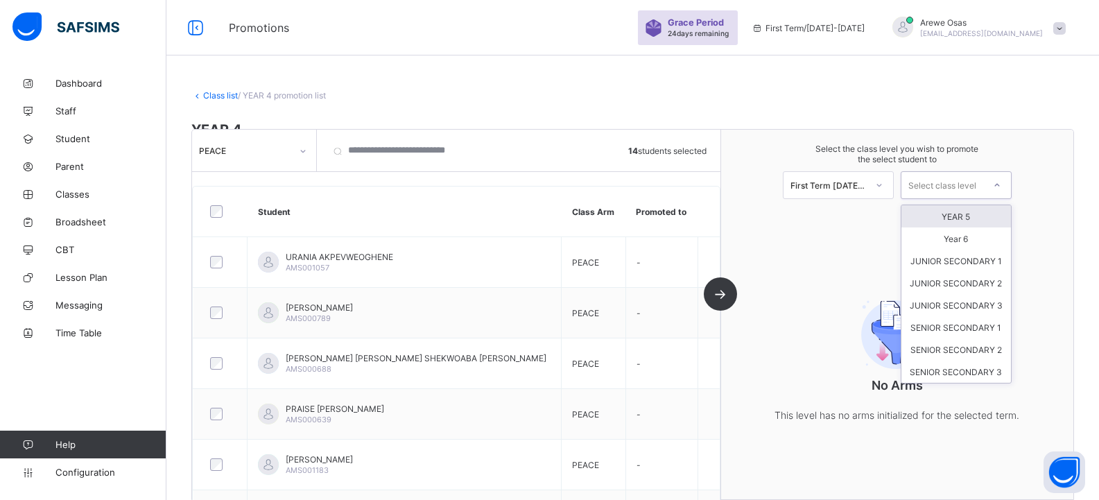
click at [937, 191] on div "Select class level" at bounding box center [943, 185] width 68 height 28
click at [935, 215] on div "YEAR 5" at bounding box center [957, 216] width 110 height 22
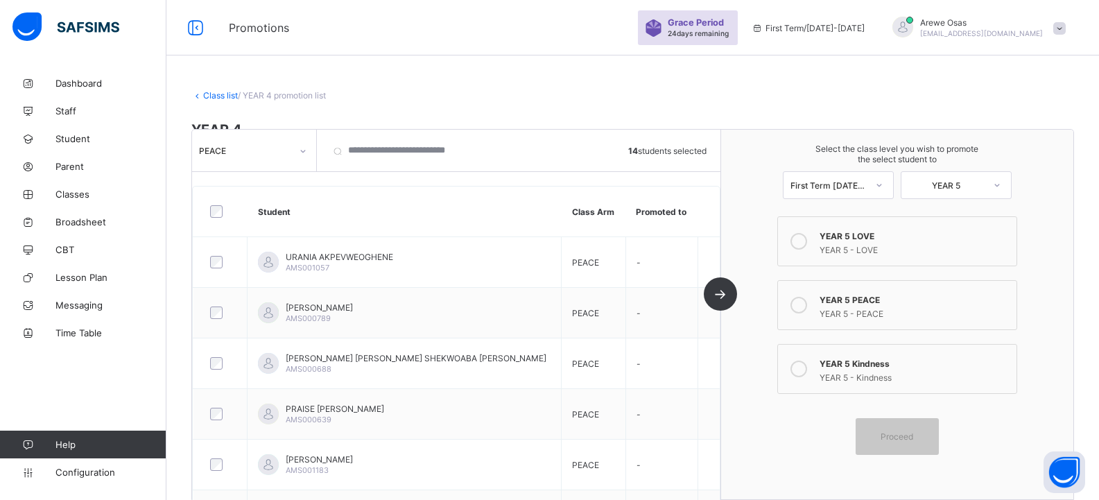
click at [874, 306] on div "YEAR 5 - PEACE" at bounding box center [915, 312] width 190 height 14
click at [893, 438] on span "Proceed" at bounding box center [897, 436] width 33 height 10
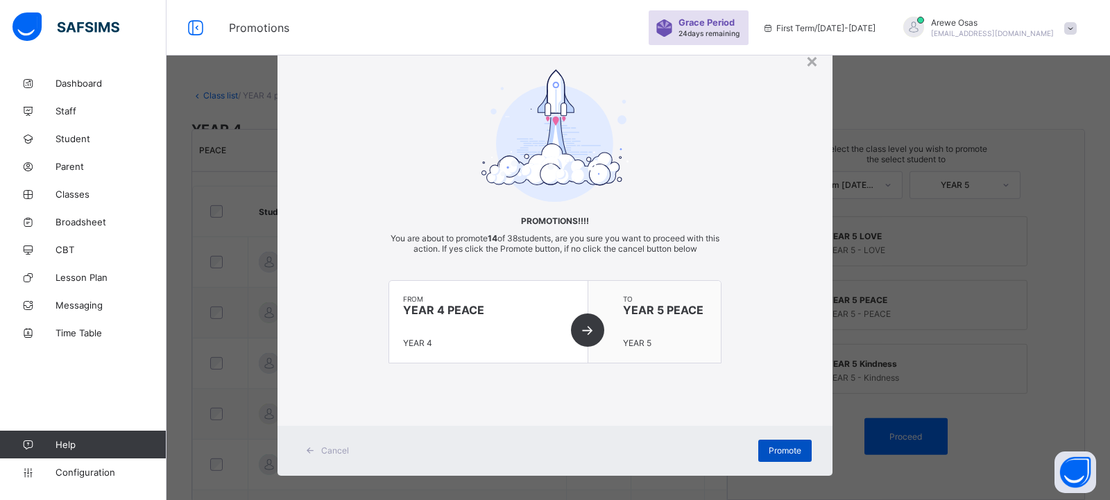
click at [782, 449] on span "Promote" at bounding box center [784, 450] width 33 height 10
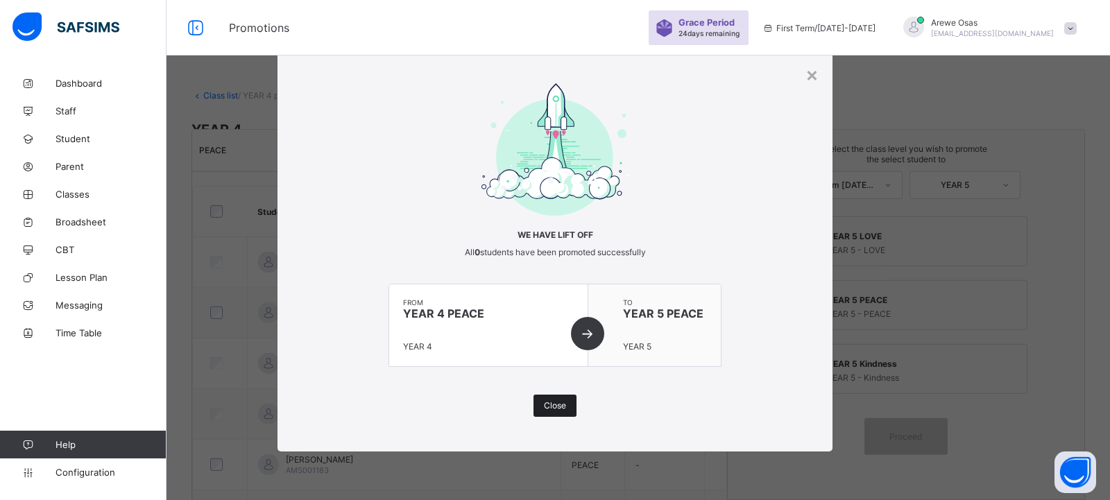
click at [544, 407] on span "Close" at bounding box center [555, 405] width 22 height 10
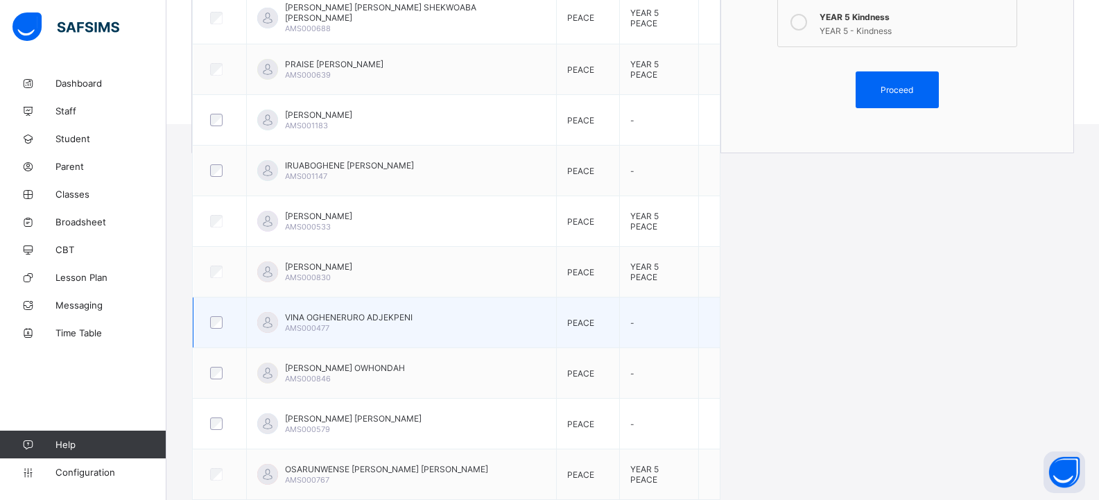
scroll to position [191, 0]
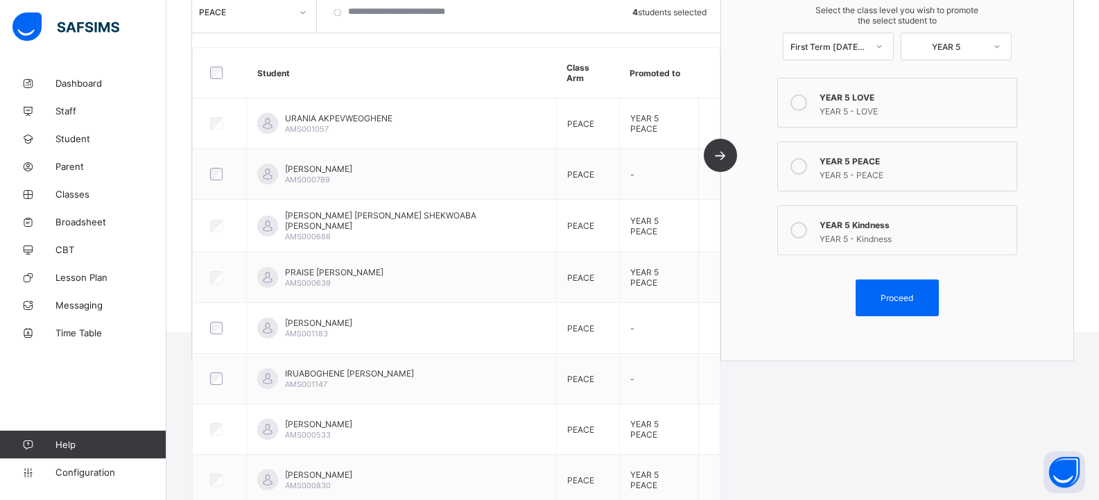
click at [877, 108] on div "YEAR 5 - LOVE" at bounding box center [915, 110] width 190 height 14
click at [890, 289] on div "Proceed" at bounding box center [897, 297] width 83 height 37
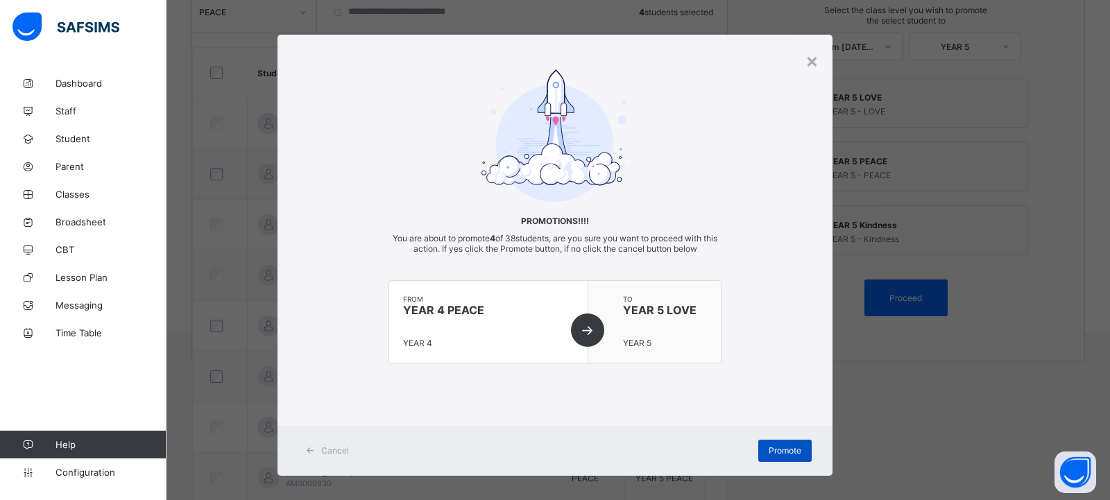
click at [758, 450] on div "Promote" at bounding box center [784, 451] width 53 height 22
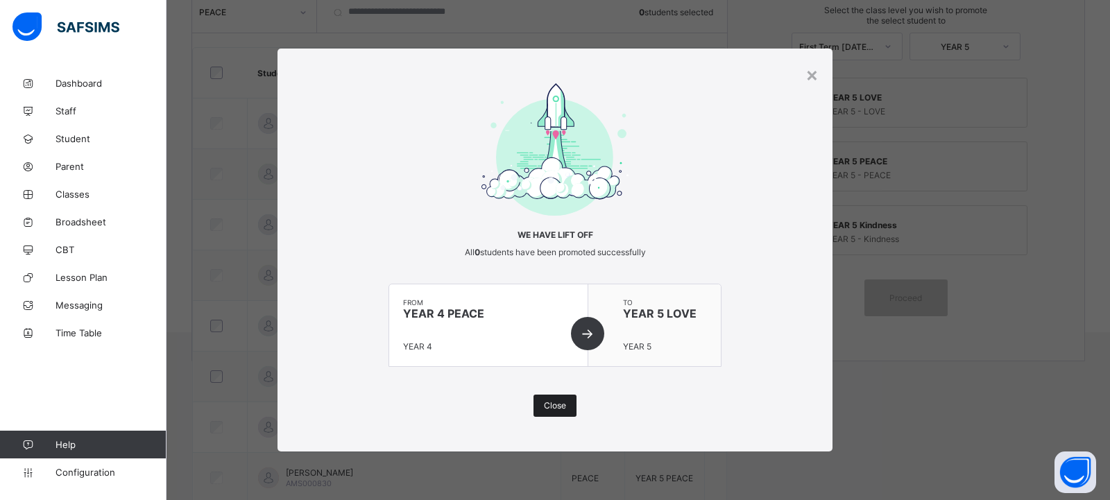
click at [562, 414] on div "Close" at bounding box center [554, 406] width 43 height 22
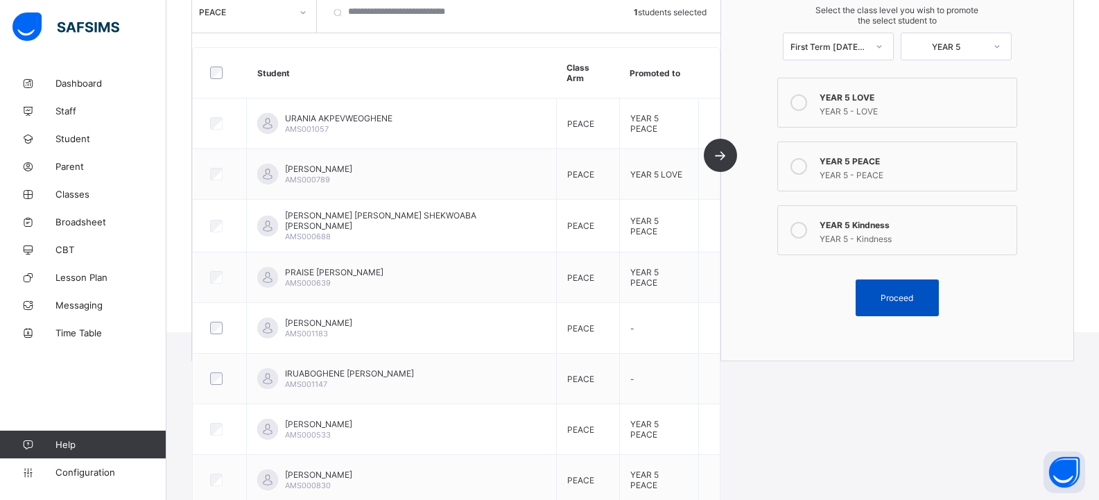
click at [895, 300] on span "Proceed" at bounding box center [897, 298] width 33 height 10
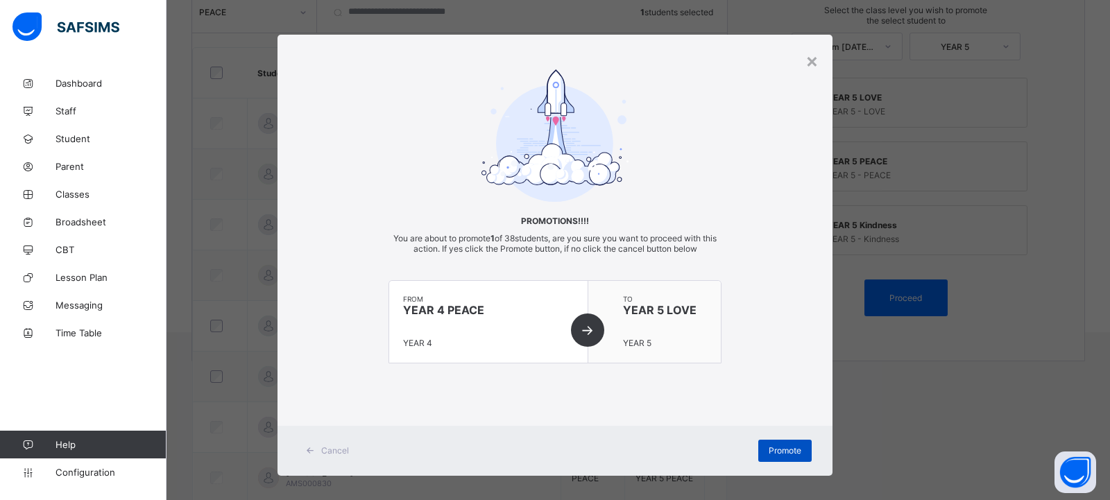
click at [768, 449] on span "Promote" at bounding box center [784, 450] width 33 height 10
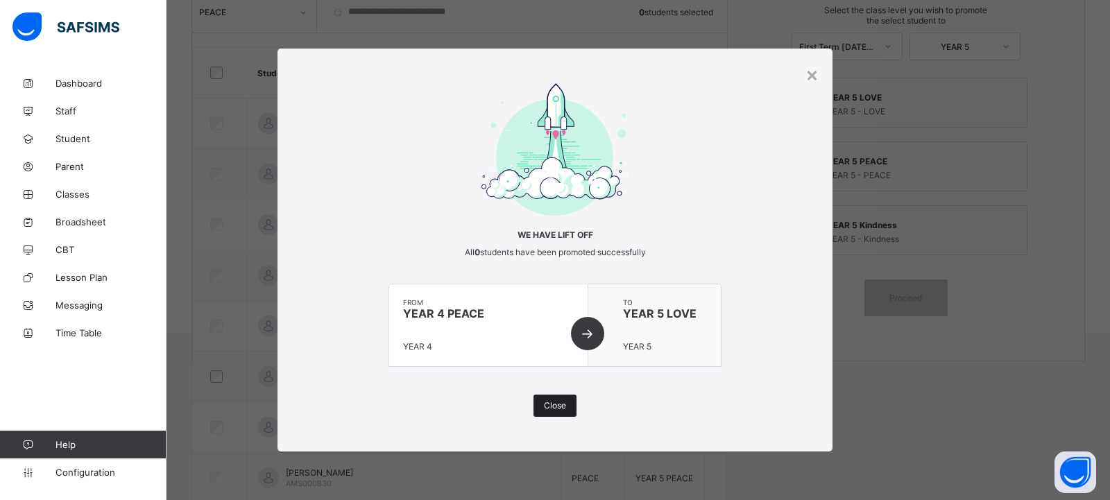
click at [553, 404] on span "Close" at bounding box center [555, 405] width 22 height 10
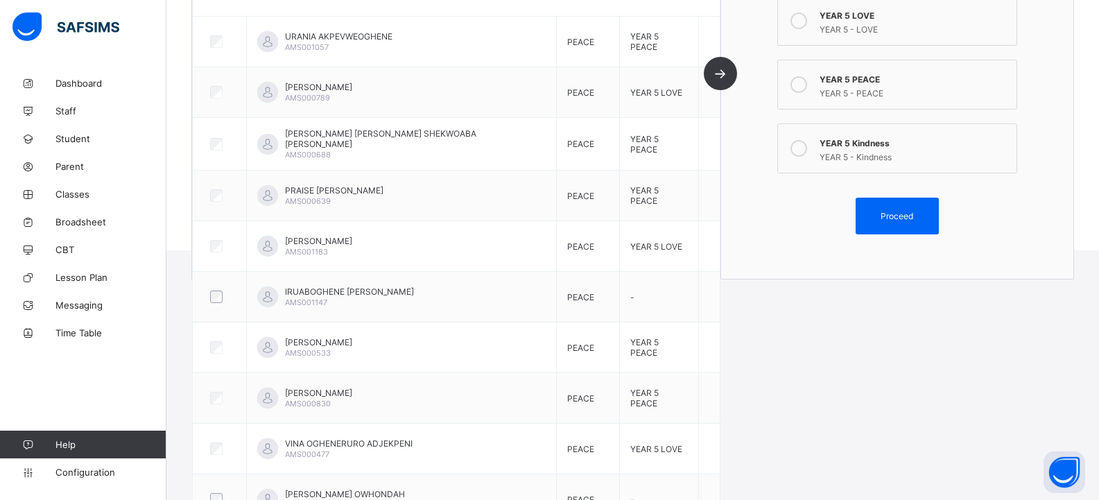
scroll to position [261, 0]
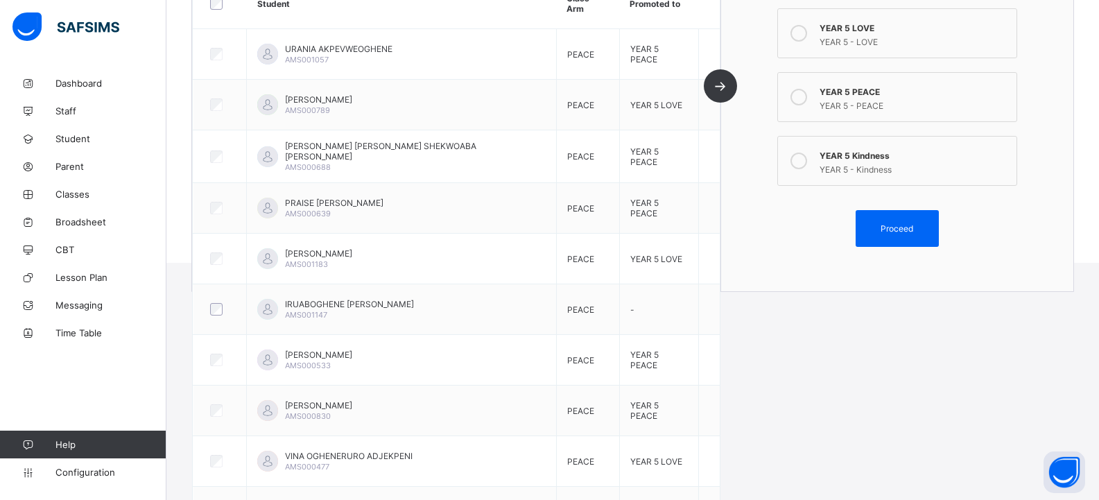
click at [878, 95] on div "YEAR 5 PEACE" at bounding box center [915, 90] width 190 height 14
click at [900, 224] on span "Proceed" at bounding box center [897, 228] width 33 height 10
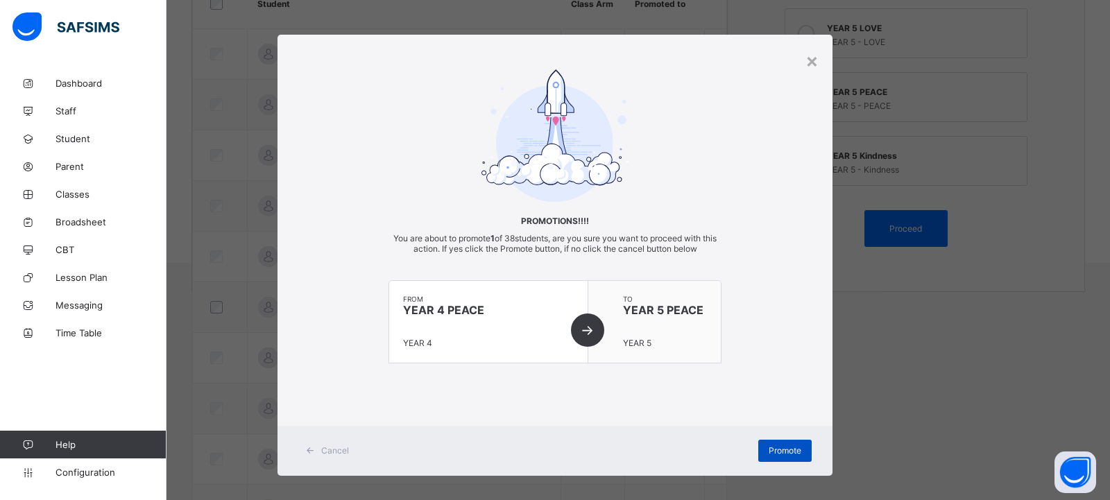
click at [785, 454] on span "Promote" at bounding box center [784, 450] width 33 height 10
click at [791, 453] on span "Promote" at bounding box center [784, 450] width 33 height 10
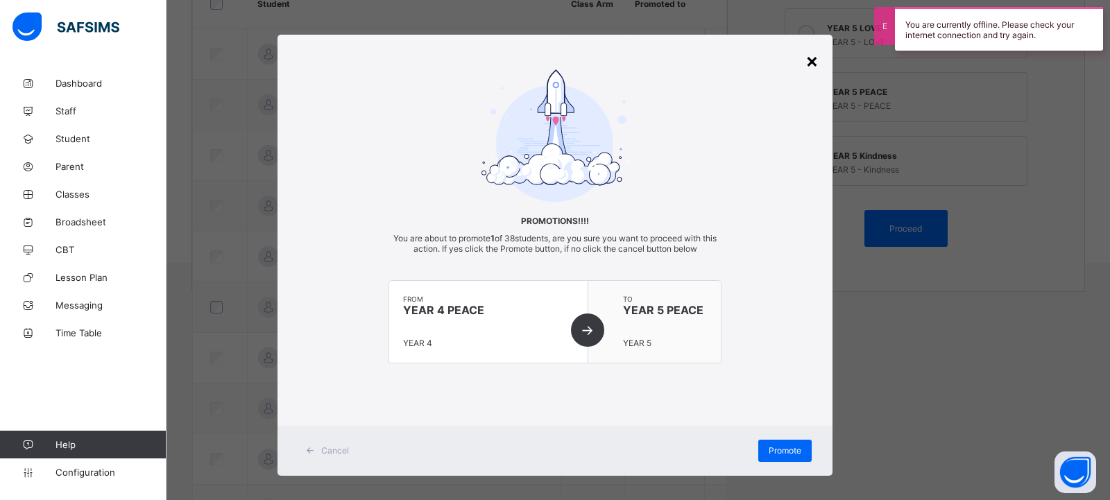
click at [809, 62] on div "×" at bounding box center [811, 61] width 13 height 24
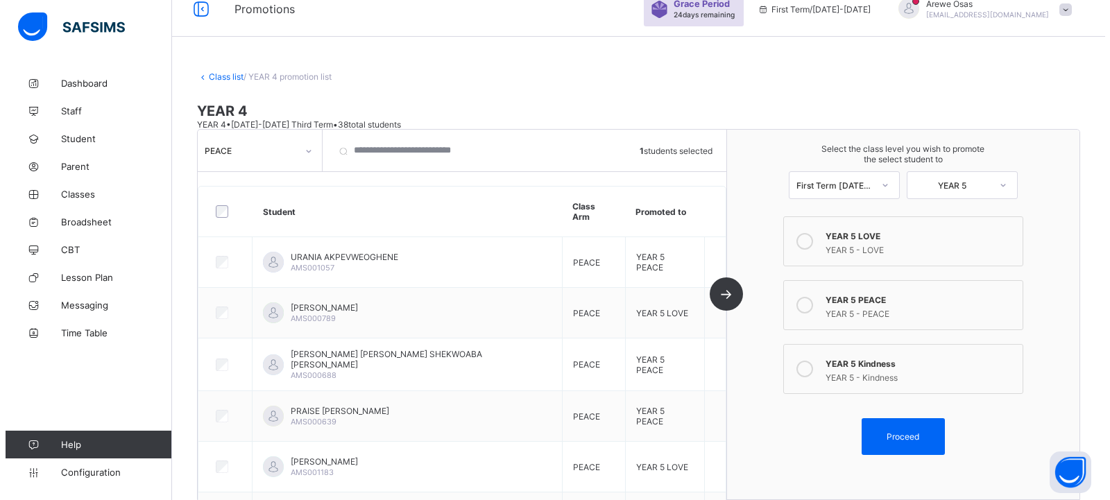
scroll to position [0, 0]
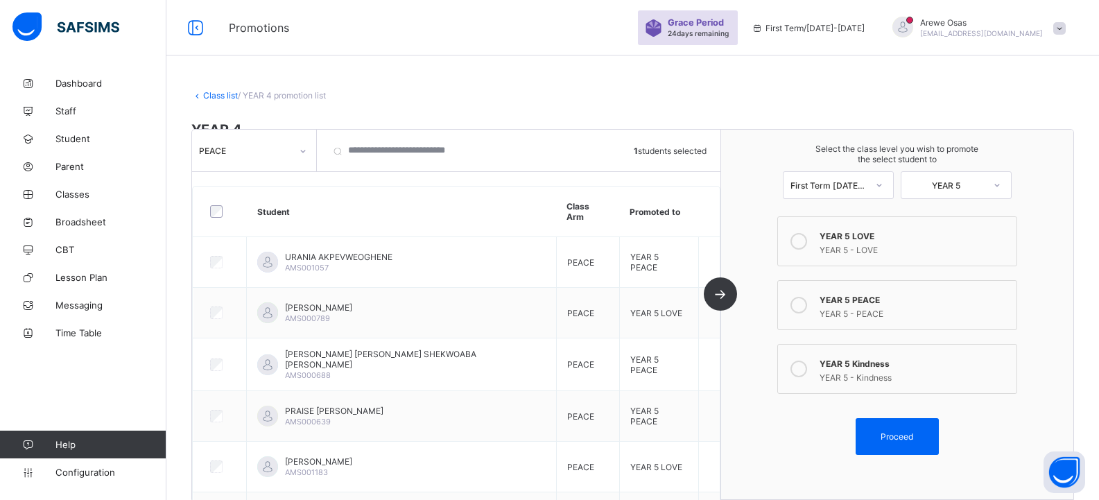
click at [1066, 26] on span at bounding box center [1059, 28] width 12 height 12
click at [1021, 158] on span "Logout" at bounding box center [1021, 160] width 92 height 16
